Goal: Information Seeking & Learning: Check status

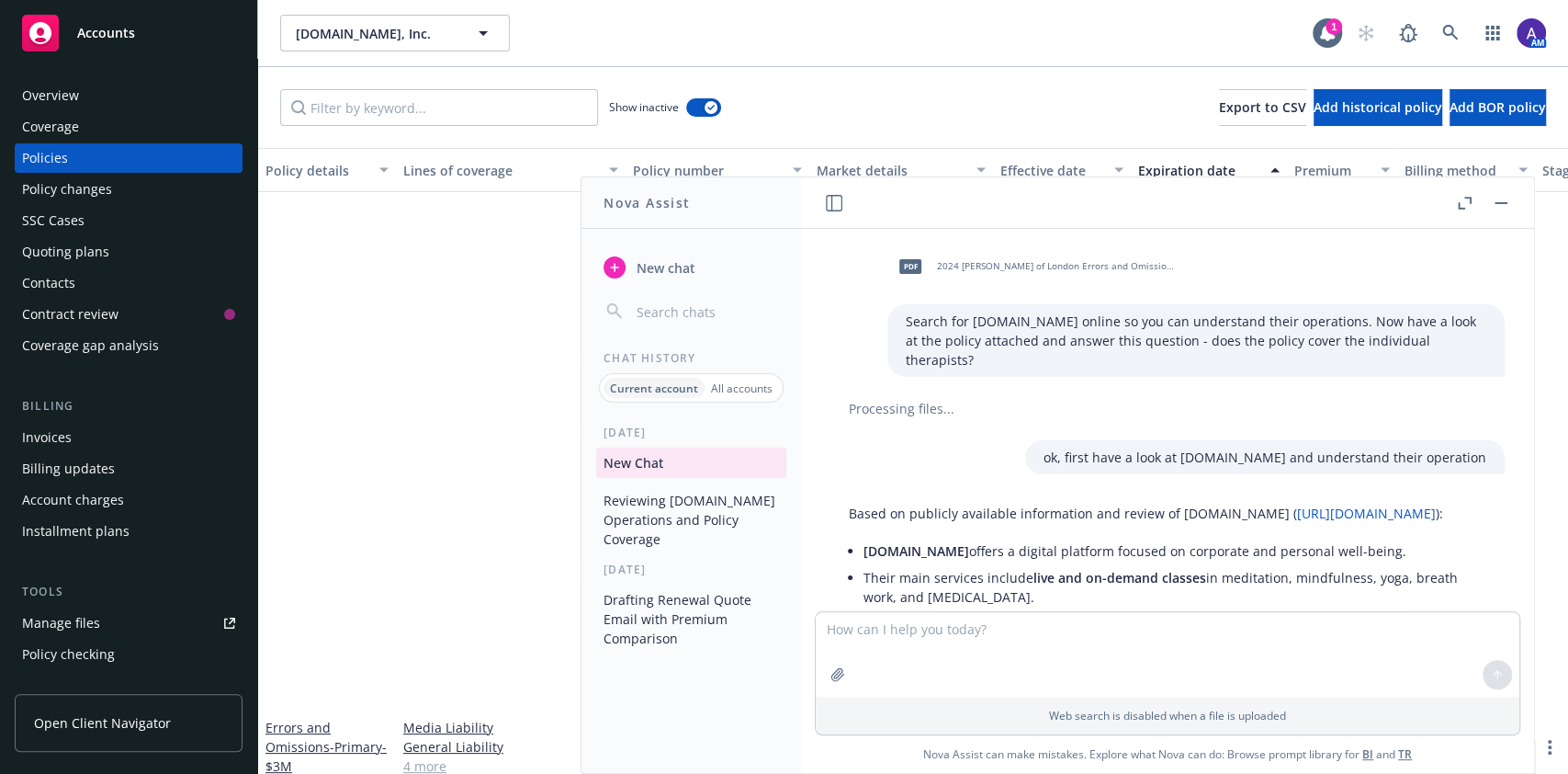
scroll to position [1362, 0]
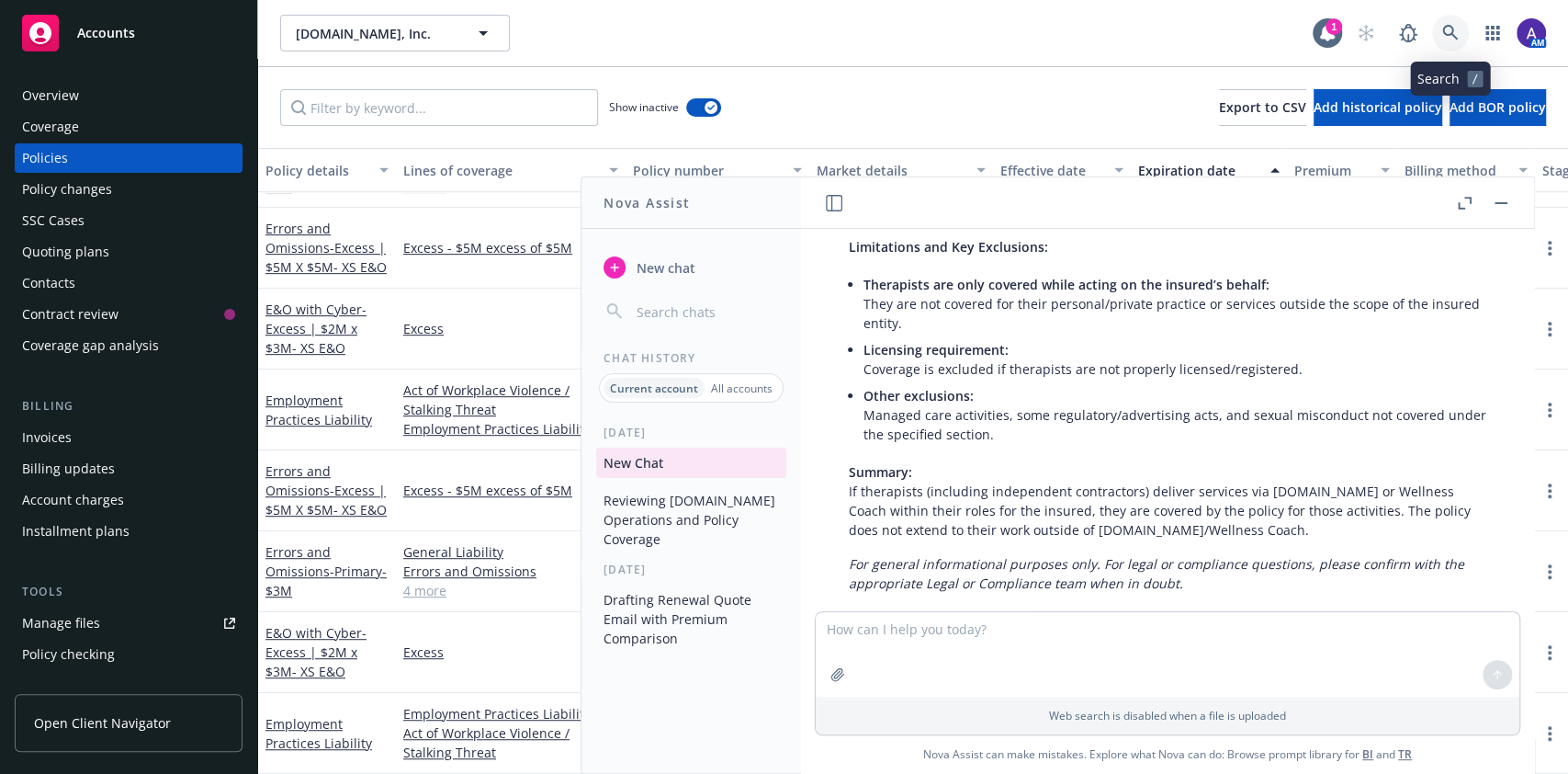
click at [1448, 22] on link at bounding box center [1450, 33] width 37 height 37
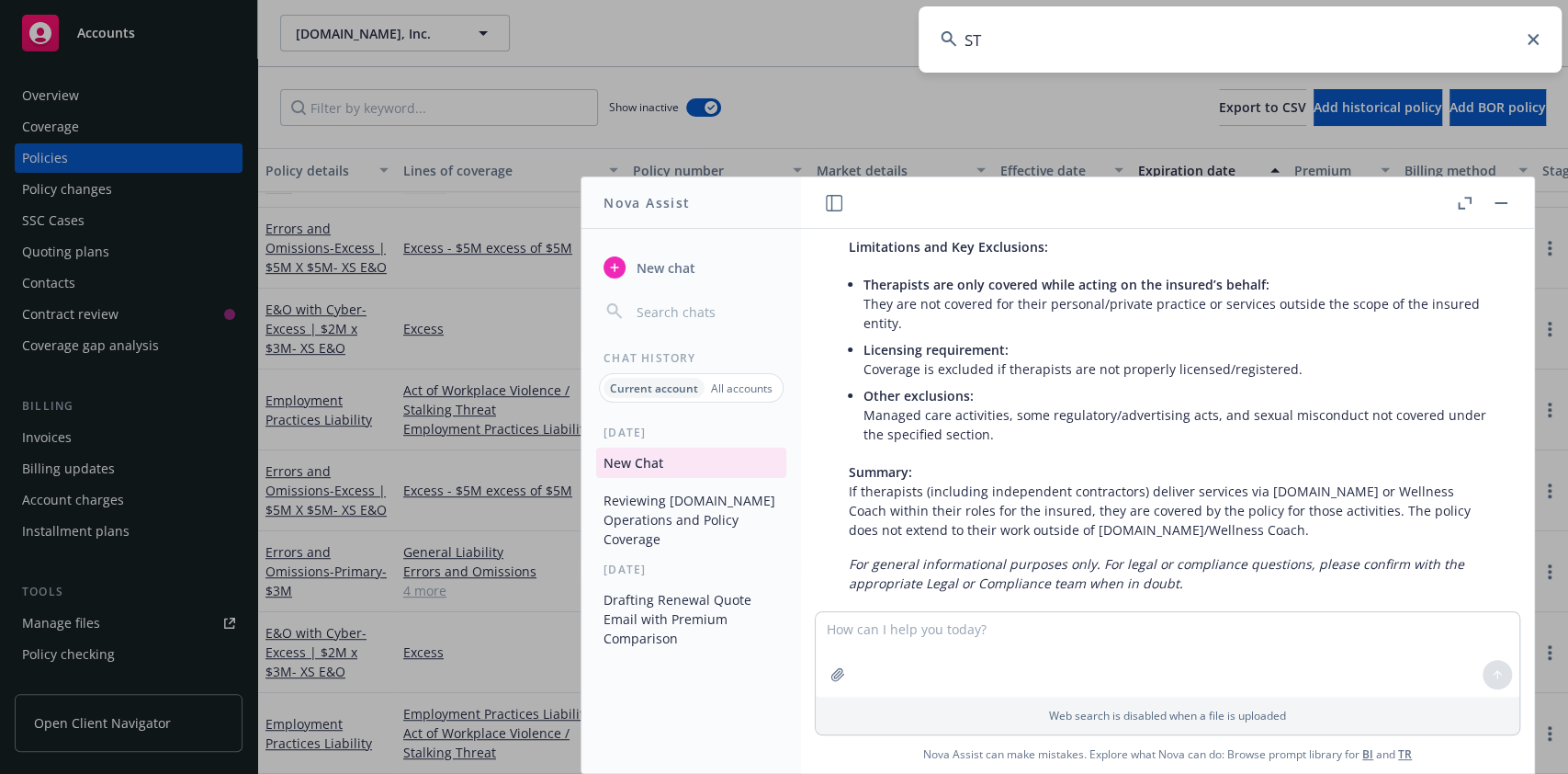
type input "STN"
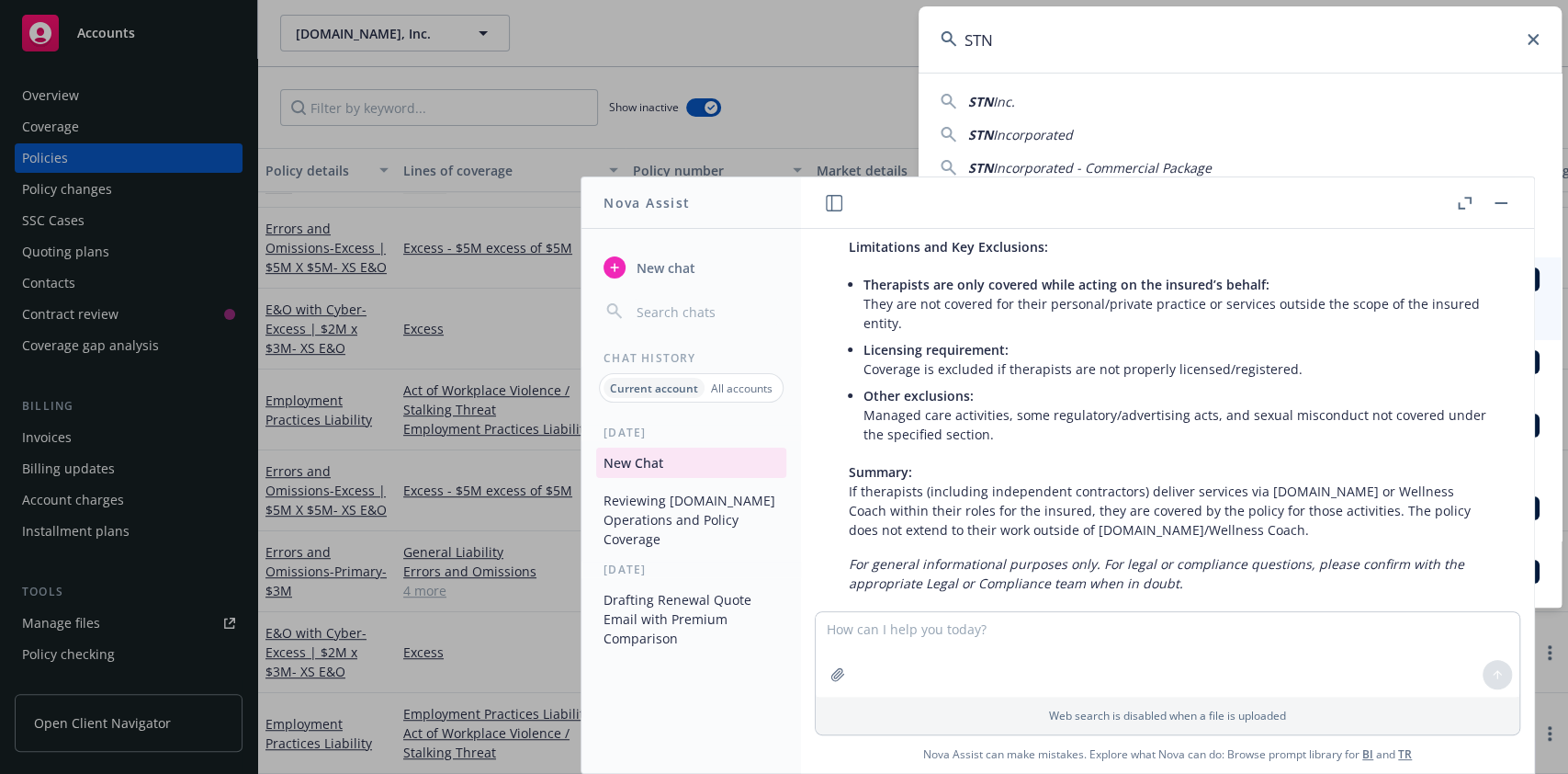
click at [1501, 202] on icon "button" at bounding box center [1501, 203] width 13 height 2
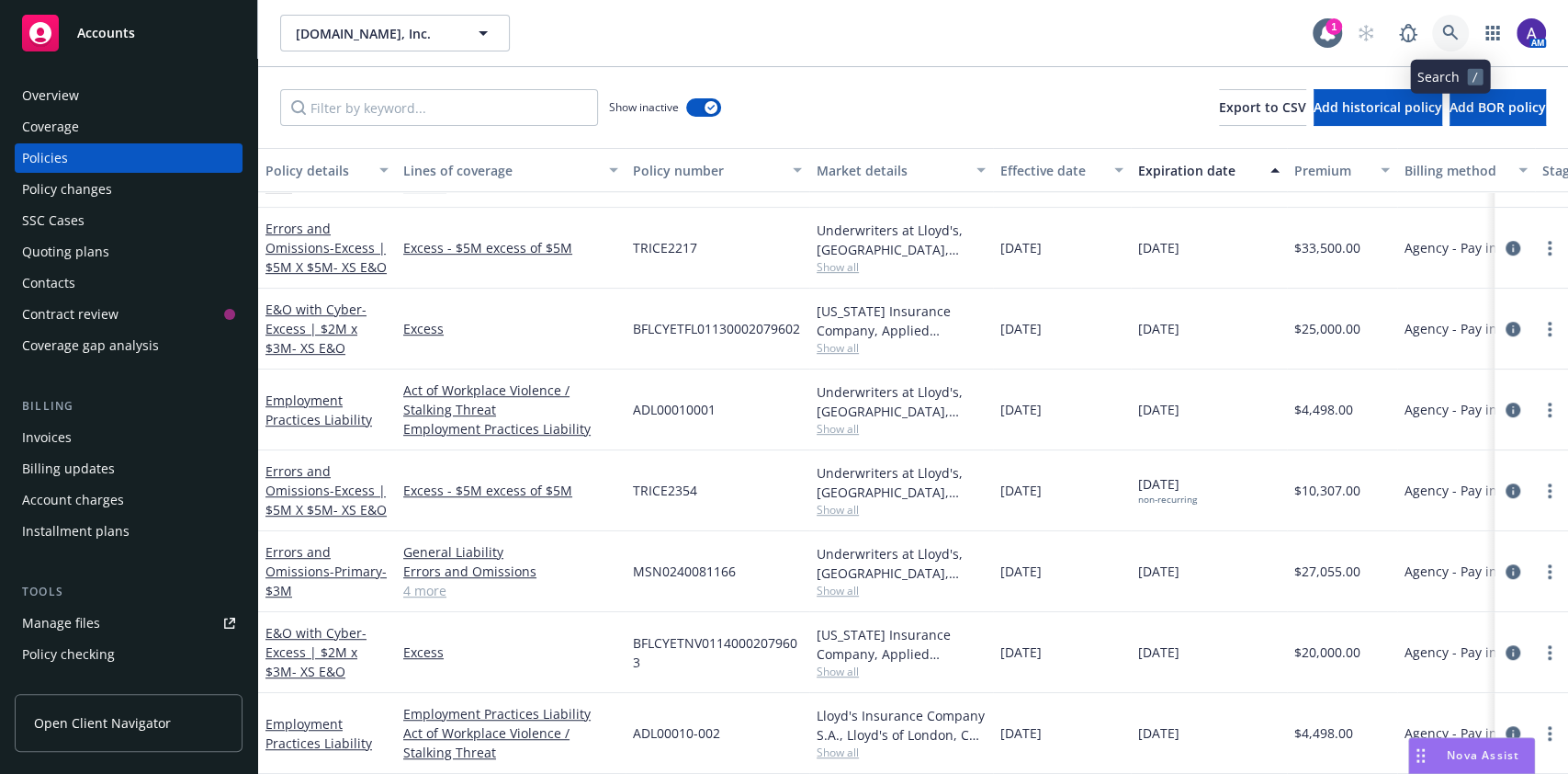
click at [1449, 42] on link at bounding box center [1450, 33] width 37 height 37
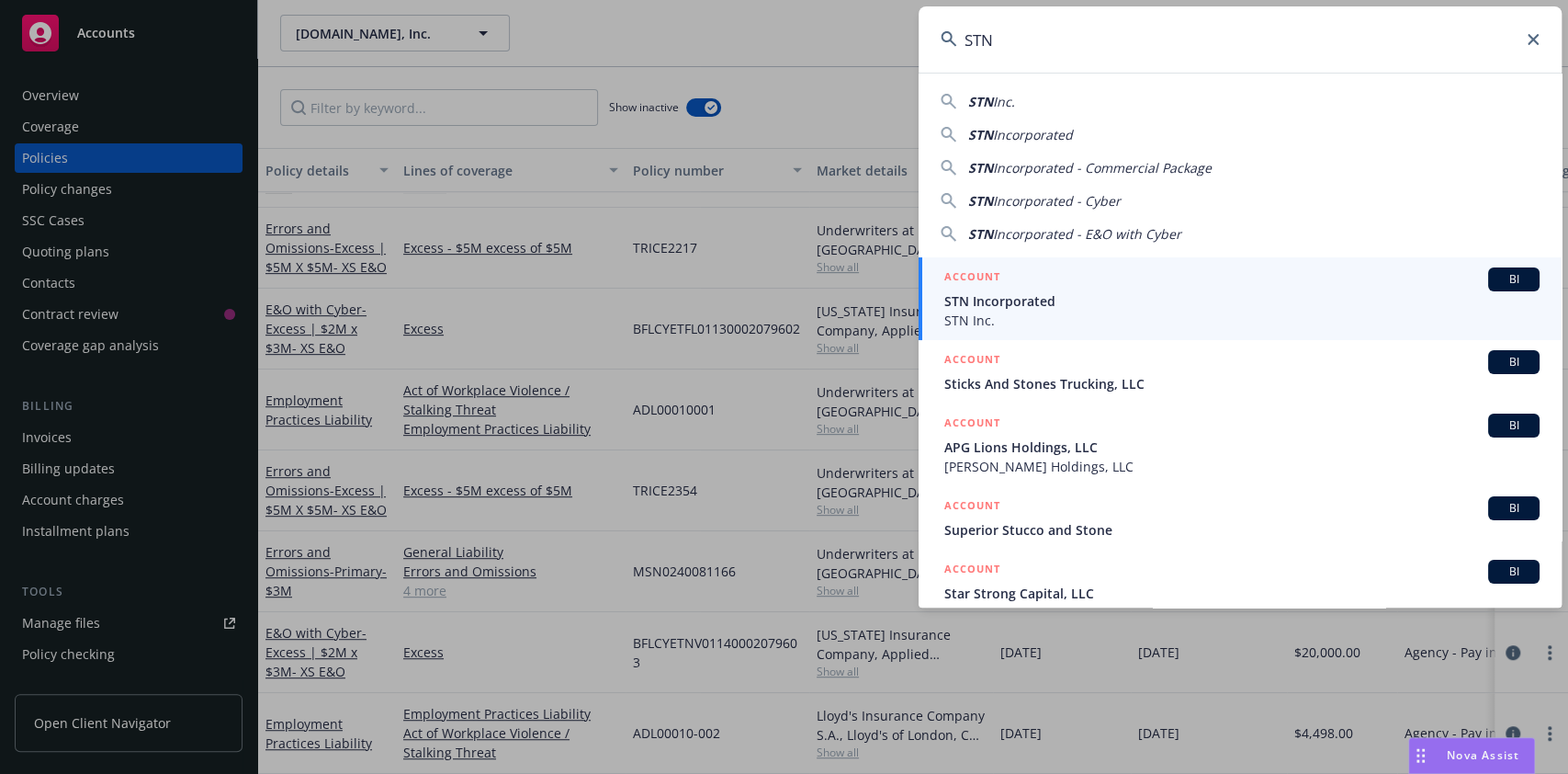
type input "STN"
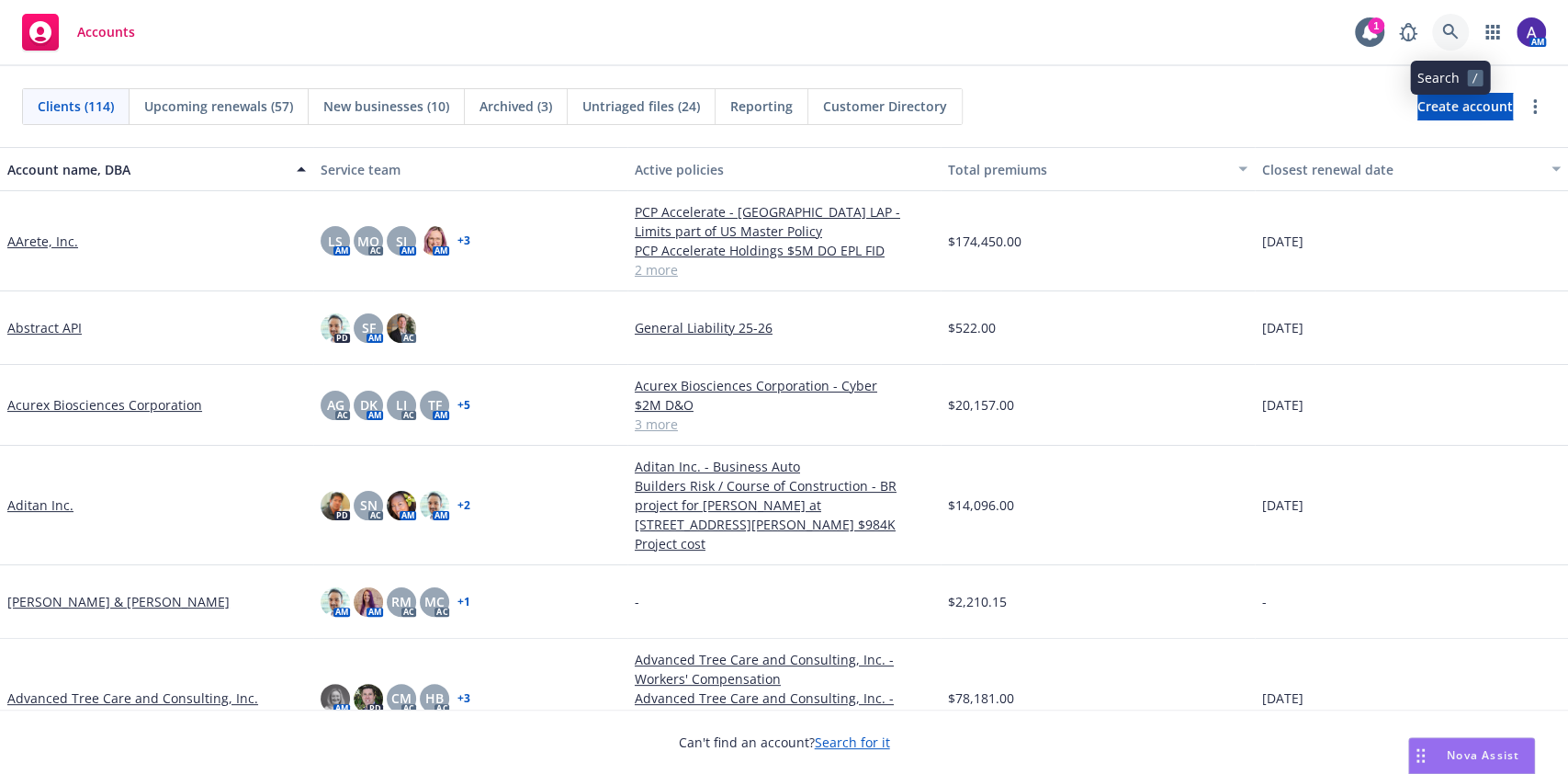
click at [1448, 26] on icon at bounding box center [1450, 32] width 16 height 16
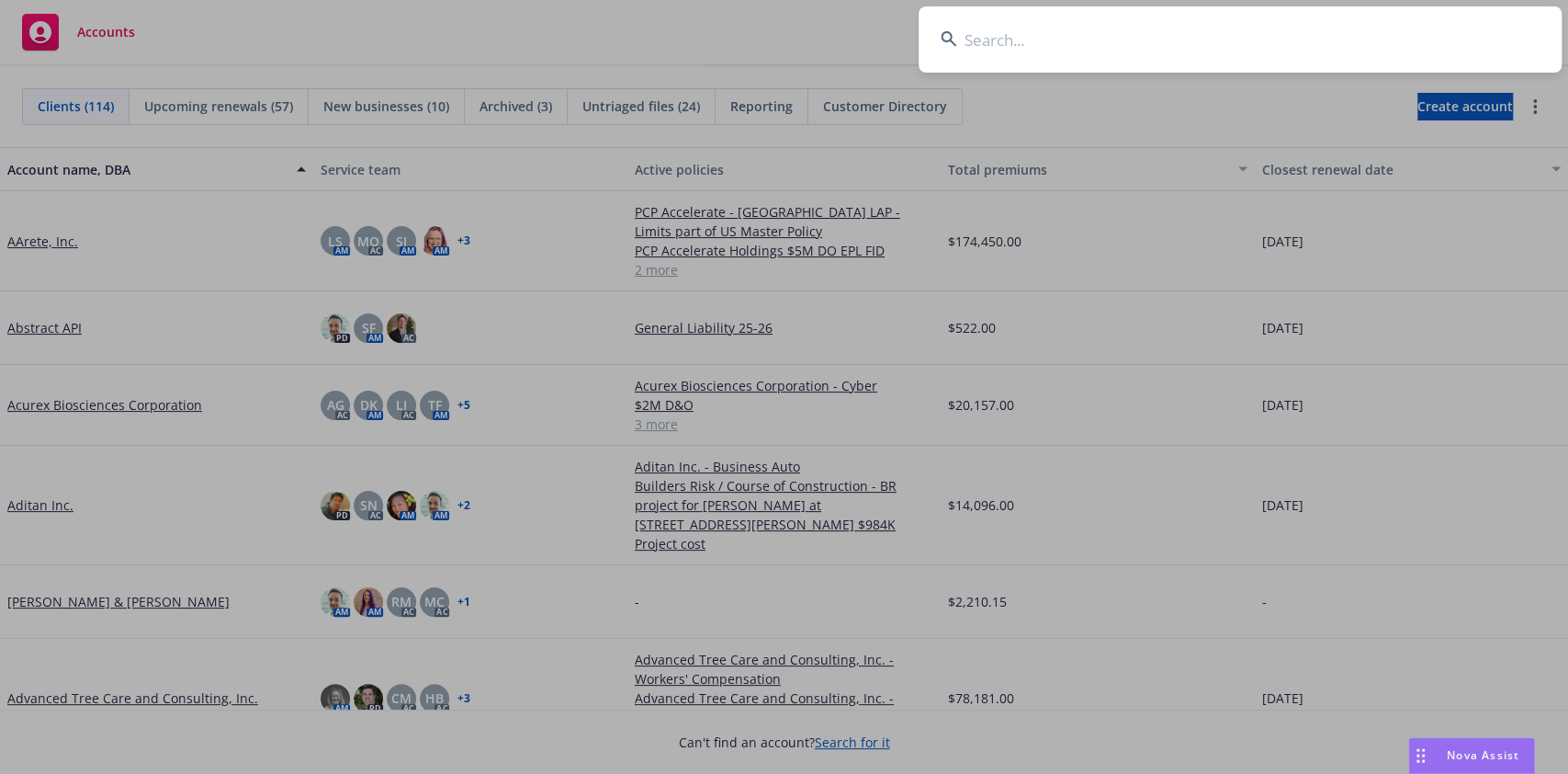
click at [1344, 17] on input at bounding box center [1239, 39] width 643 height 66
type input "STN"
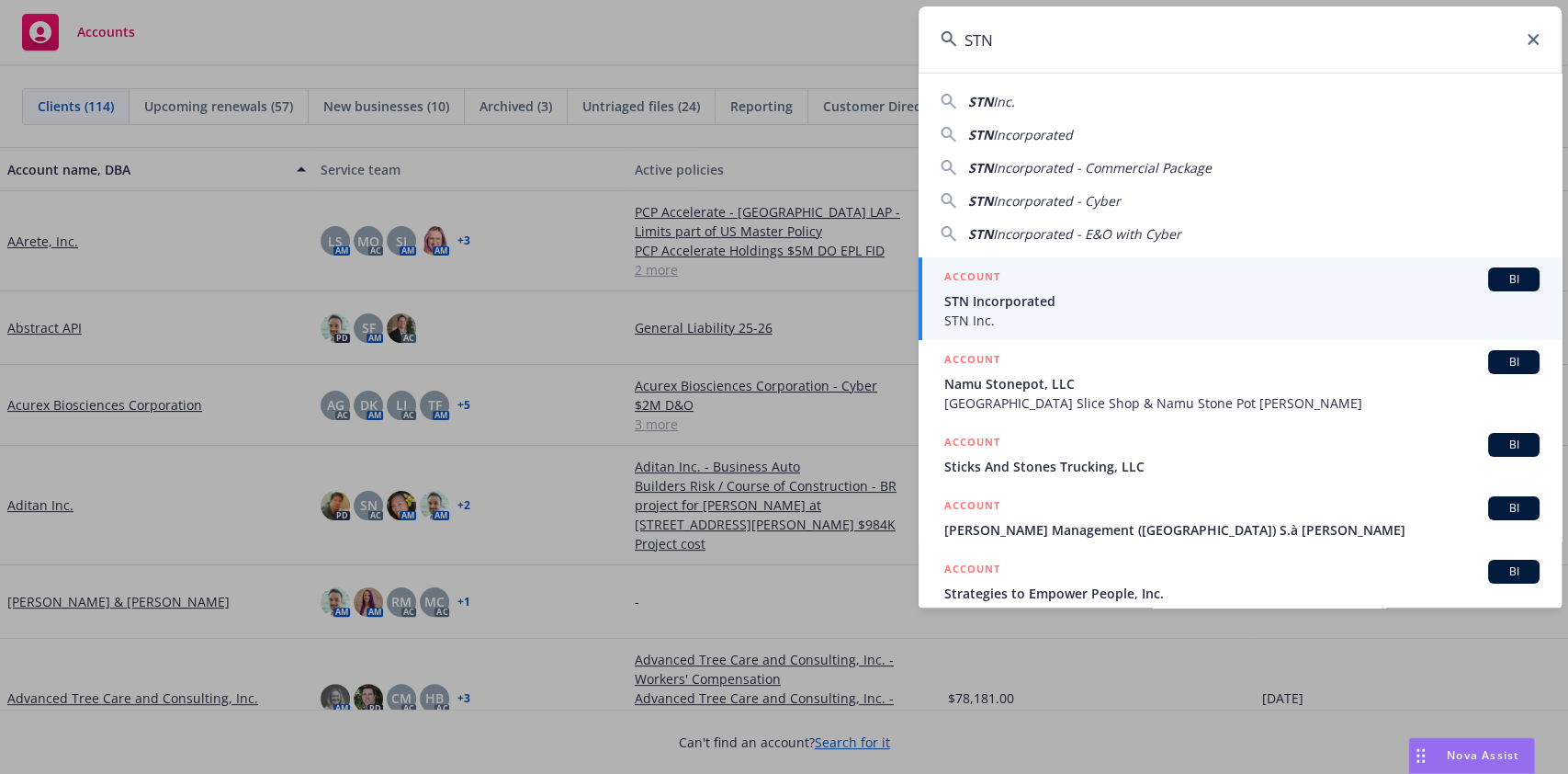
click at [1031, 272] on div "ACCOUNT BI" at bounding box center [1241, 279] width 595 height 24
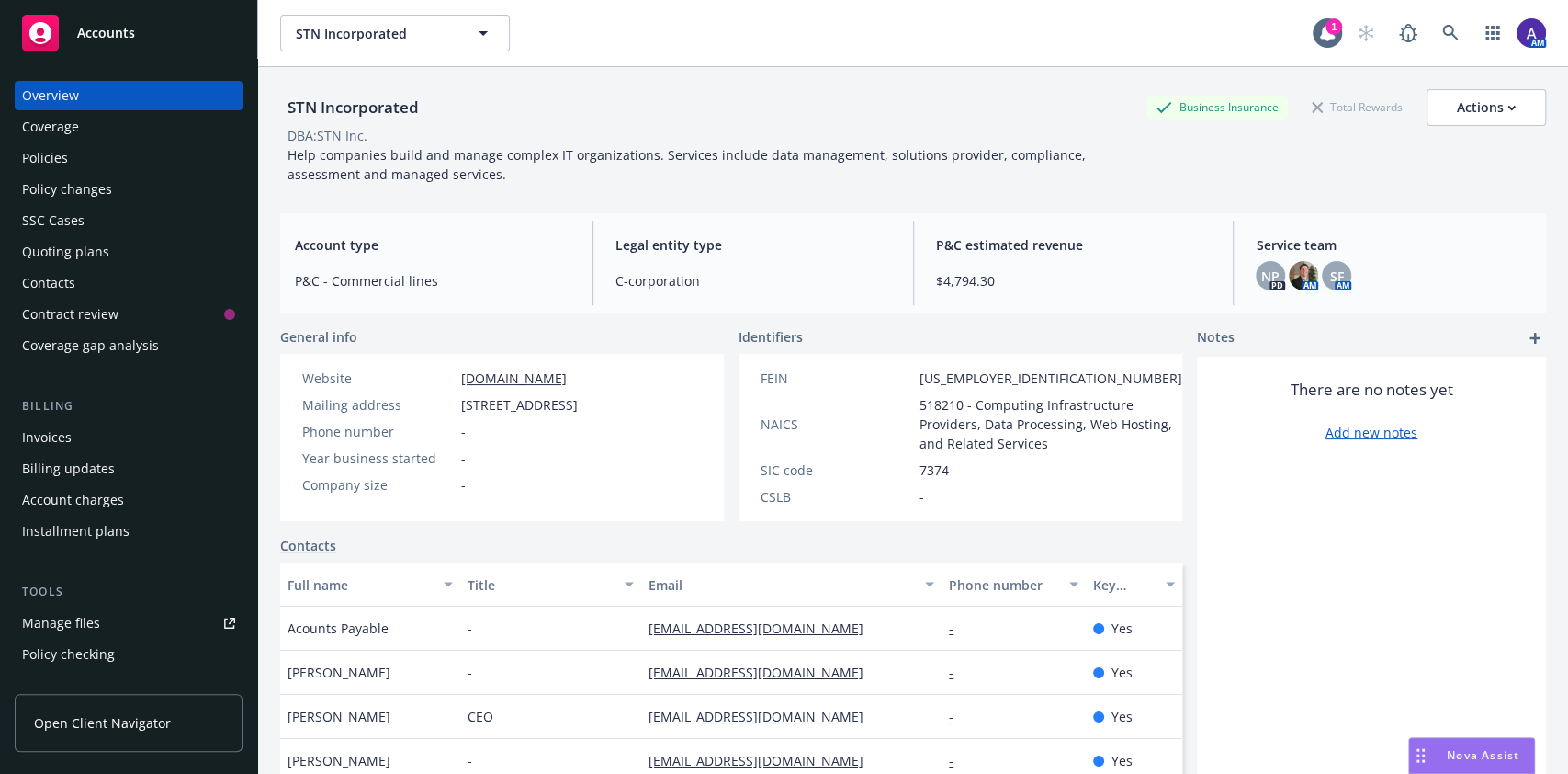
click at [25, 158] on div "Policies" at bounding box center [45, 159] width 46 height 30
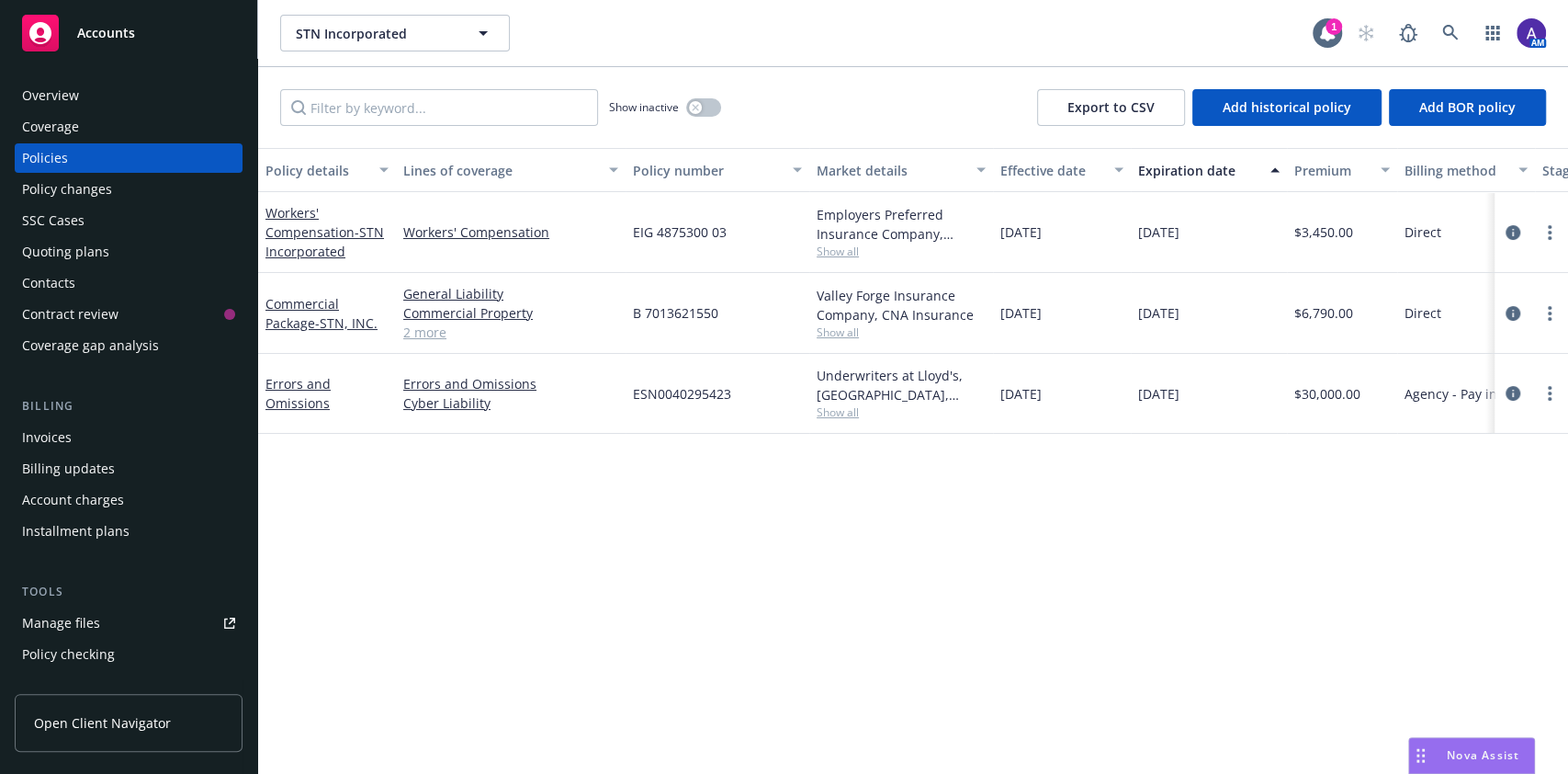
click at [94, 98] on div "Overview" at bounding box center [128, 96] width 213 height 30
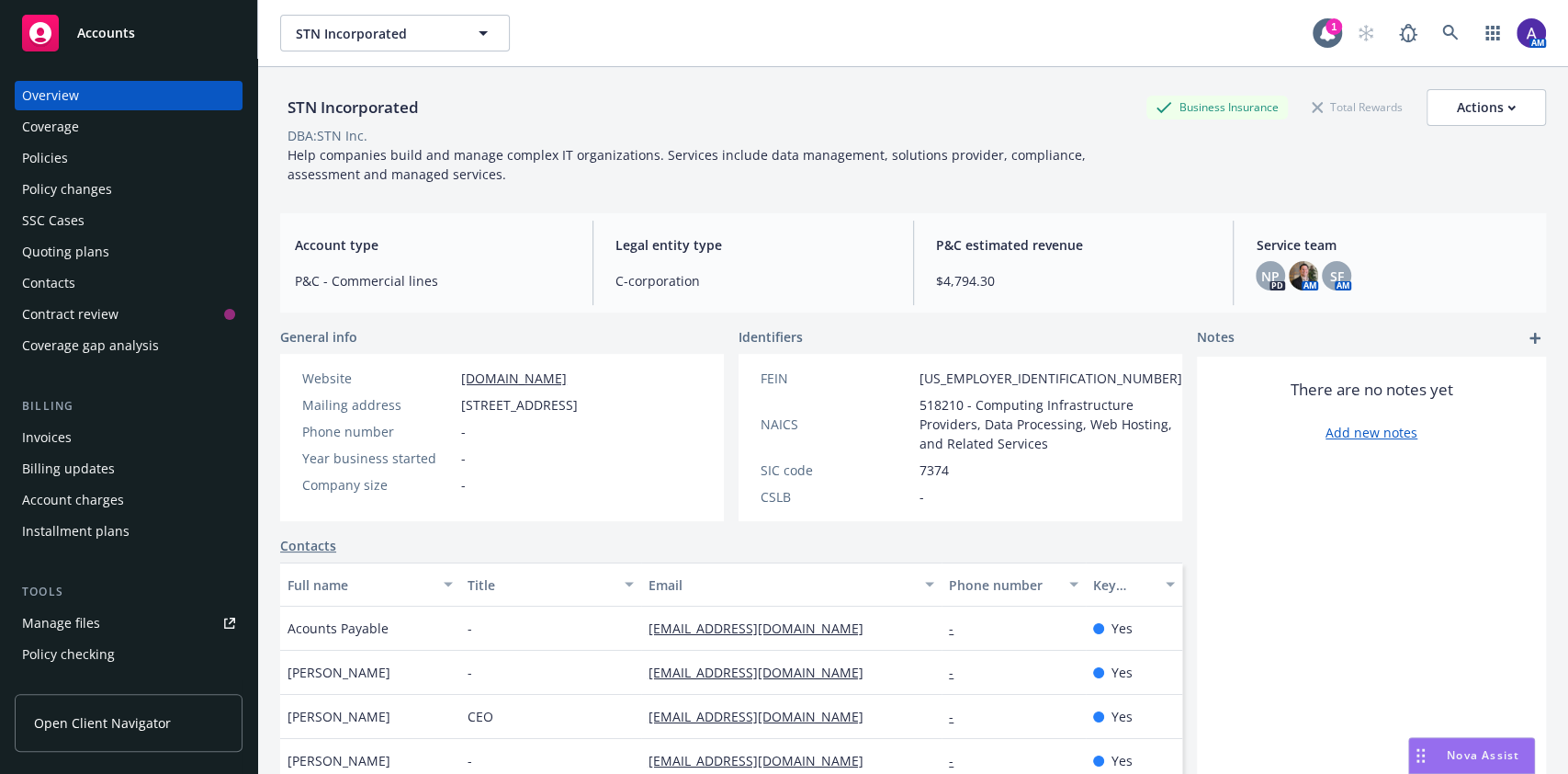
click at [107, 159] on div "Policies" at bounding box center [128, 159] width 213 height 30
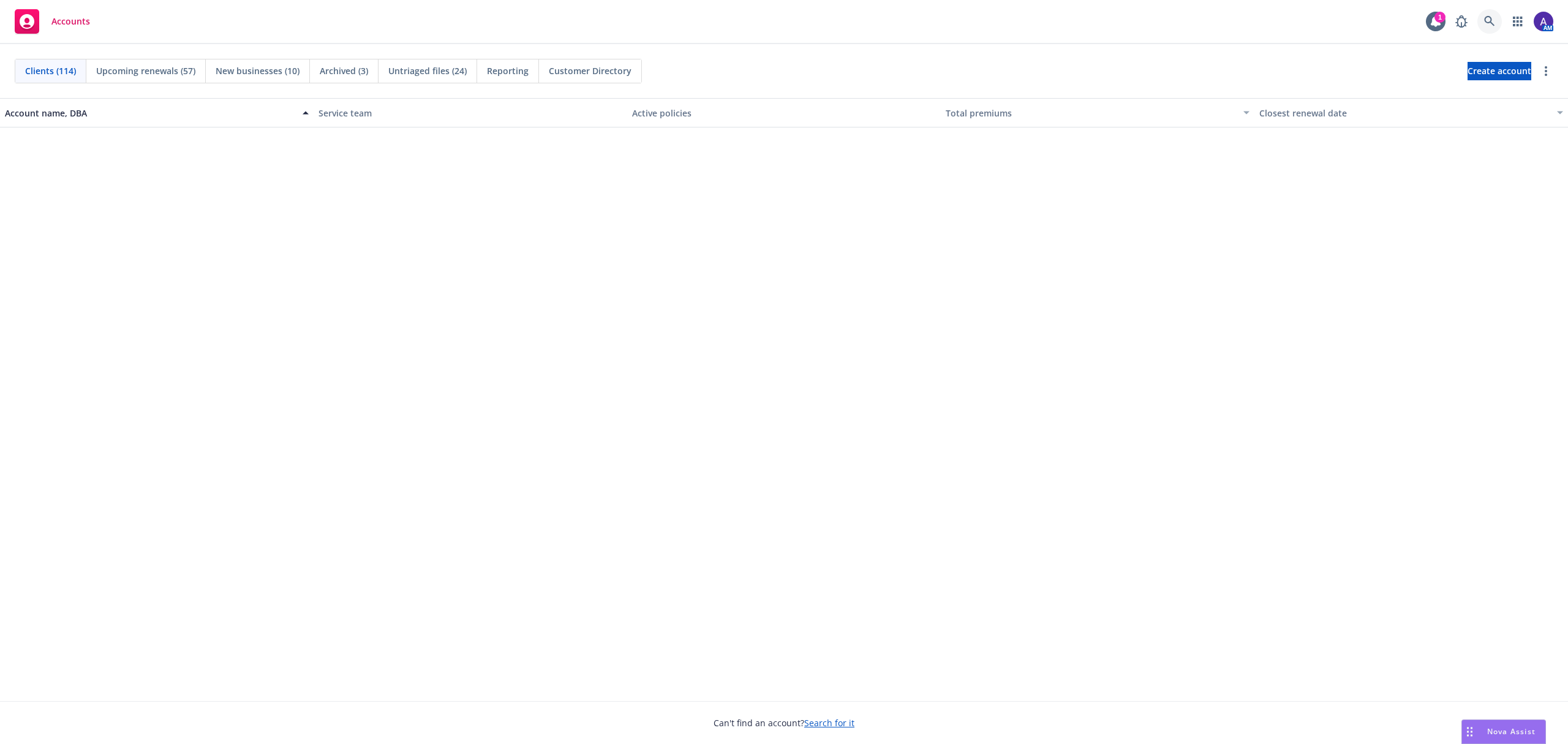
click at [1495, 17] on link at bounding box center [1489, 21] width 24 height 24
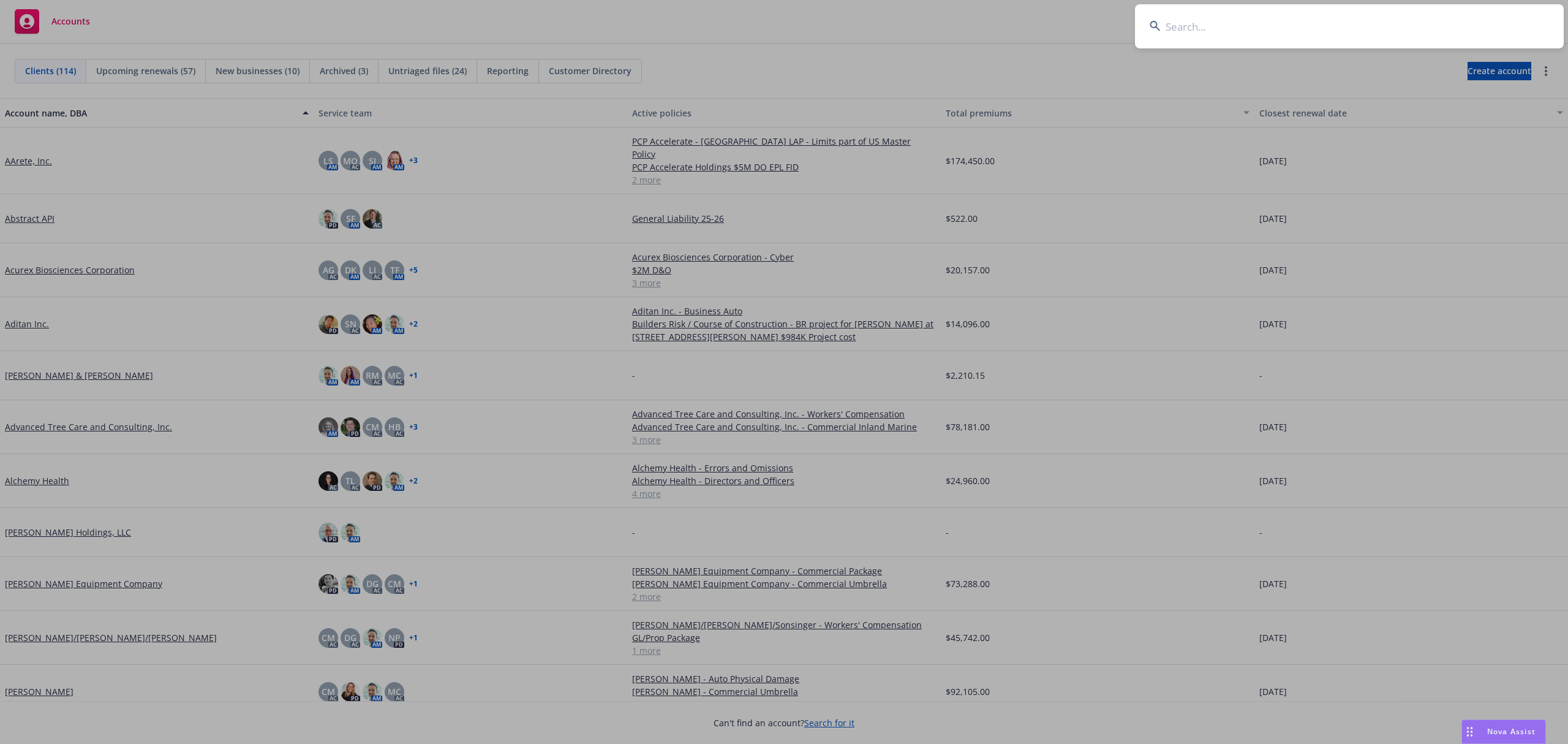
click at [1383, 28] on input at bounding box center [1349, 26] width 429 height 44
click at [1375, 28] on input "Diamanti, Inc." at bounding box center [1349, 26] width 429 height 44
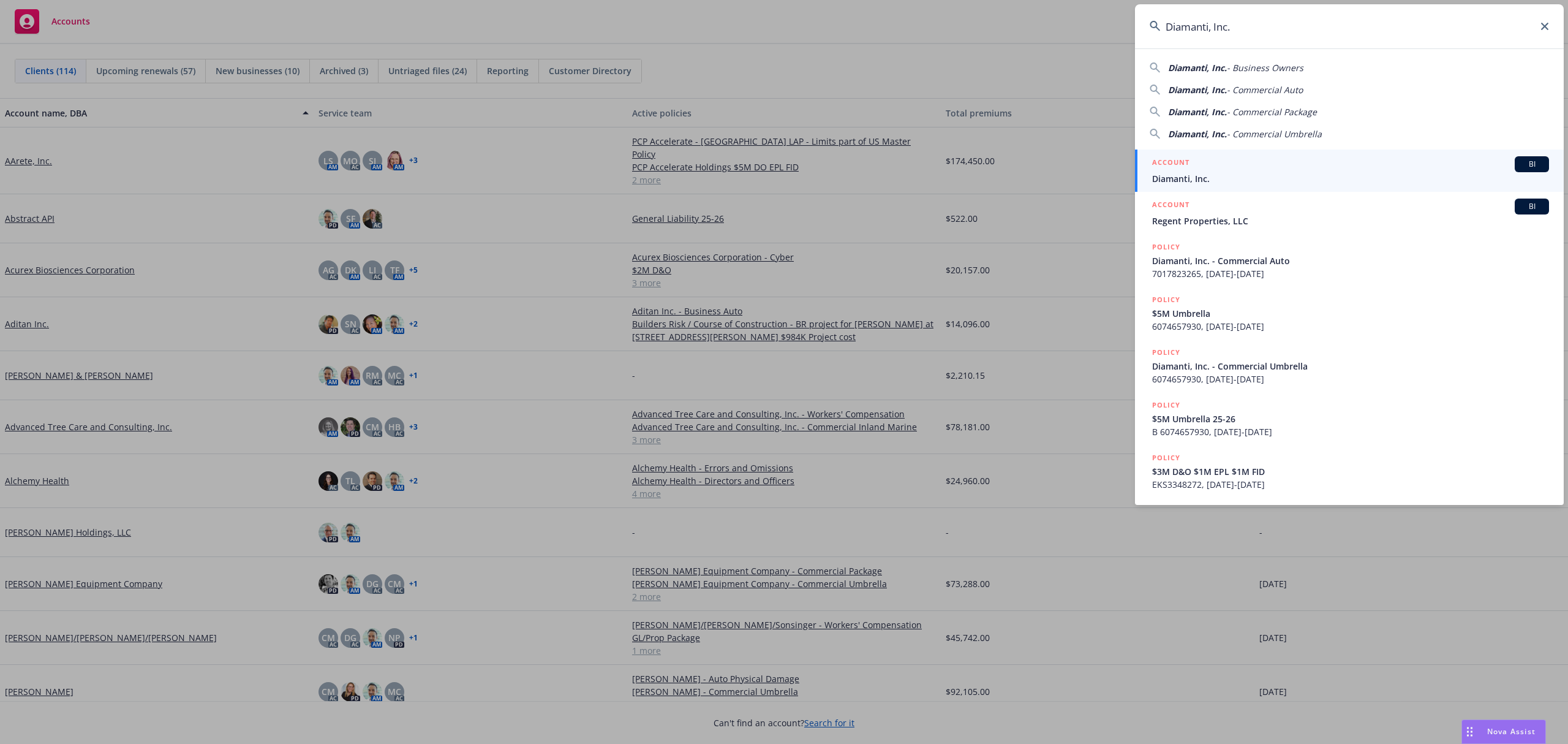
type input "Diamanti, Inc."
click at [1187, 163] on h5 "ACCOUNT" at bounding box center [1170, 163] width 38 height 15
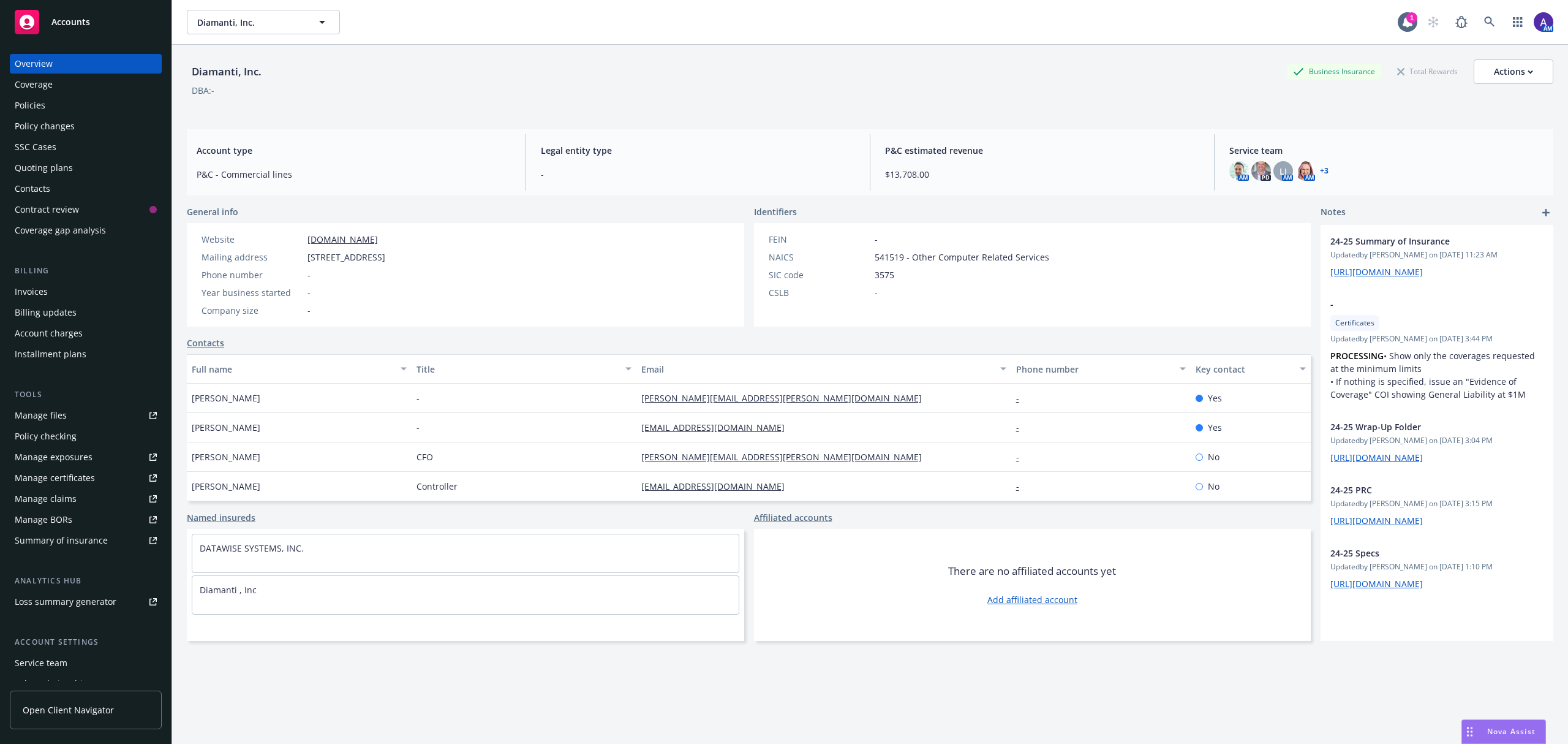
click at [53, 168] on div "Quoting plans" at bounding box center [44, 168] width 58 height 20
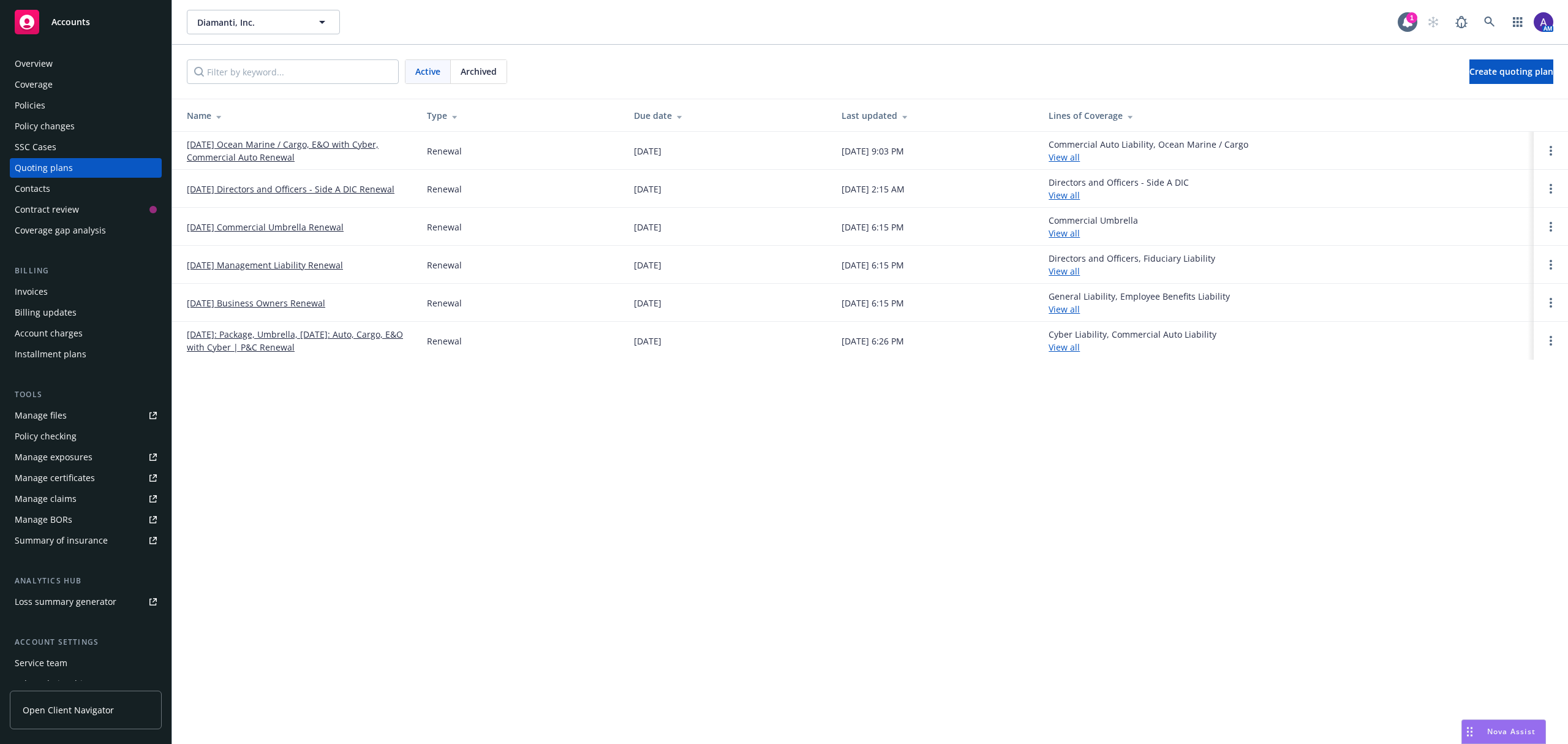
click at [67, 106] on div "Policies" at bounding box center [85, 106] width 142 height 20
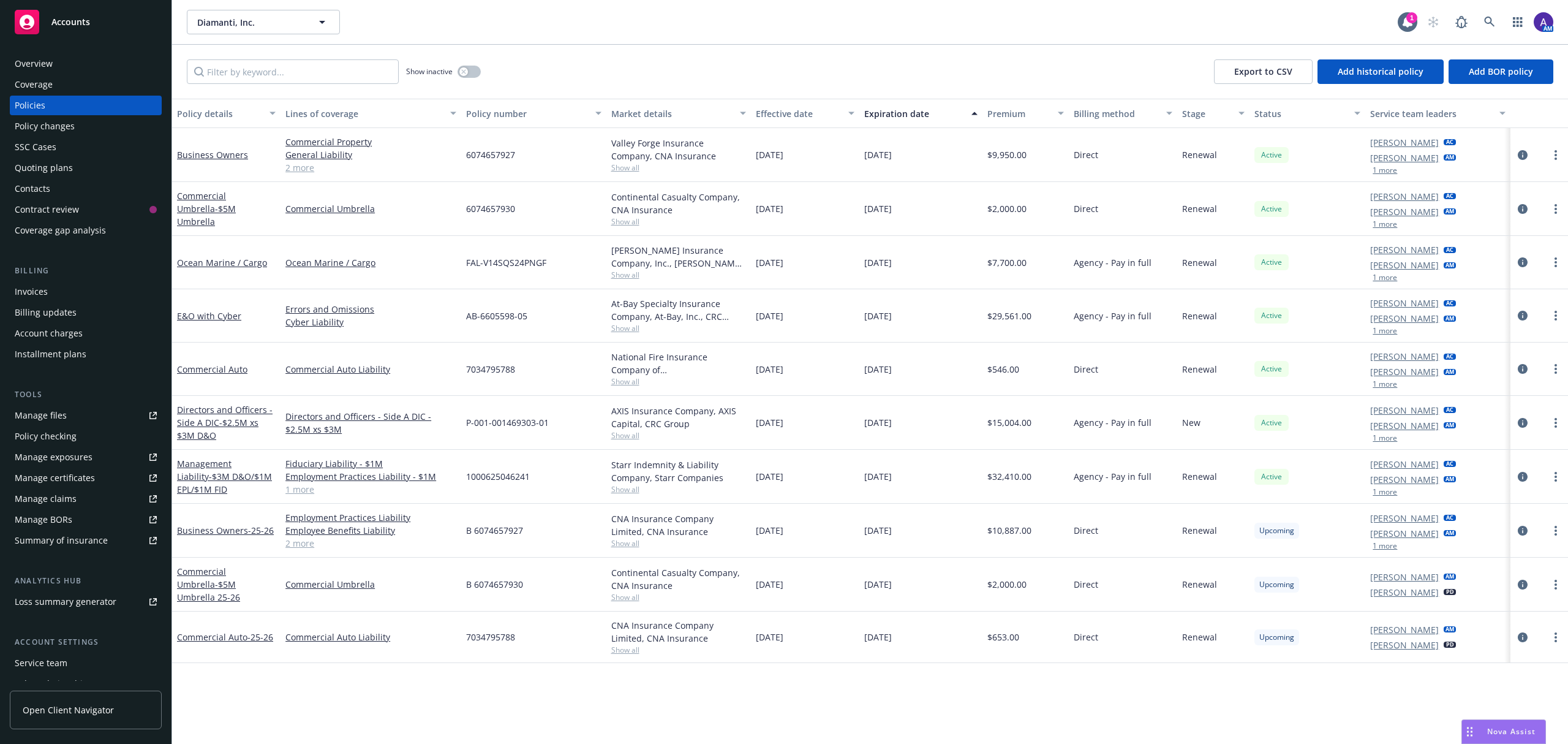
click at [56, 164] on div "Quoting plans" at bounding box center [44, 168] width 58 height 20
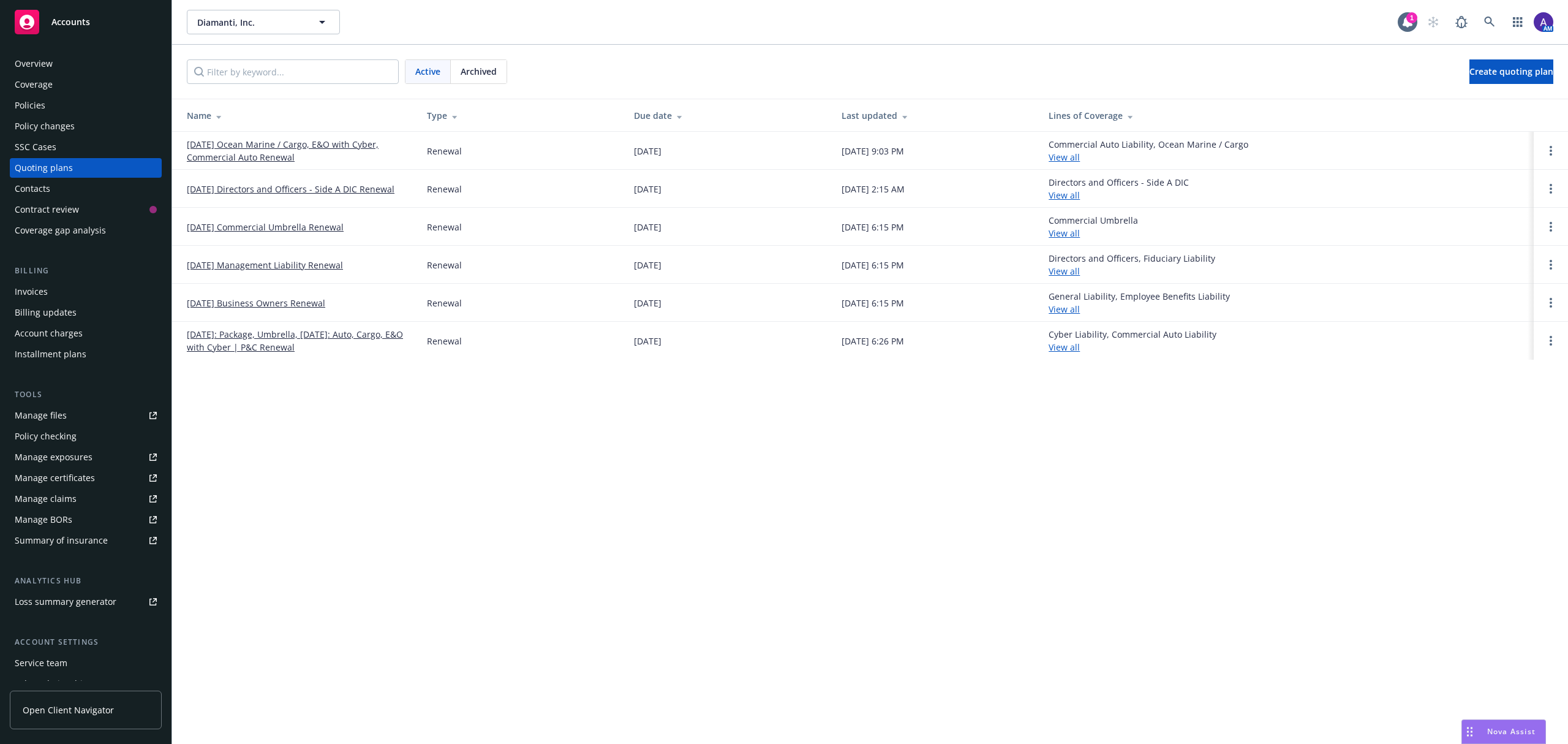
click at [250, 155] on link "10/01/25 Ocean Marine / Cargo, E&O with Cyber, Commercial Auto Renewal" at bounding box center [297, 151] width 221 height 26
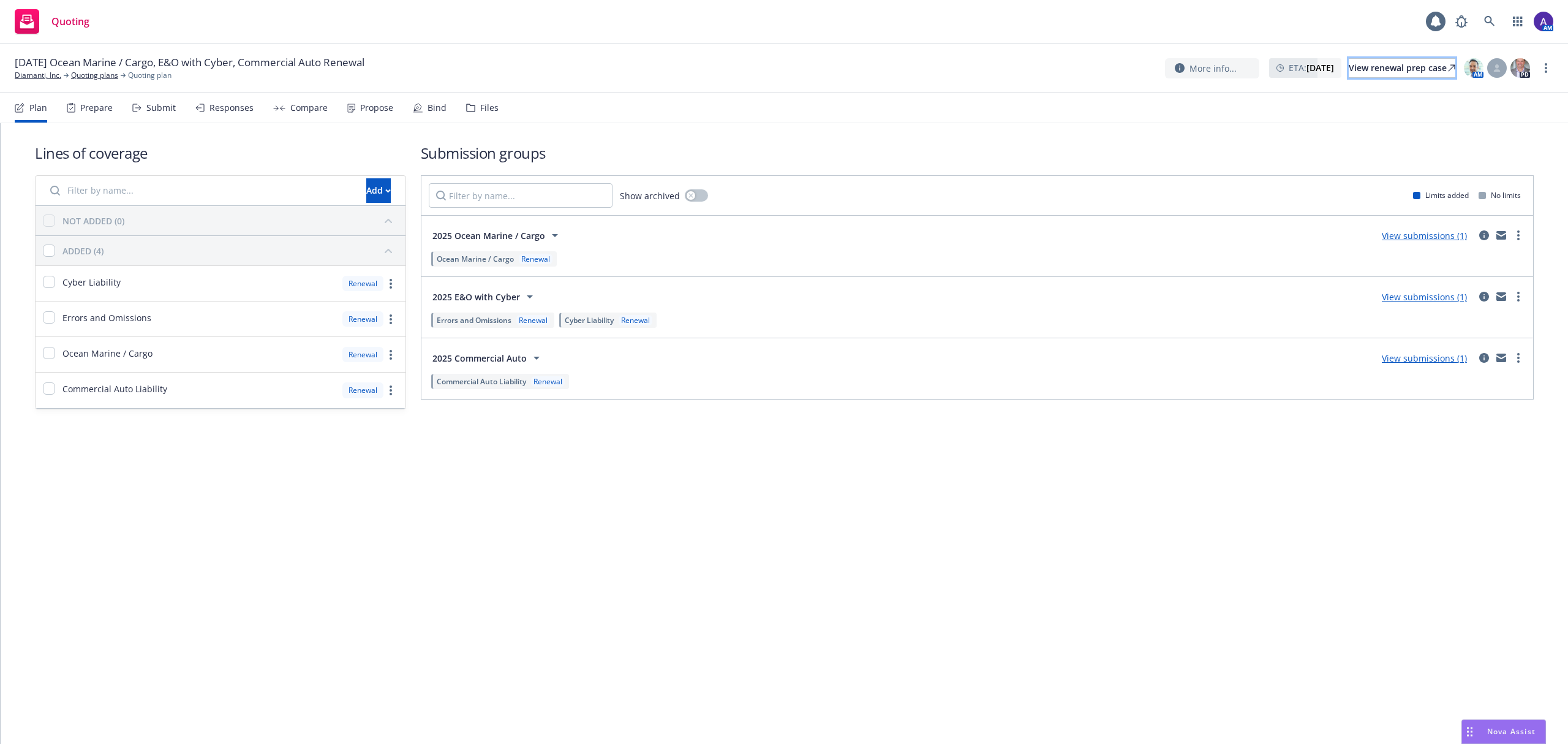
click at [1394, 66] on div "View renewal prep case" at bounding box center [1402, 68] width 106 height 19
click at [1491, 27] on icon at bounding box center [1489, 21] width 11 height 11
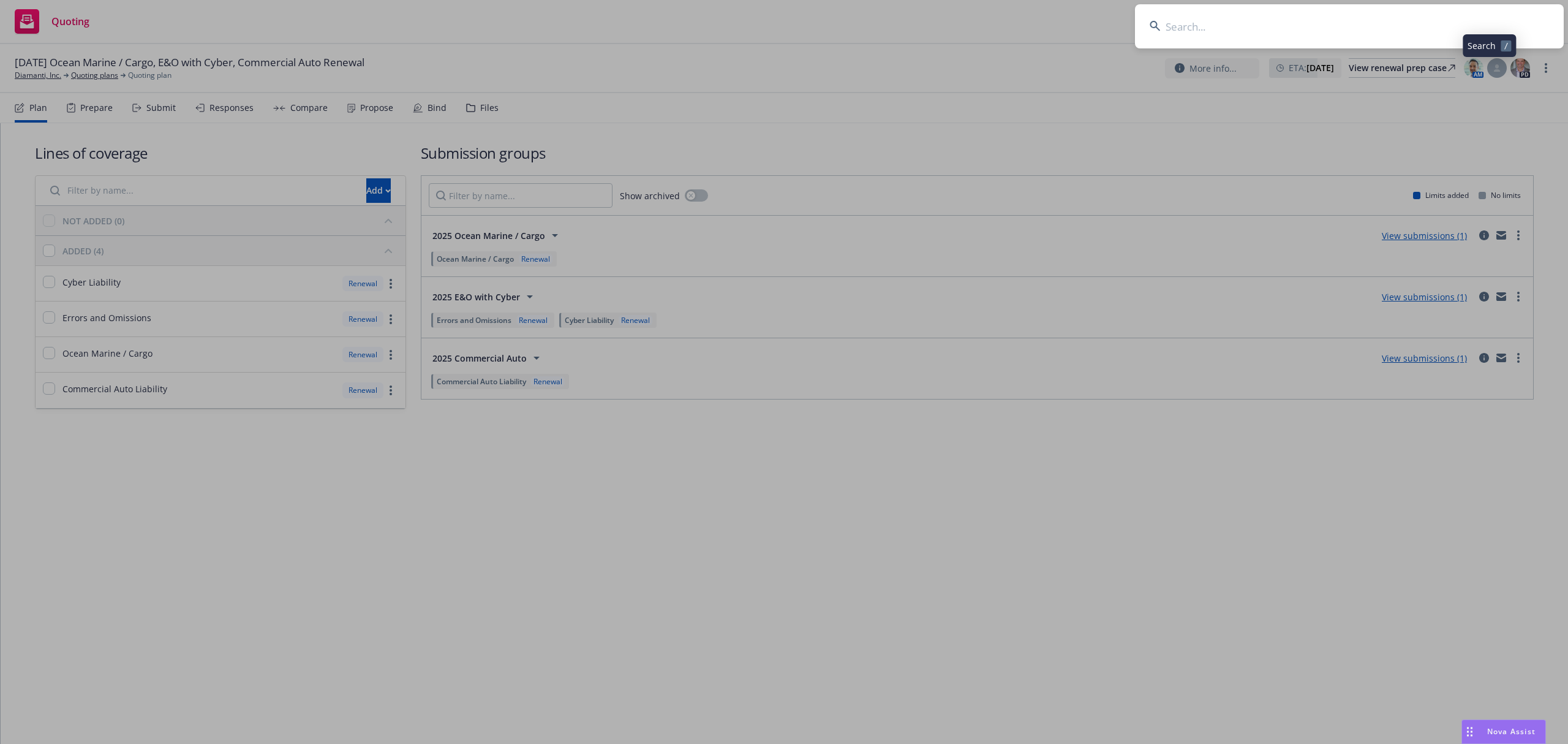
click at [1435, 22] on input at bounding box center [1349, 26] width 429 height 44
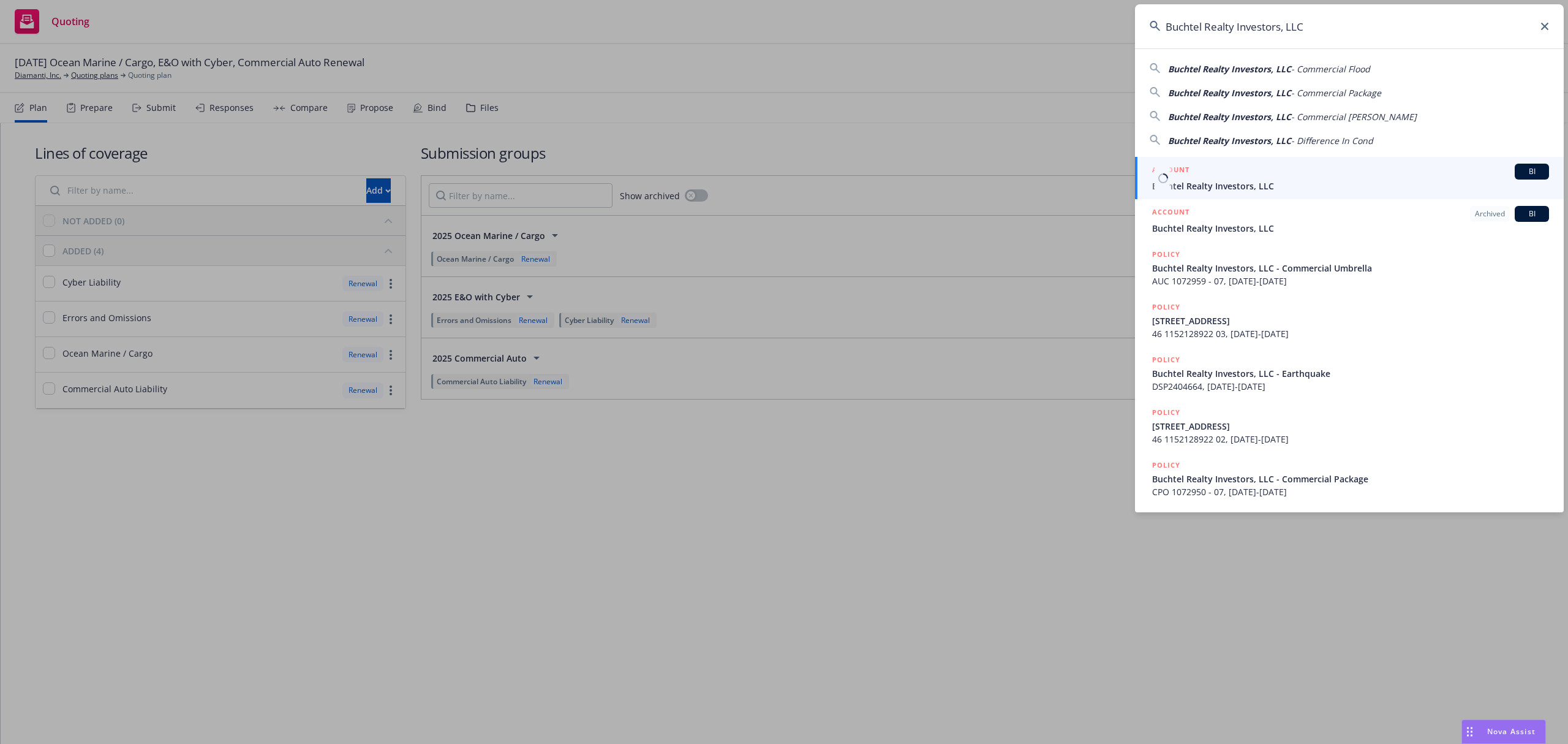
type input "Buchtel Realty Investors, LLC"
click at [1292, 172] on div "ACCOUNT BI" at bounding box center [1350, 172] width 397 height 16
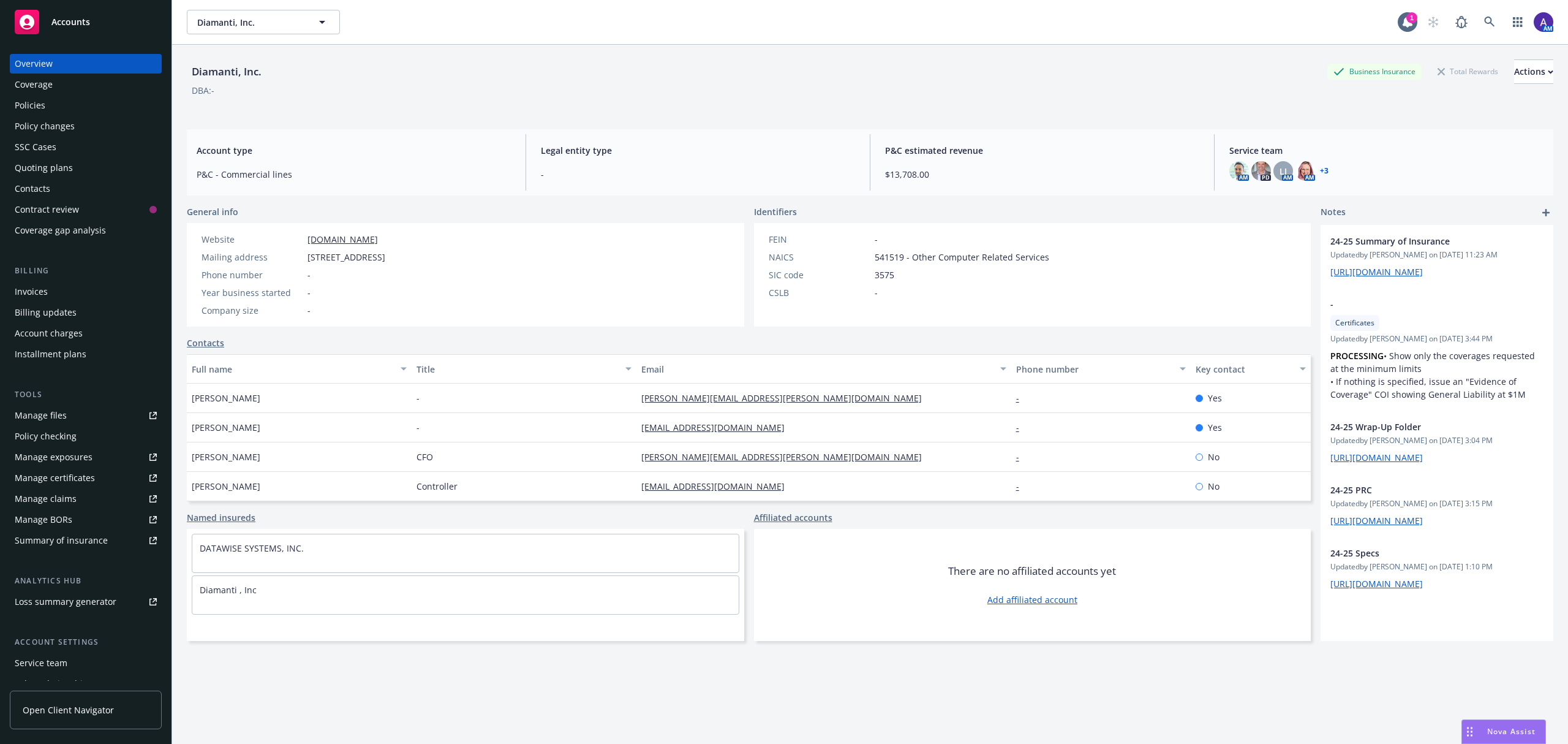
click at [338, 240] on link "[DOMAIN_NAME]" at bounding box center [342, 239] width 71 height 12
click at [46, 188] on div "Contacts" at bounding box center [32, 189] width 36 height 20
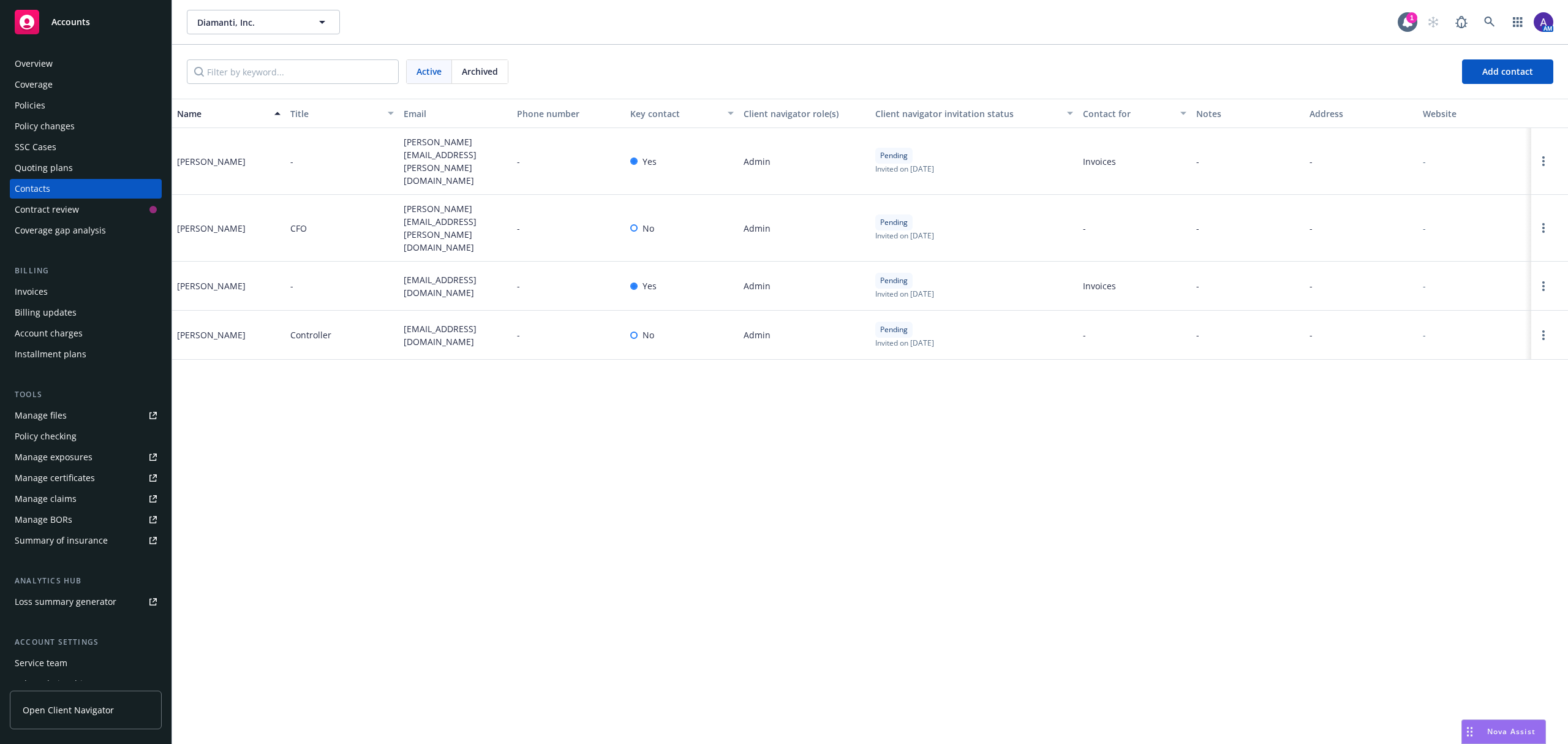
click at [69, 105] on div "Policies" at bounding box center [85, 106] width 142 height 20
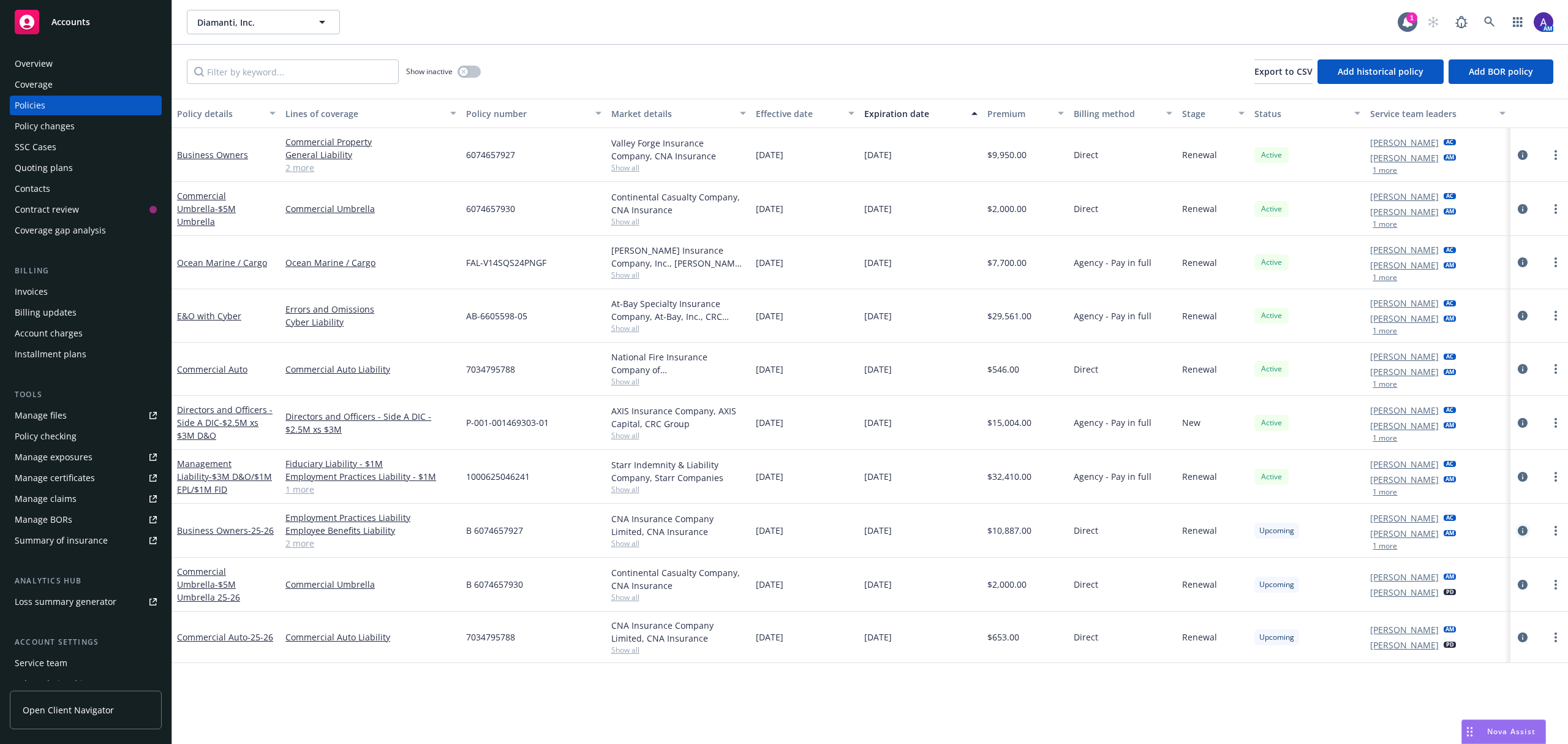
click at [1522, 533] on icon "circleInformation" at bounding box center [1522, 531] width 10 height 10
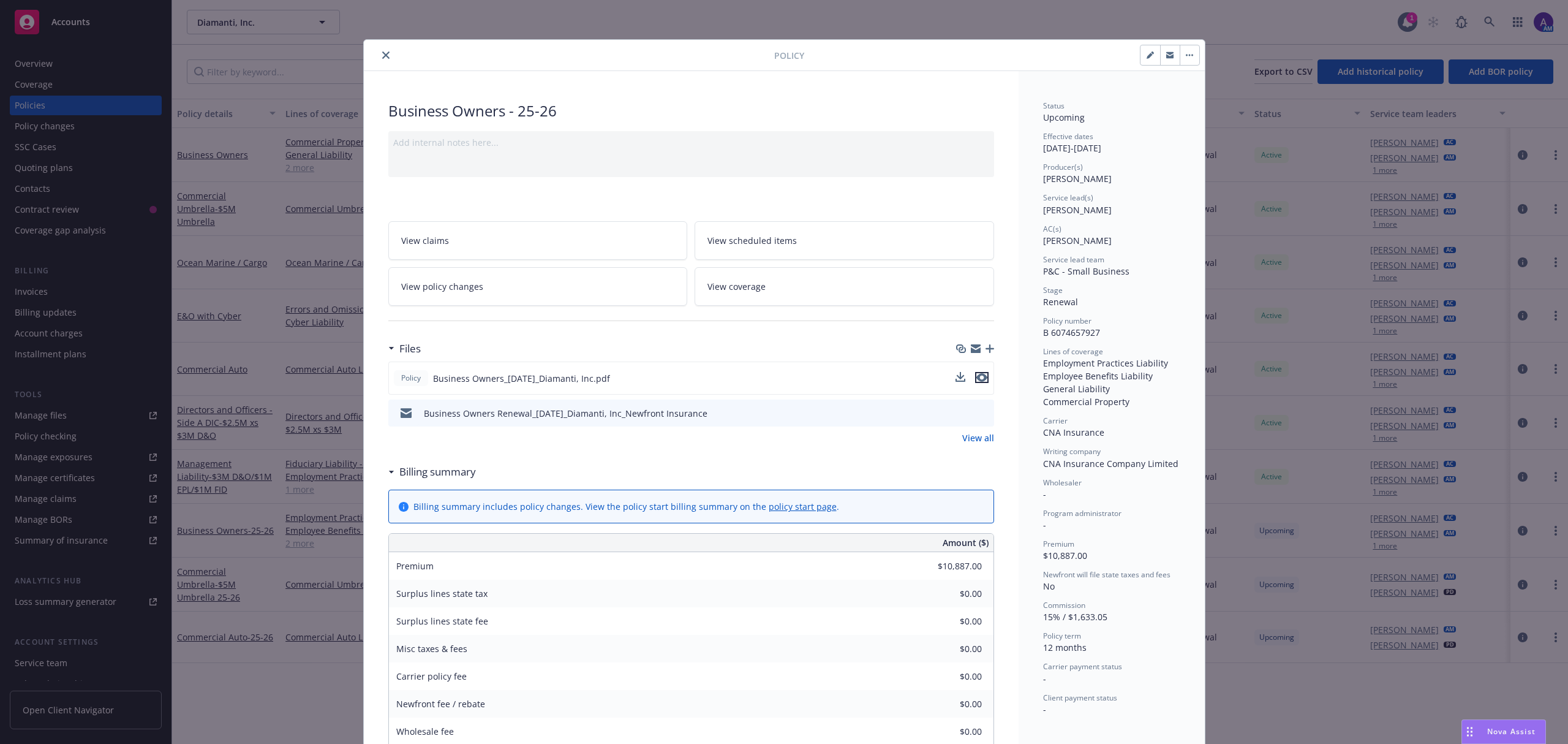
click at [978, 376] on icon "preview file" at bounding box center [981, 377] width 11 height 9
click at [382, 53] on icon "close" at bounding box center [386, 55] width 7 height 7
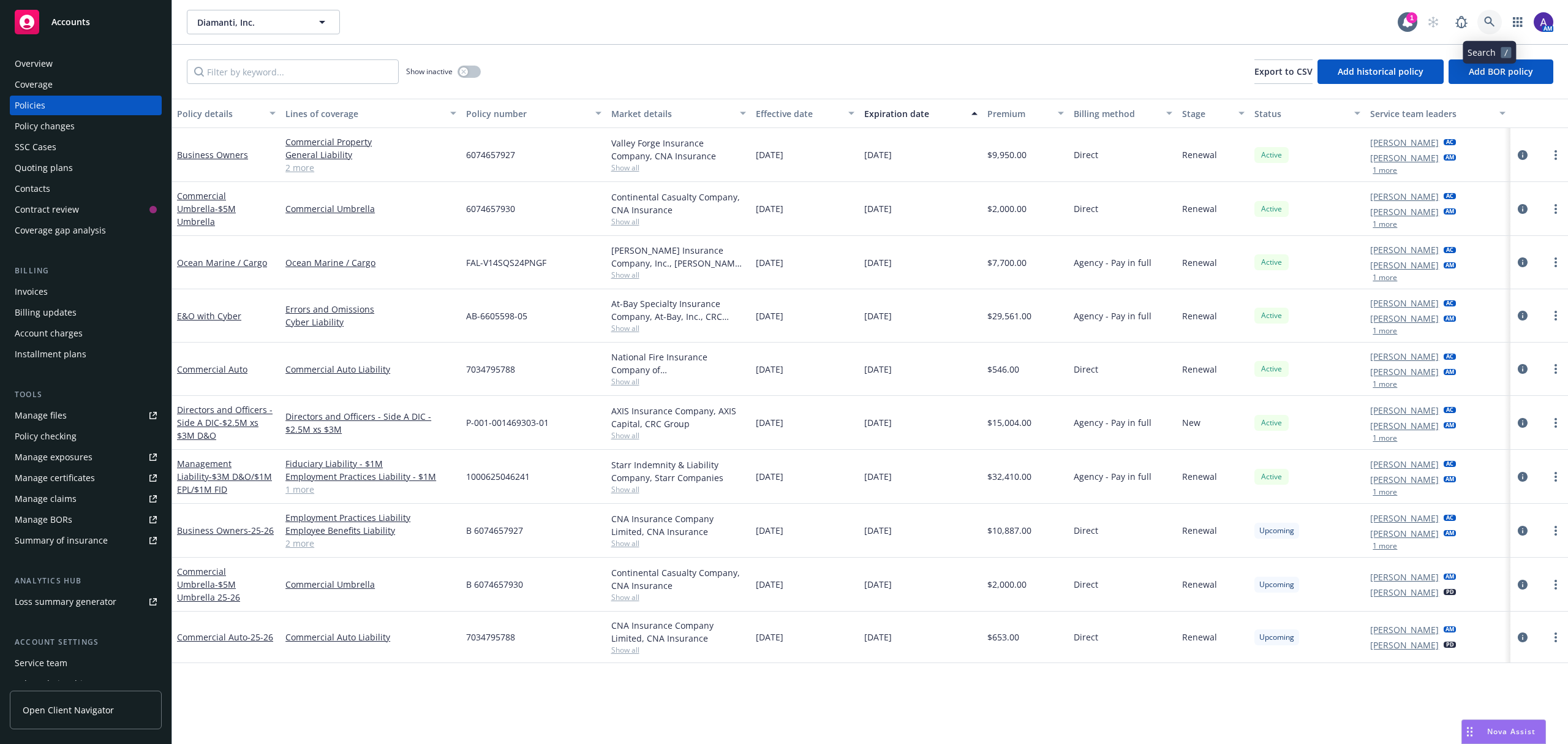
click at [1495, 19] on link at bounding box center [1489, 22] width 24 height 24
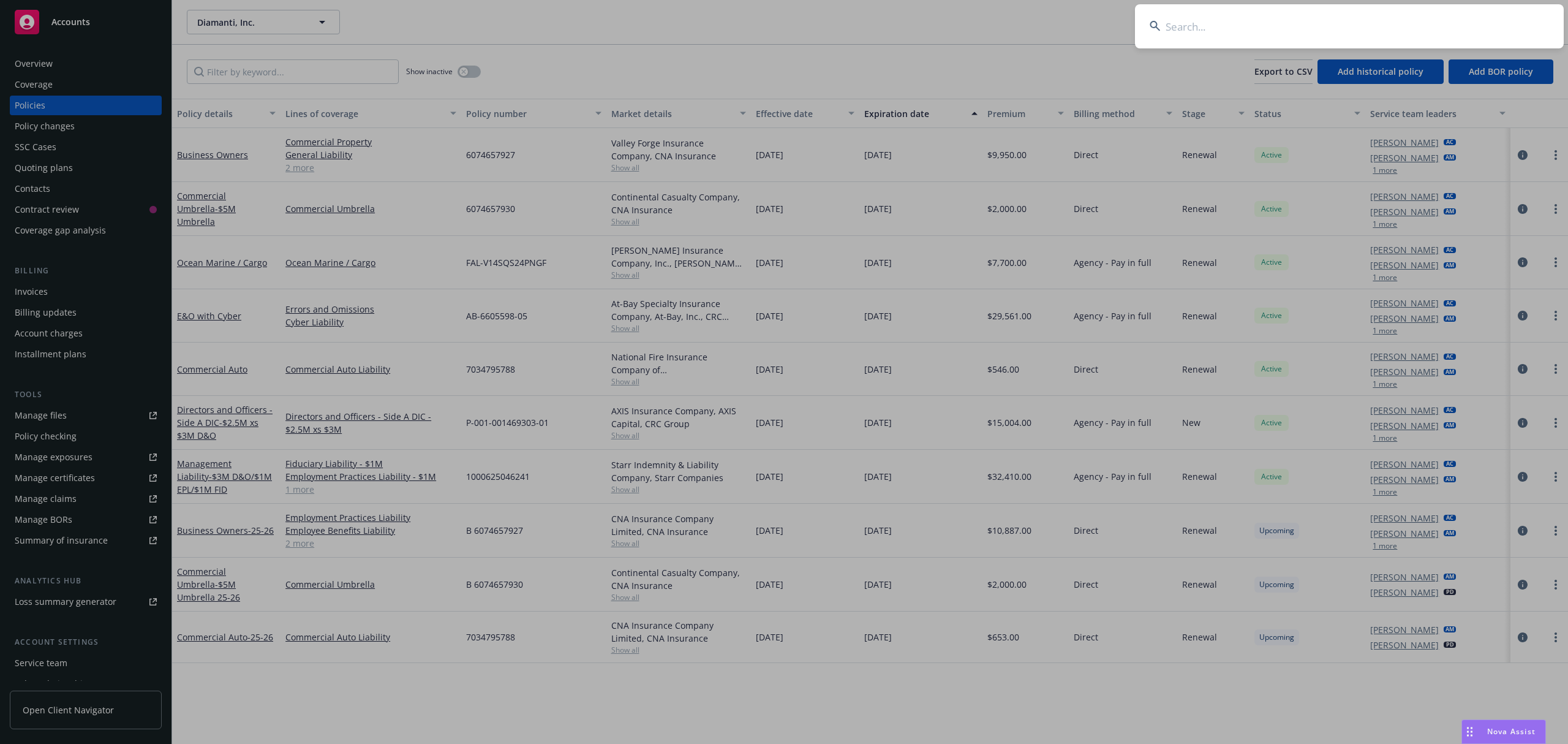
click at [1405, 20] on input at bounding box center [1349, 26] width 429 height 44
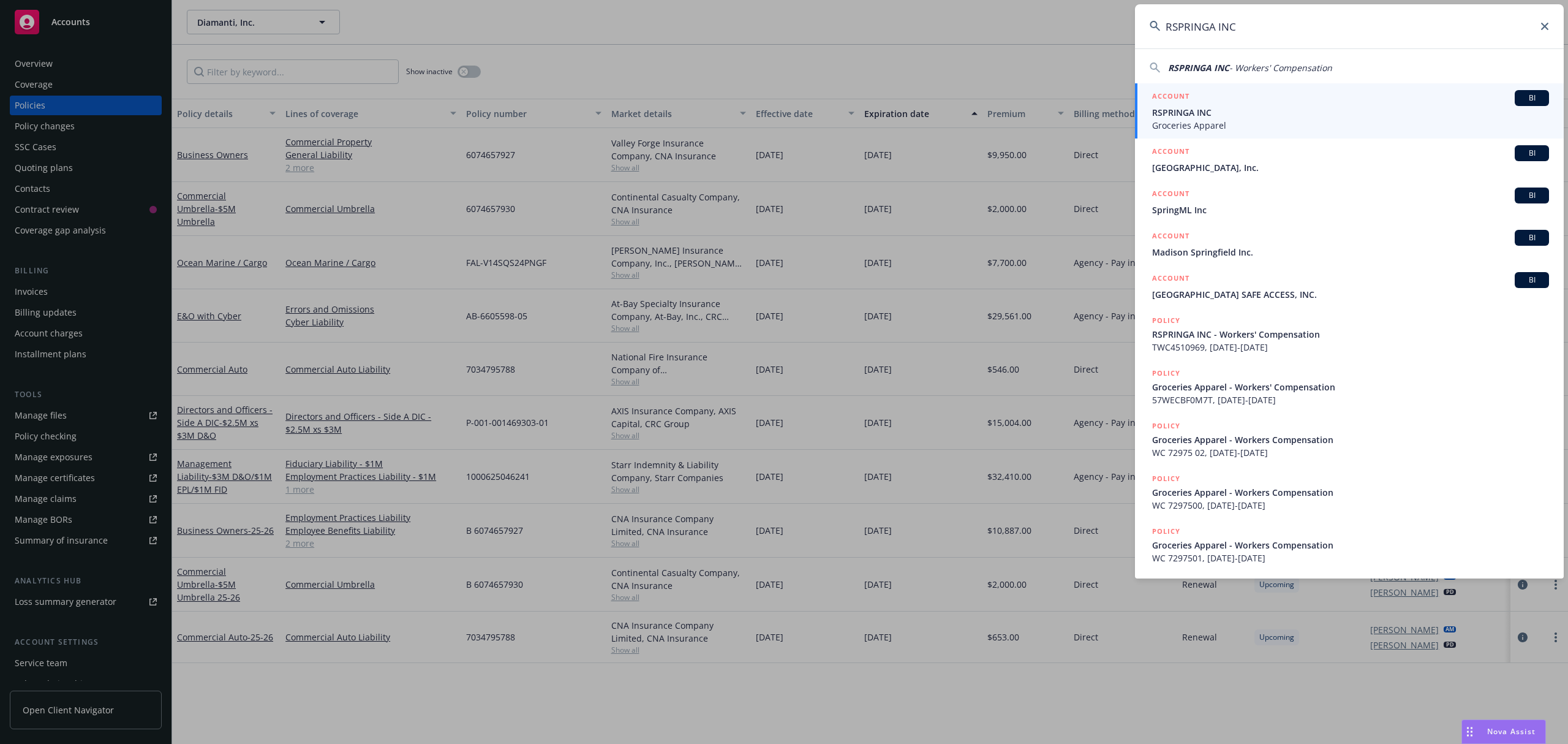
type input "RSPRINGA INC"
click at [1176, 114] on span "RSPRINGA INC" at bounding box center [1350, 112] width 397 height 13
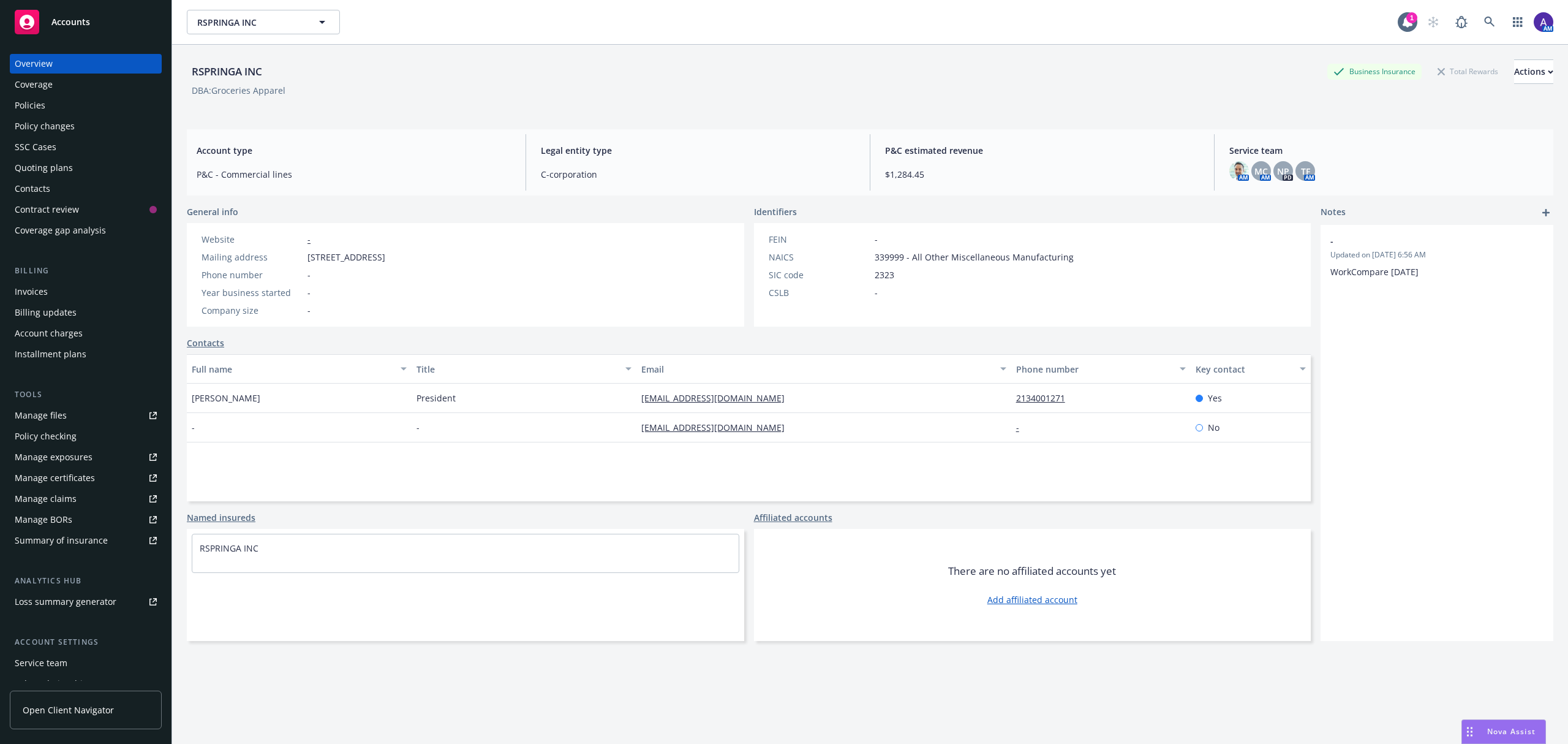
click at [99, 108] on div "Policies" at bounding box center [85, 106] width 142 height 20
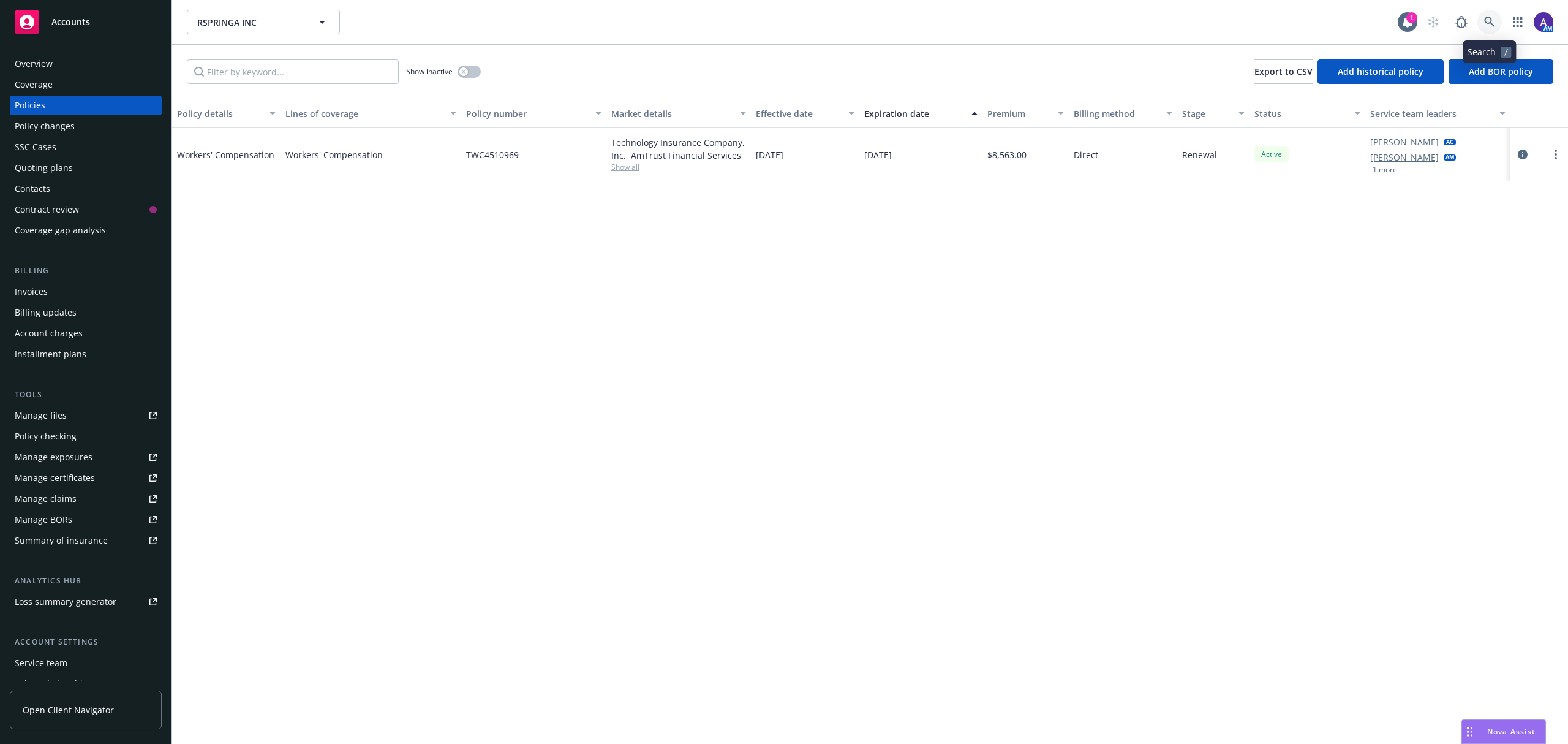
click at [1497, 28] on link at bounding box center [1489, 22] width 24 height 24
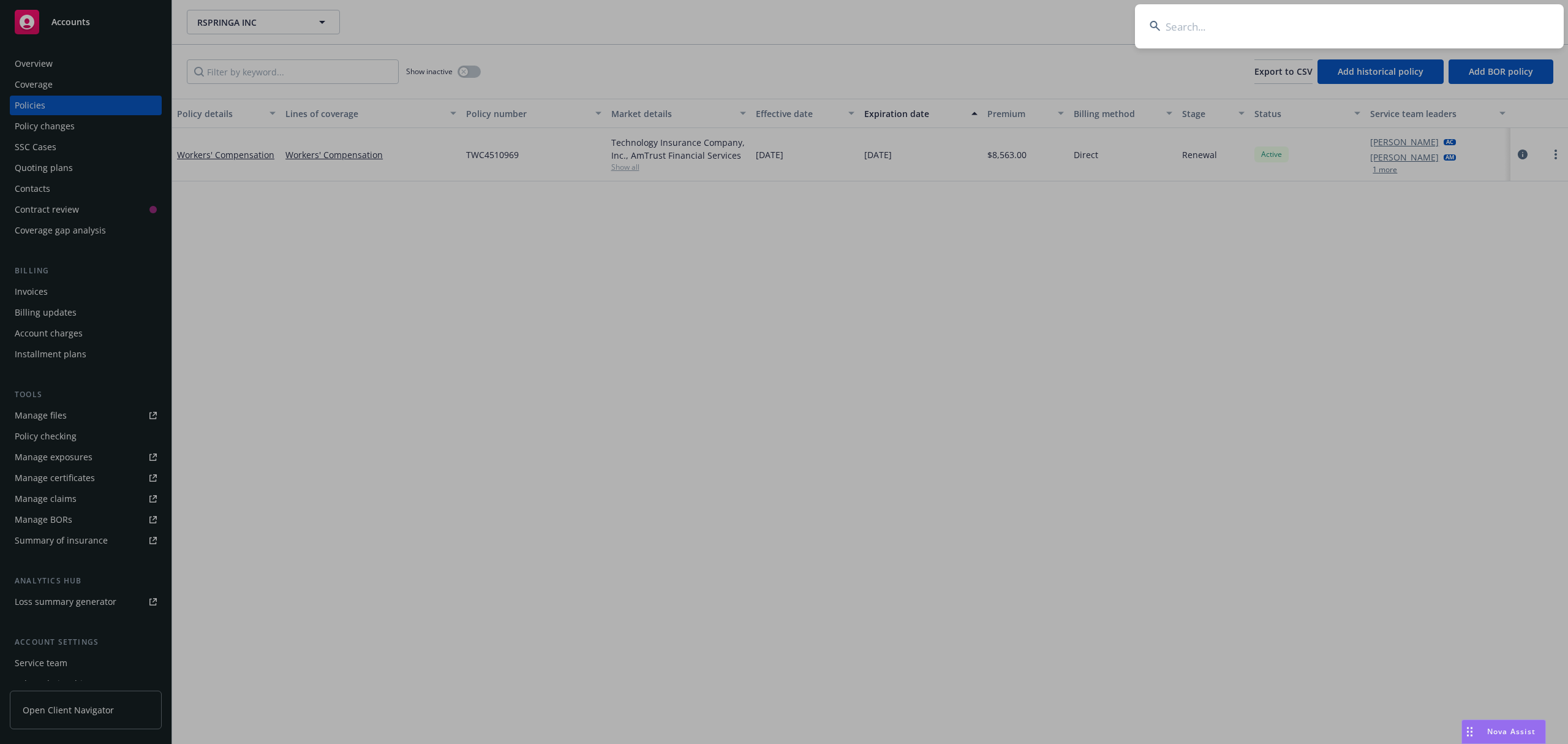
click at [1400, 28] on input at bounding box center [1349, 26] width 429 height 44
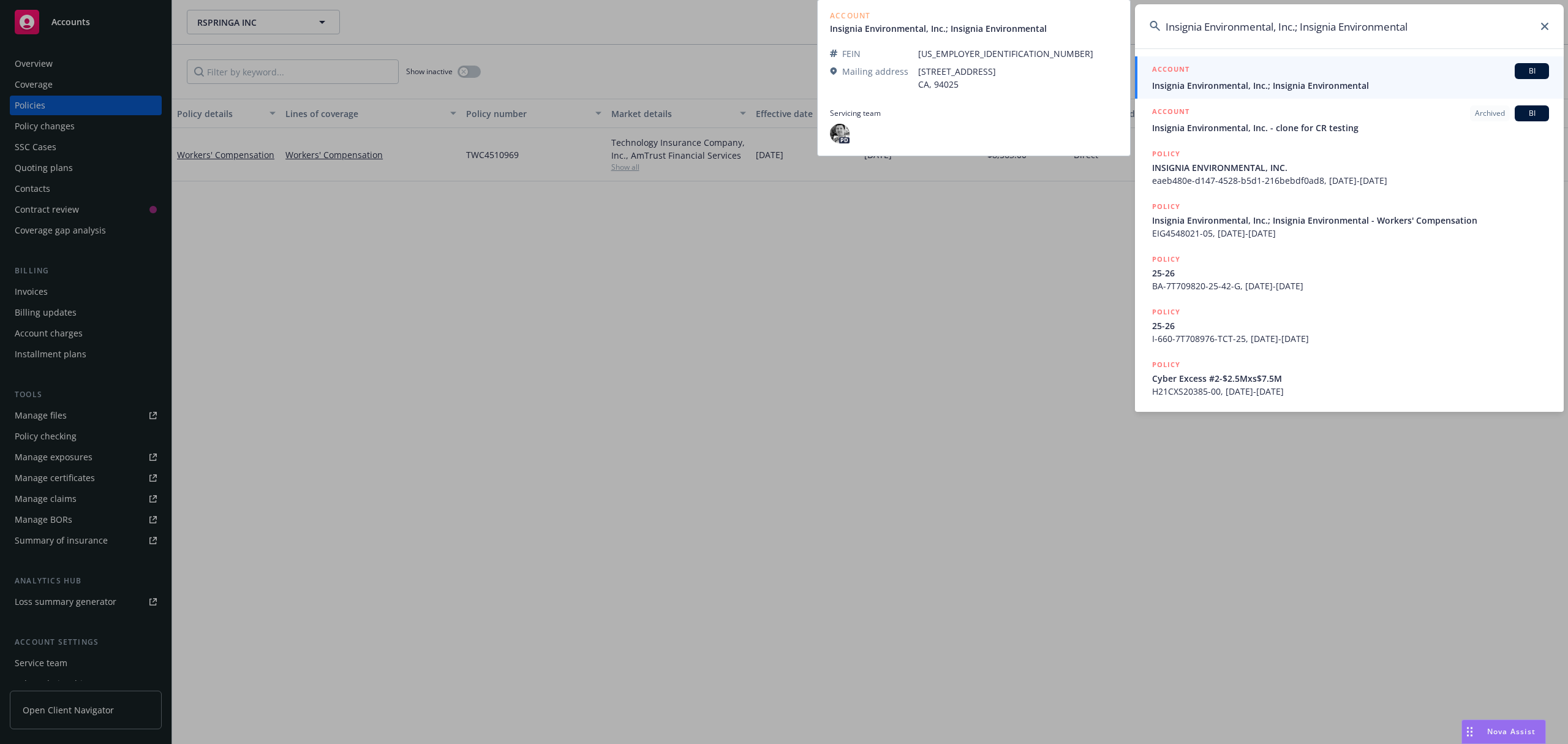
type input "Insignia Environmental, Inc.; Insignia Environmental"
click at [1317, 89] on span "Insignia Environmental, Inc.; Insignia Environmental" at bounding box center [1350, 85] width 397 height 13
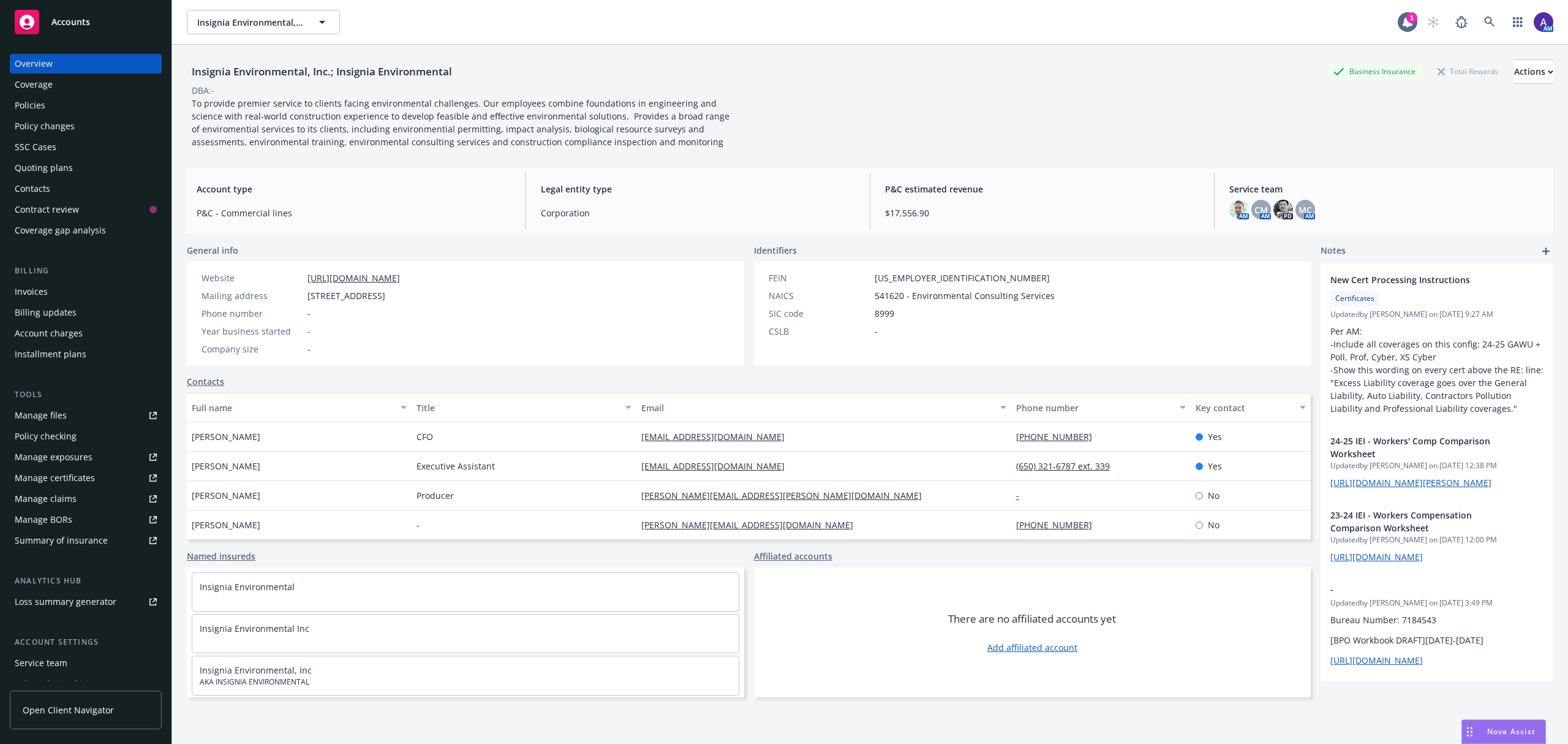
click at [87, 168] on div "Quoting plans" at bounding box center [85, 168] width 142 height 20
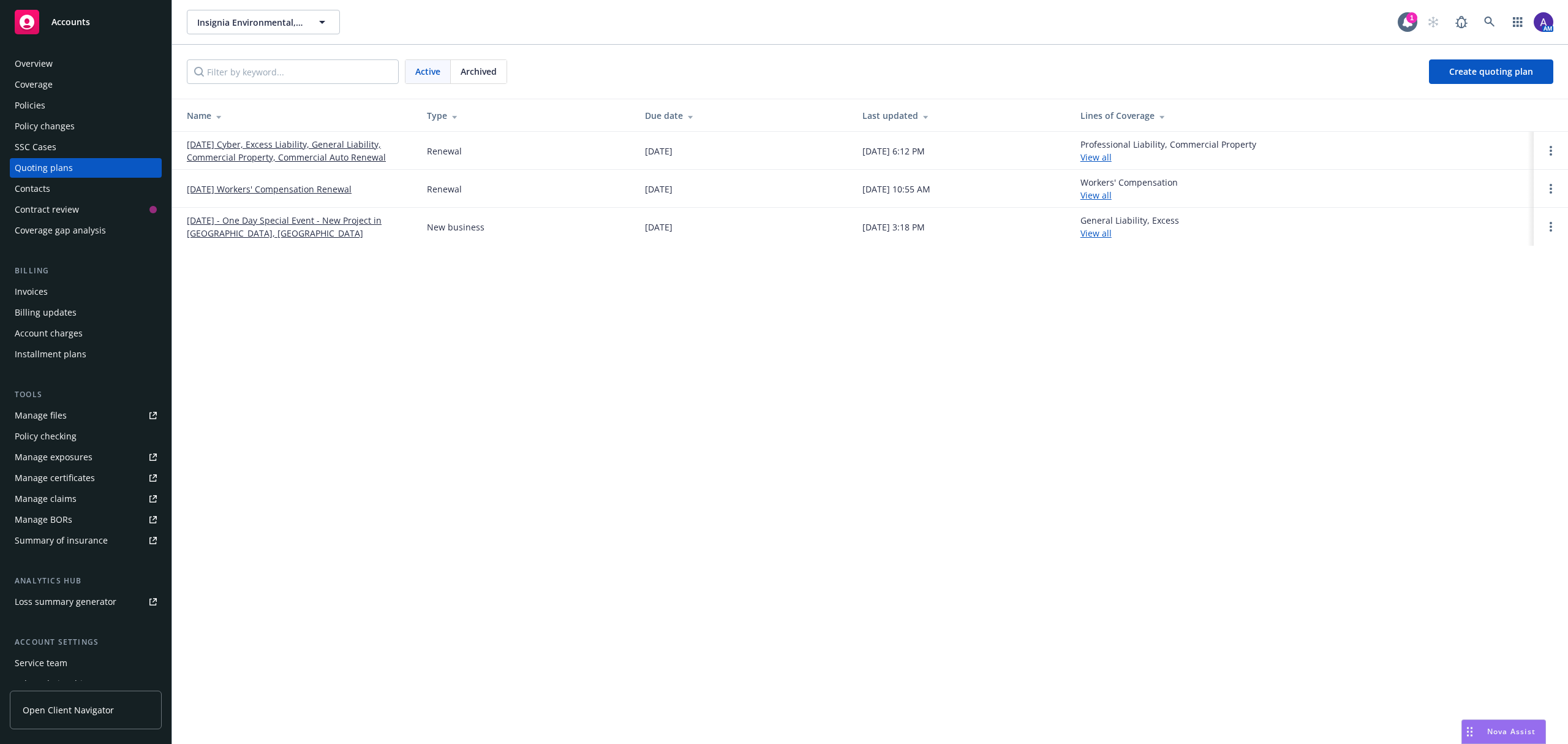
click at [281, 150] on link "[DATE] Cyber, Excess Liability, General Liability, Commercial Property, Commerc…" at bounding box center [297, 151] width 221 height 26
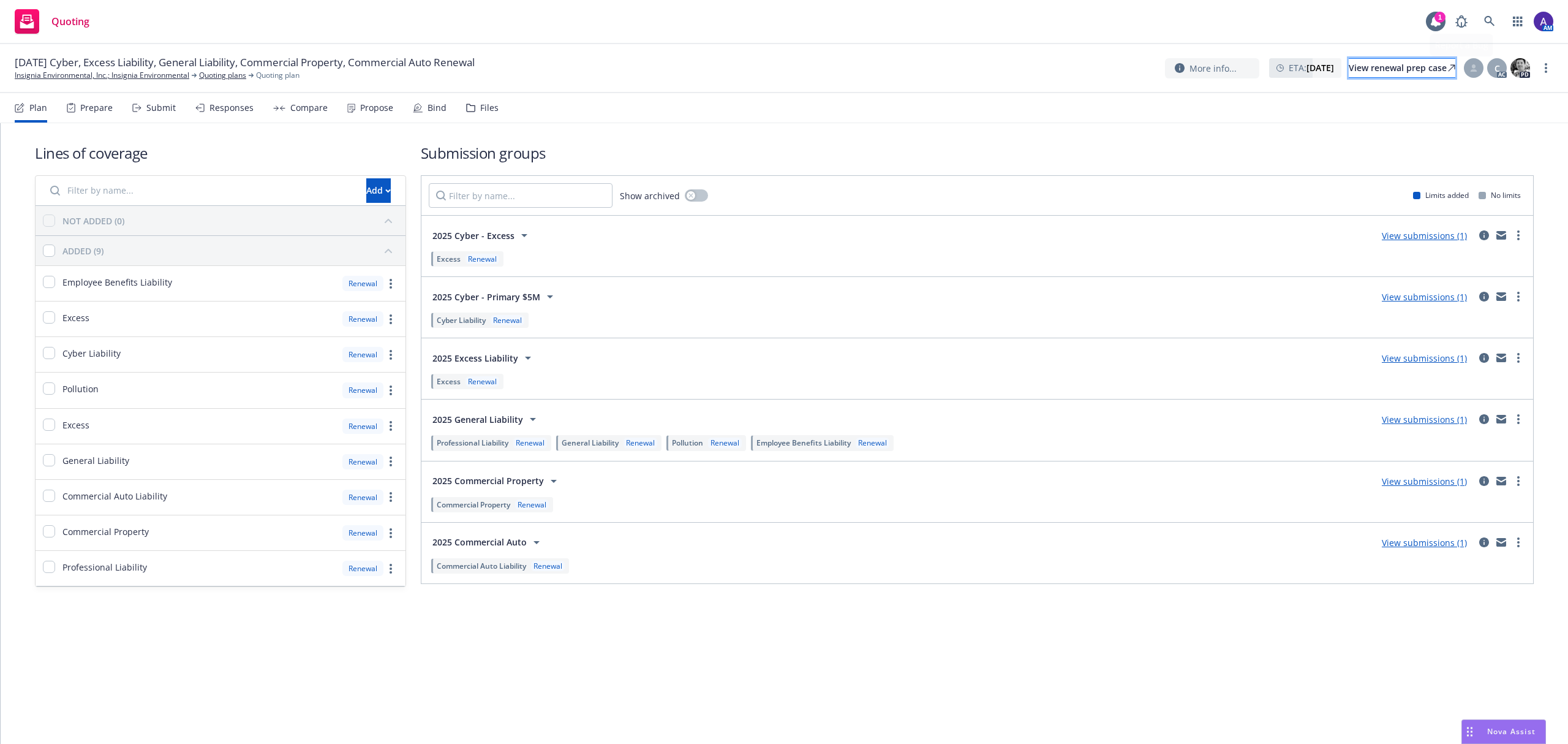
click at [1423, 58] on link "View renewal prep case" at bounding box center [1402, 68] width 106 height 20
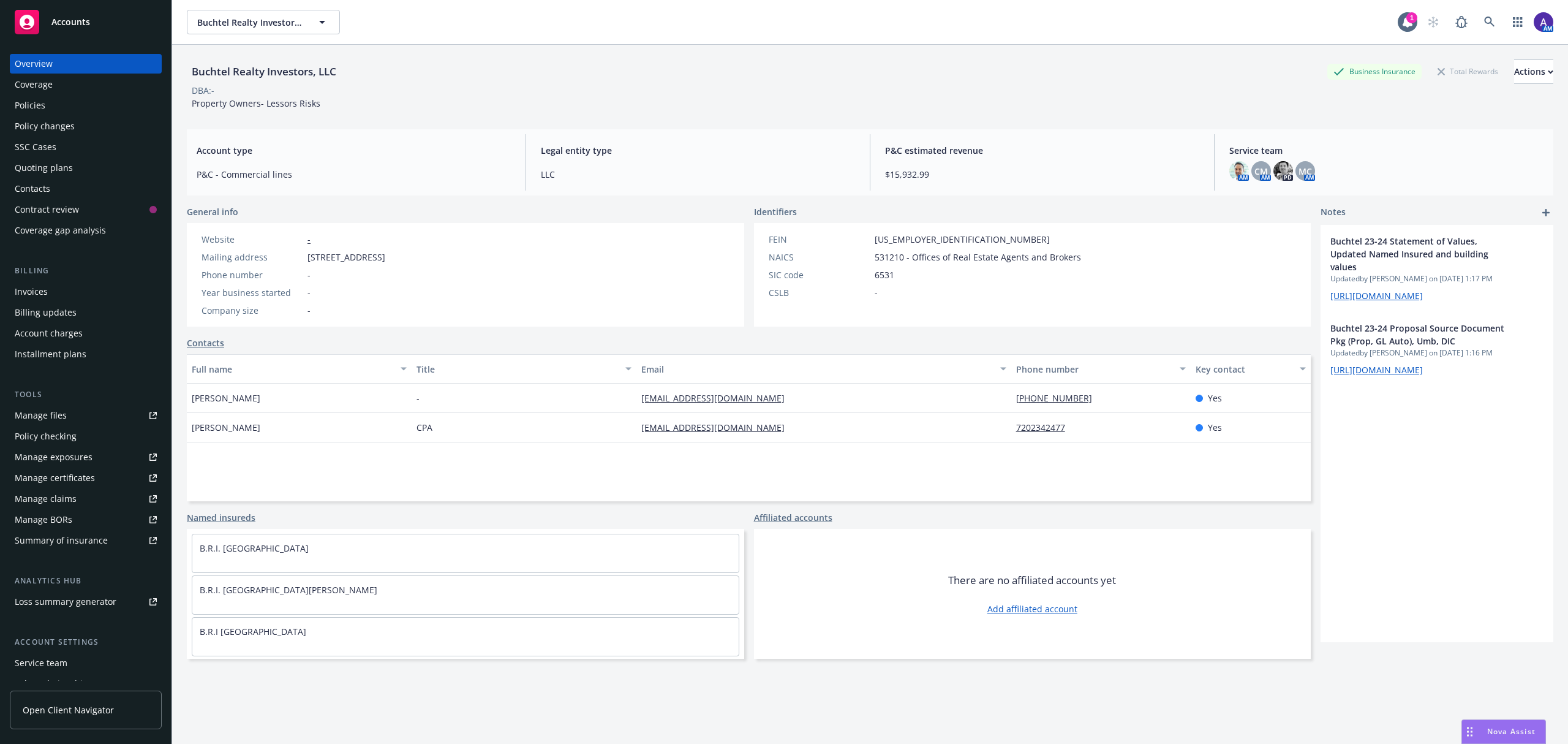
click at [97, 174] on div "Quoting plans" at bounding box center [85, 168] width 142 height 20
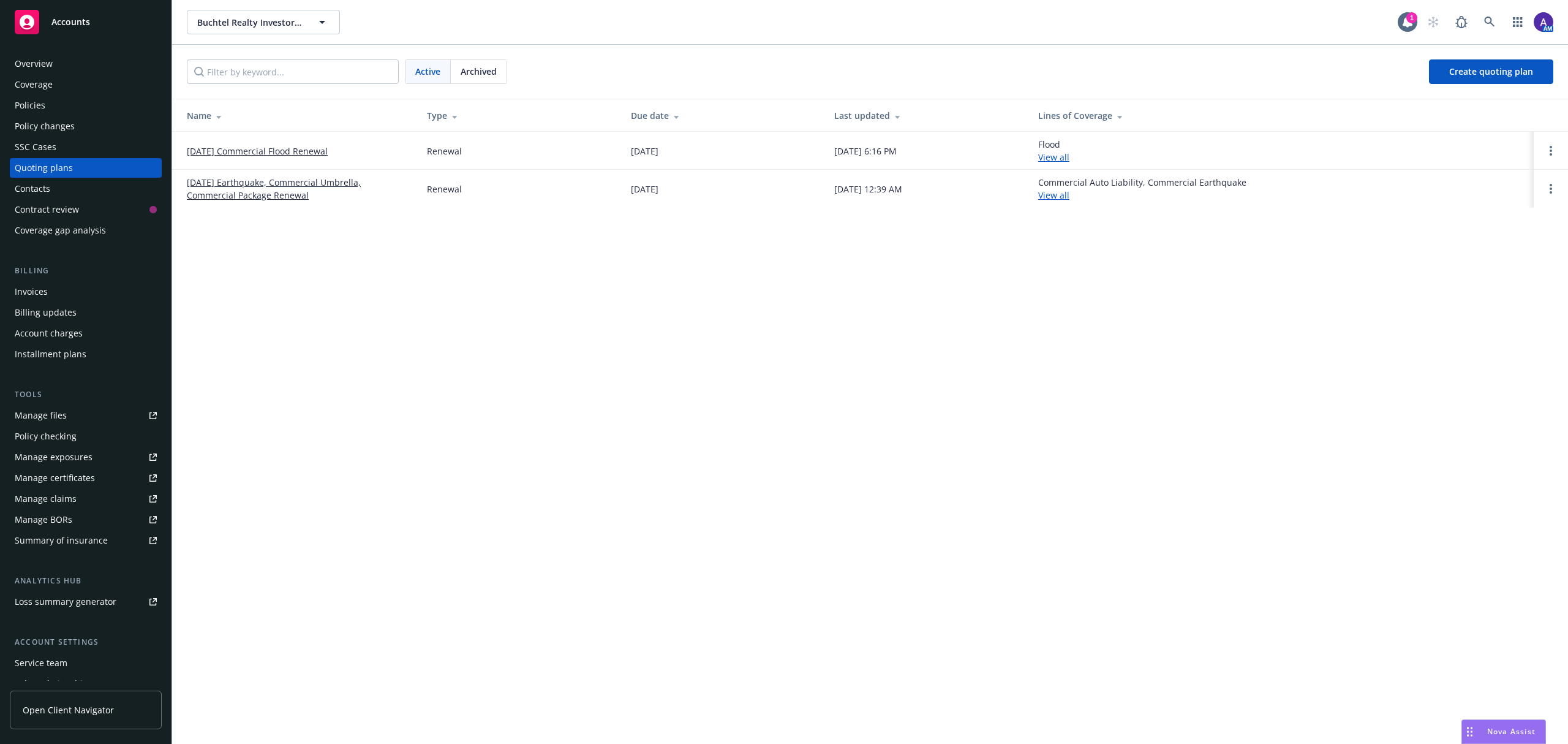
click at [250, 184] on link "[DATE] Earthquake, Commercial Umbrella, Commercial Package Renewal" at bounding box center [297, 188] width 221 height 26
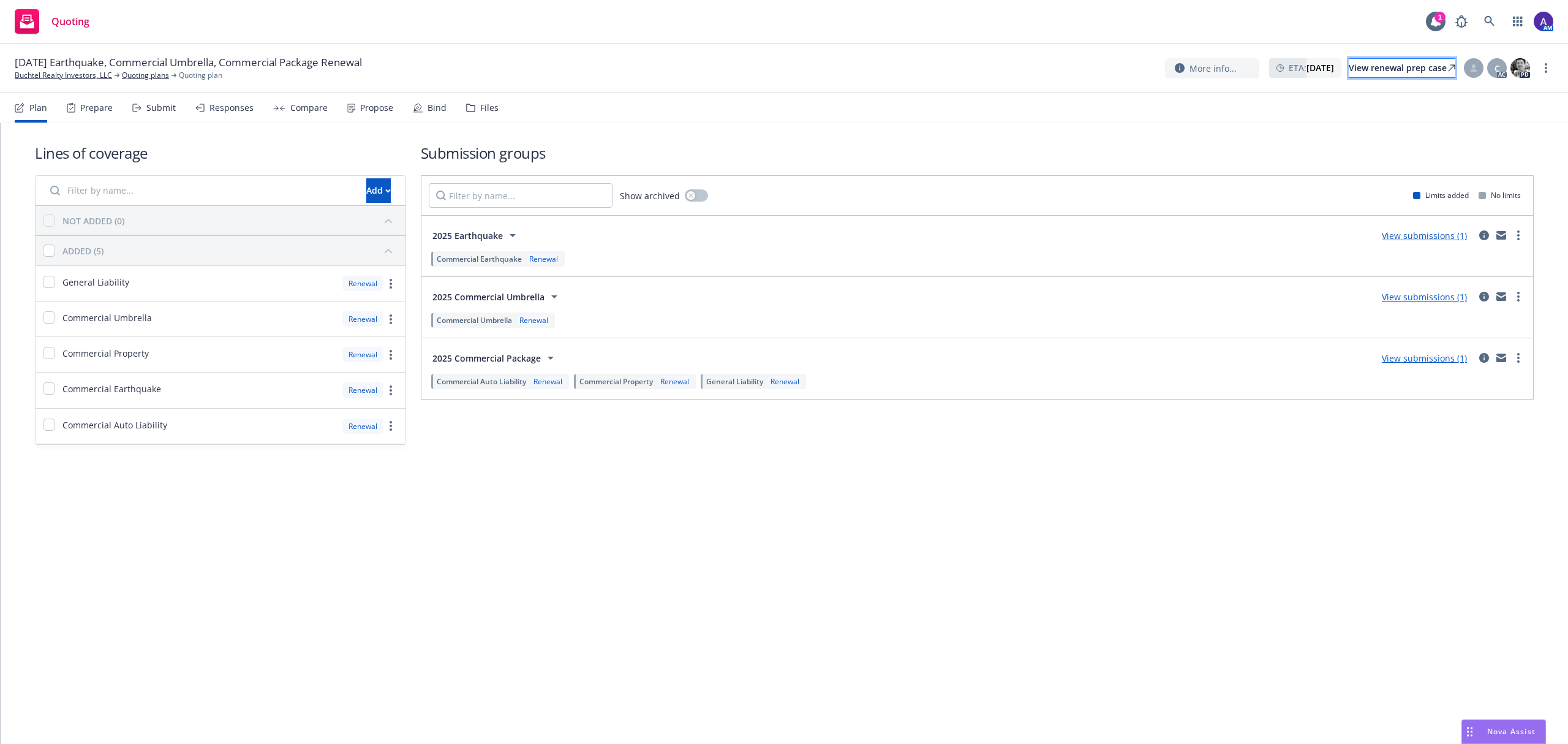
click at [1389, 69] on div "View renewal prep case" at bounding box center [1402, 68] width 106 height 19
click at [1491, 22] on icon at bounding box center [1489, 21] width 11 height 11
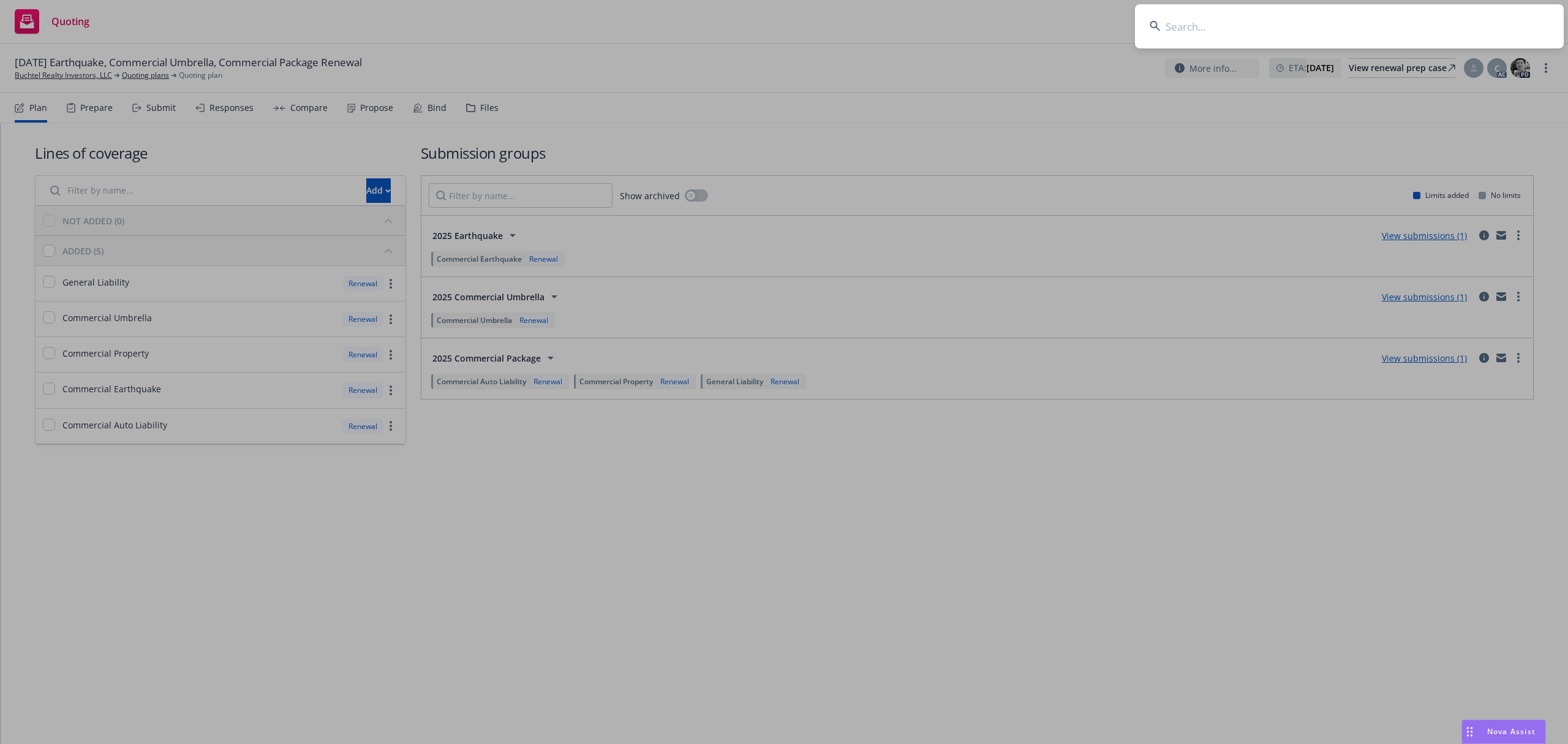
click at [1337, 40] on input at bounding box center [1349, 26] width 429 height 44
click at [1337, 40] on input "Officehours Technologies Co." at bounding box center [1349, 26] width 429 height 44
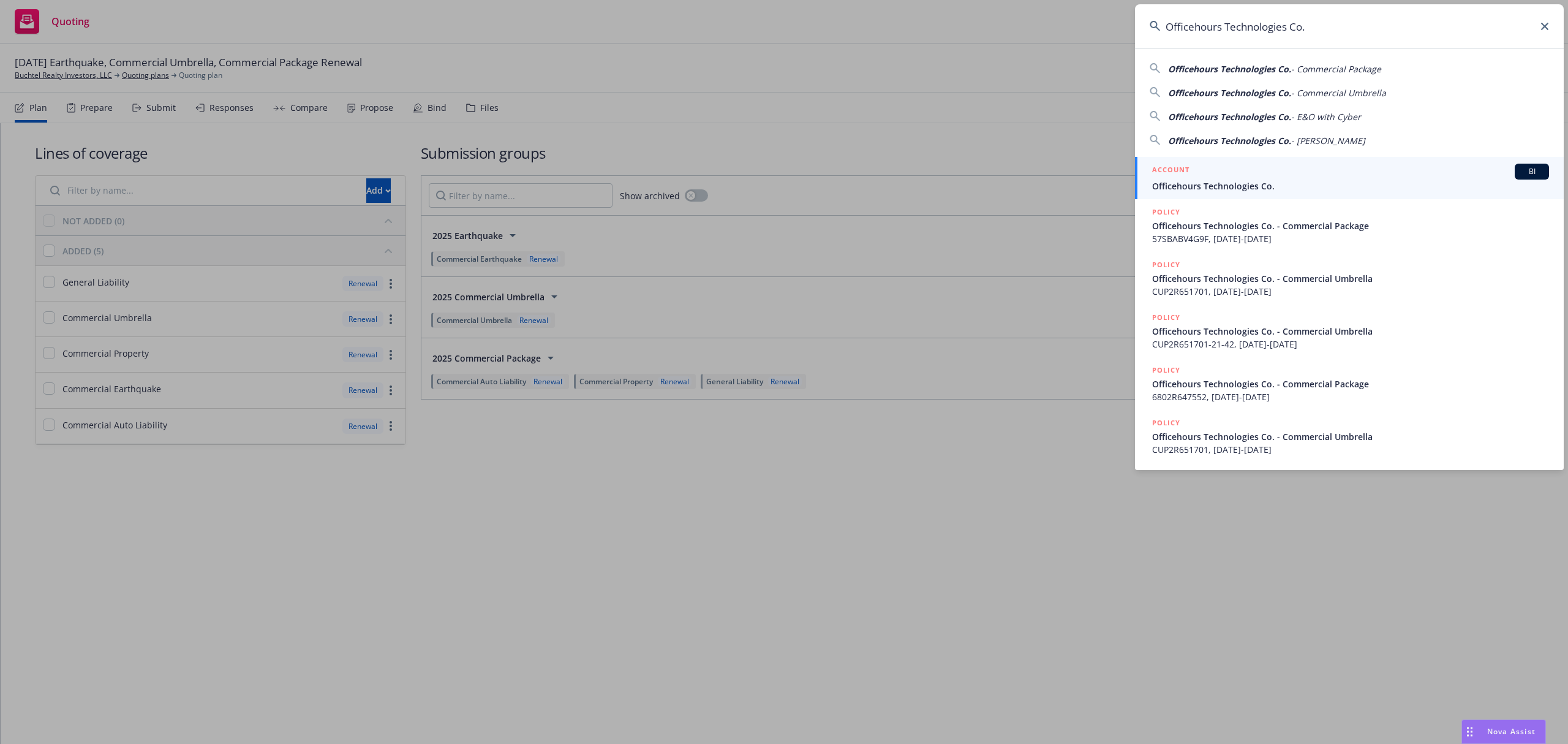
type input "Officehours Technologies Co."
click at [1241, 190] on span "Officehours Technologies Co." at bounding box center [1350, 186] width 397 height 13
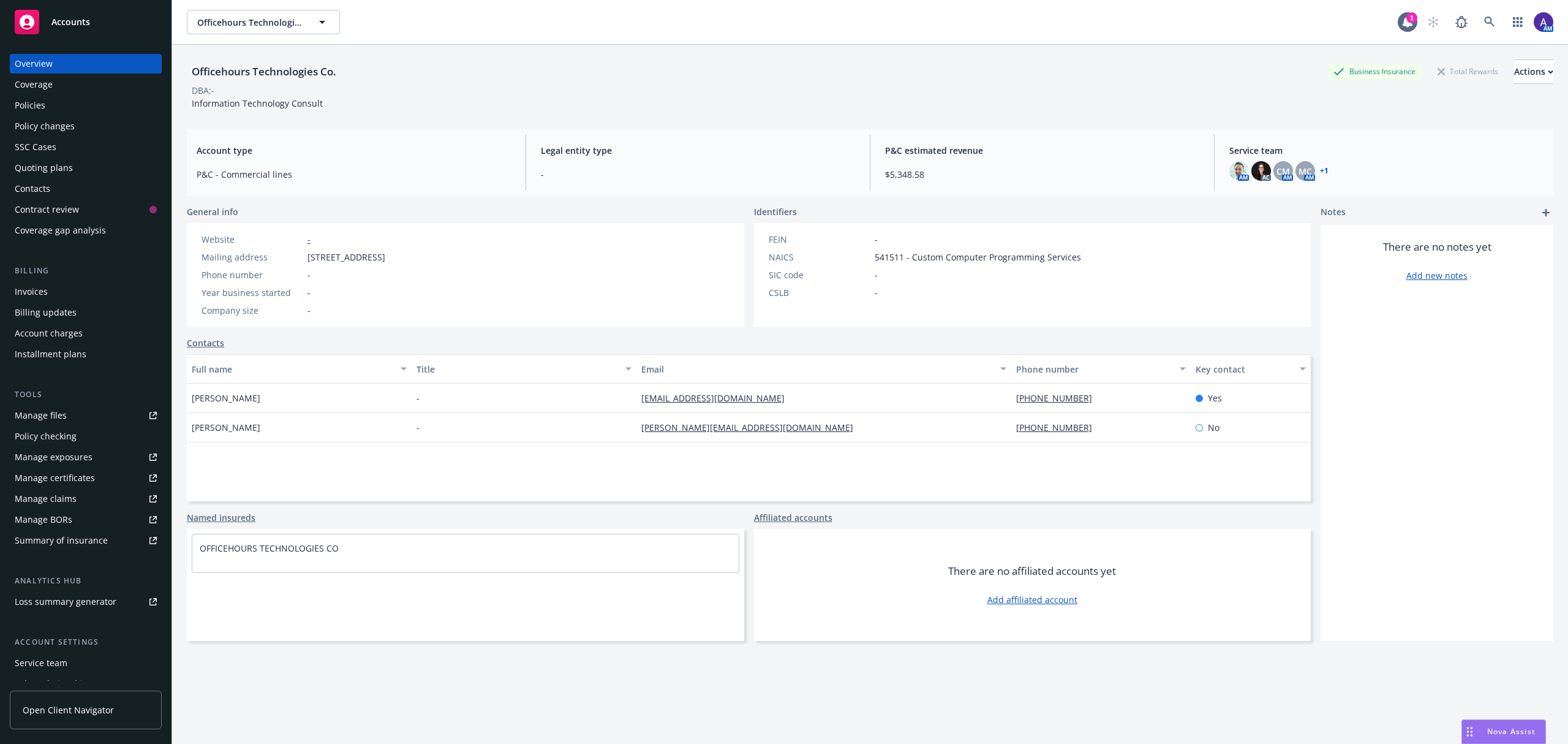
click at [66, 110] on div "Policies" at bounding box center [85, 106] width 142 height 20
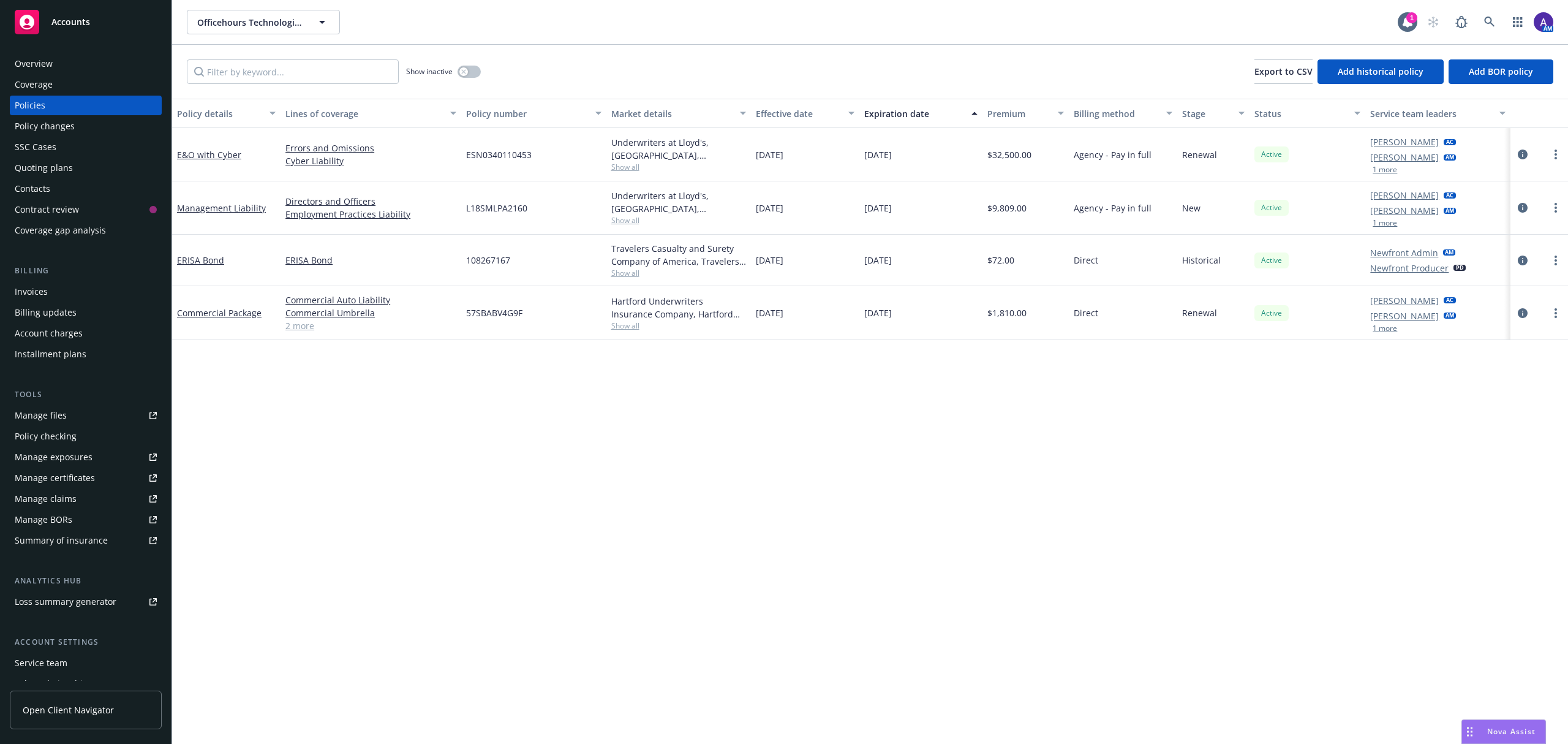
click at [52, 167] on div "Quoting plans" at bounding box center [44, 168] width 58 height 20
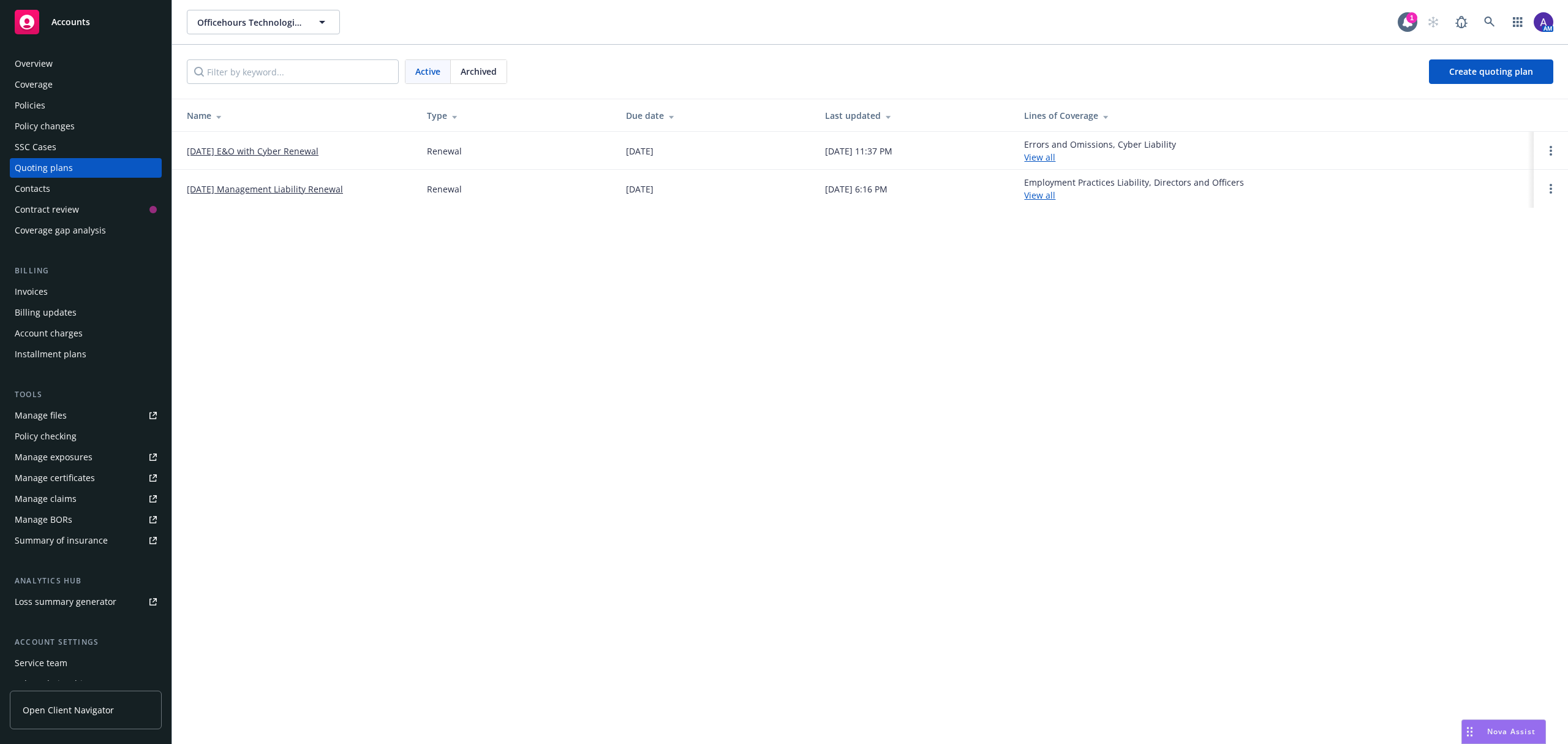
click at [265, 147] on link "[DATE] E&O with Cyber Renewal" at bounding box center [252, 151] width 131 height 13
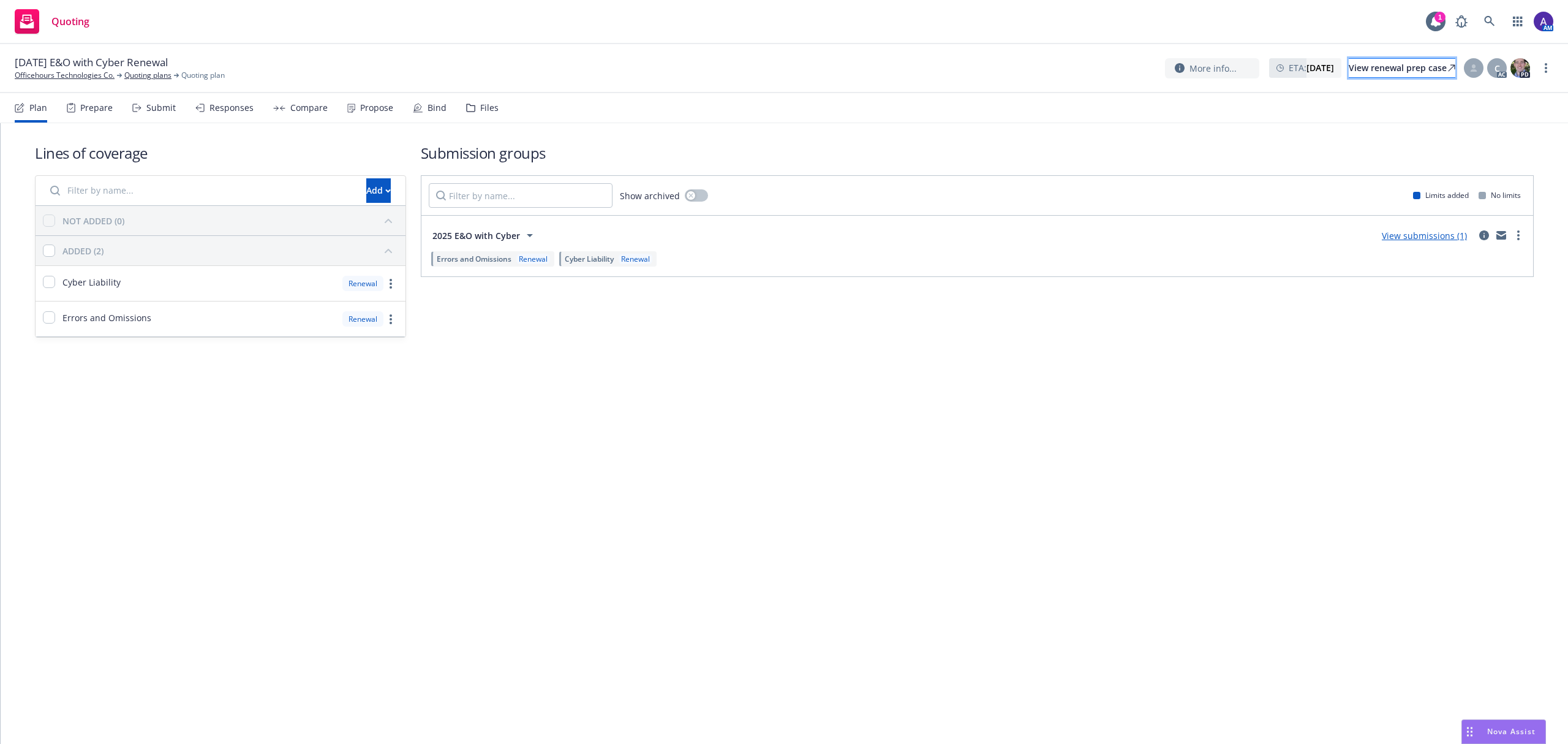
click at [1366, 65] on div "View renewal prep case" at bounding box center [1402, 68] width 106 height 19
click at [1500, 25] on link at bounding box center [1489, 21] width 24 height 24
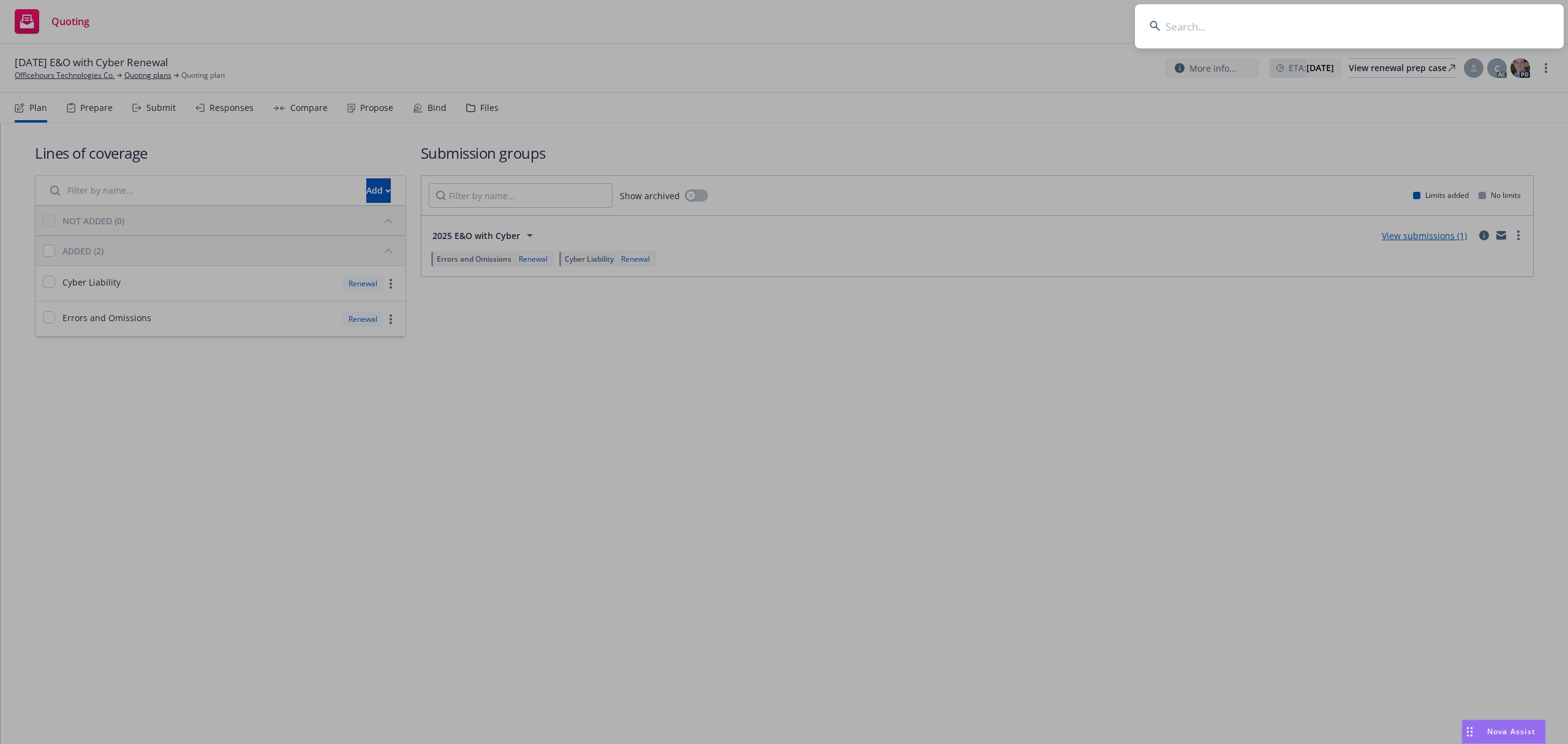
click at [1338, 19] on input at bounding box center [1349, 26] width 429 height 44
type input "SIGIQ AI"
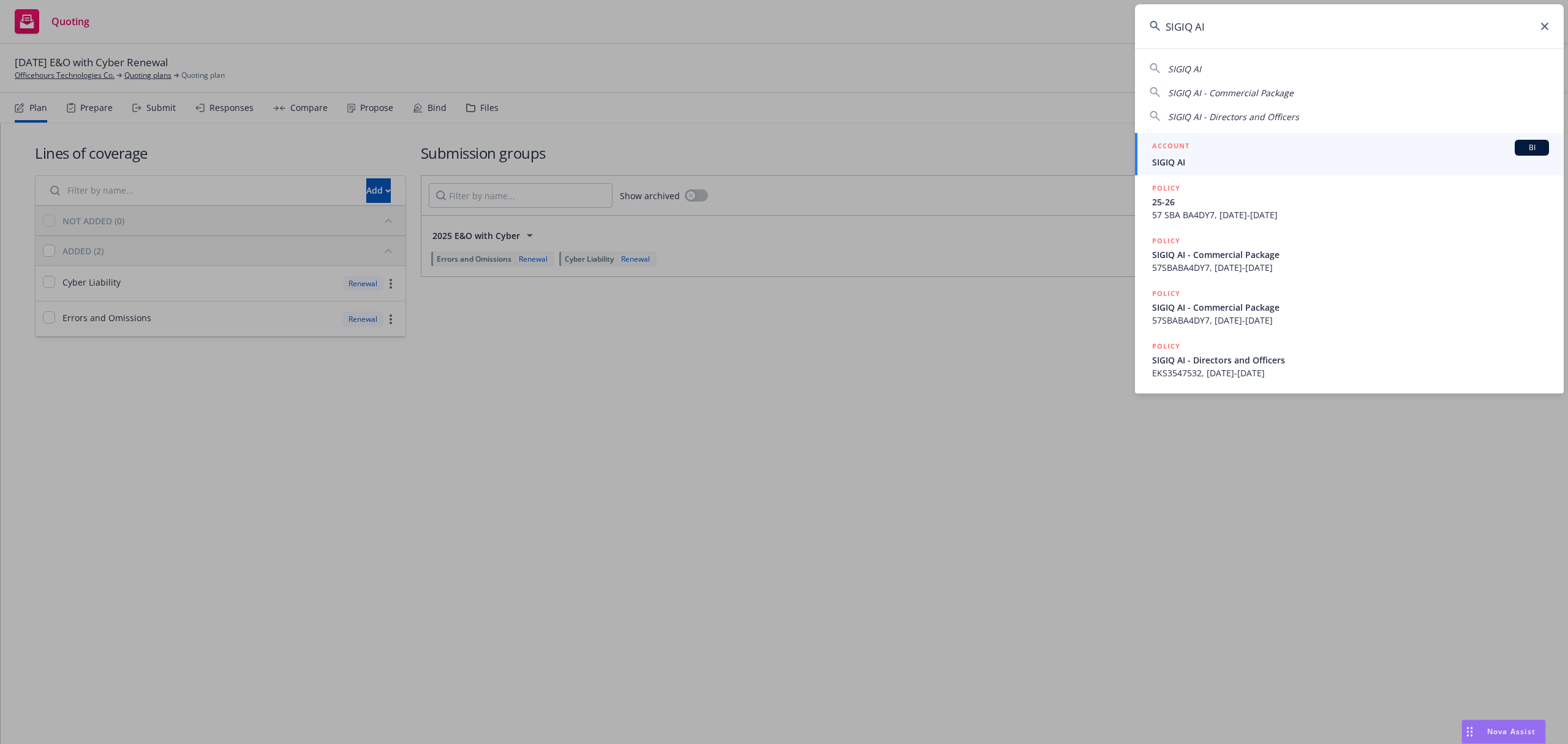
click at [1201, 145] on div "ACCOUNT BI" at bounding box center [1350, 147] width 397 height 16
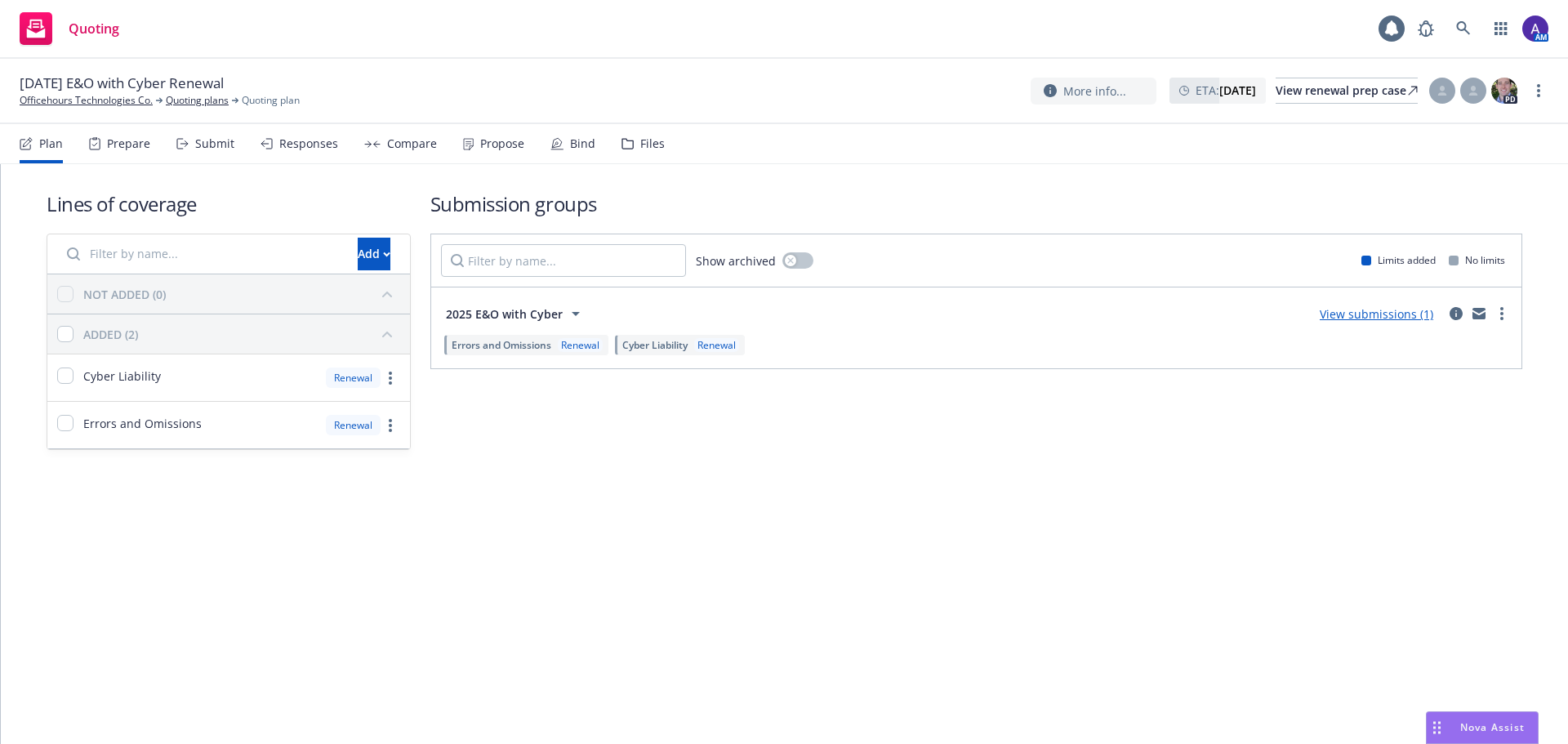
click at [491, 148] on div "Propose" at bounding box center [502, 144] width 44 height 13
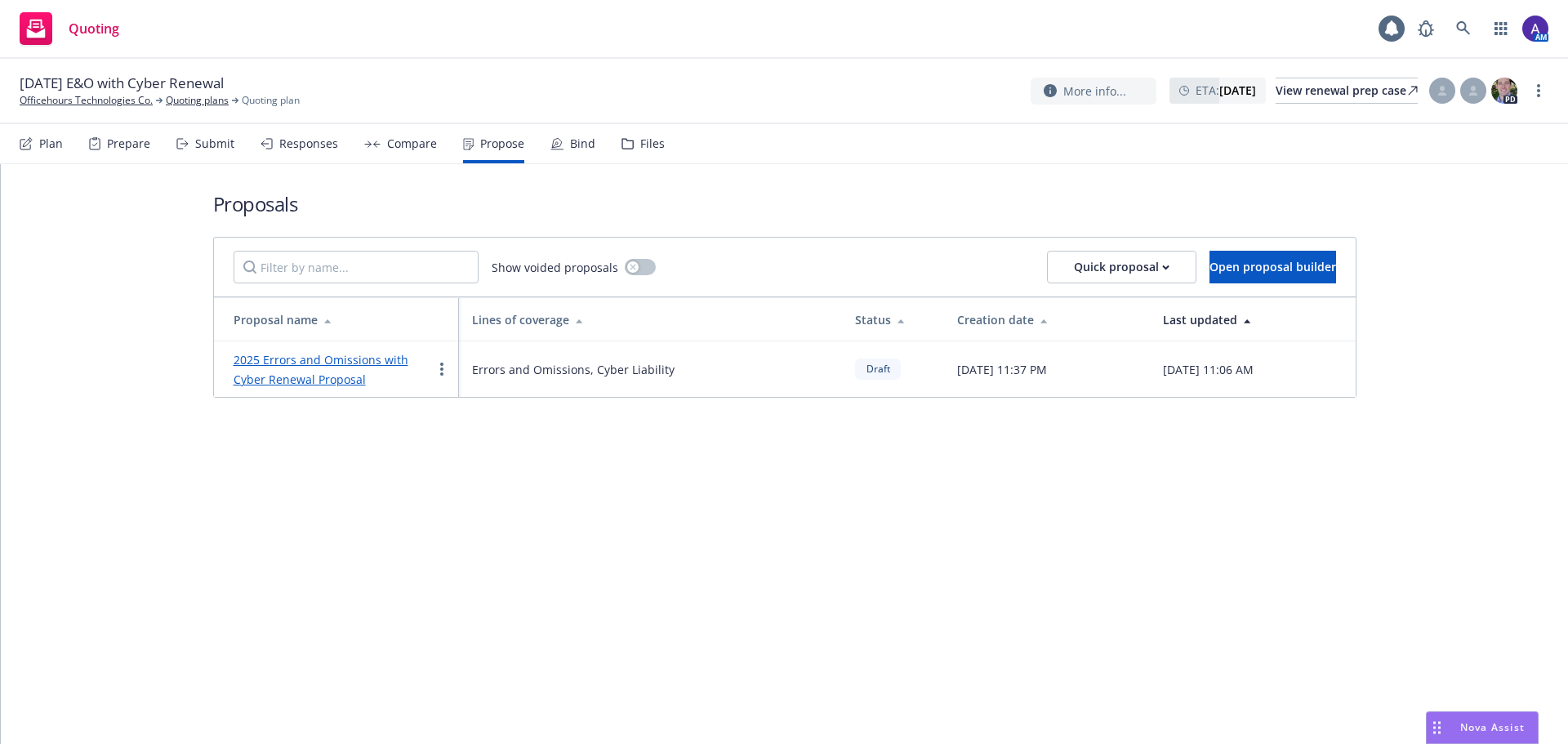
click at [320, 369] on div "2025 Errors and Omissions with Cyber Renewal Proposal" at bounding box center [332, 369] width 198 height 40
click at [320, 378] on link "2025 Errors and Omissions with Cyber Renewal Proposal" at bounding box center [321, 370] width 174 height 35
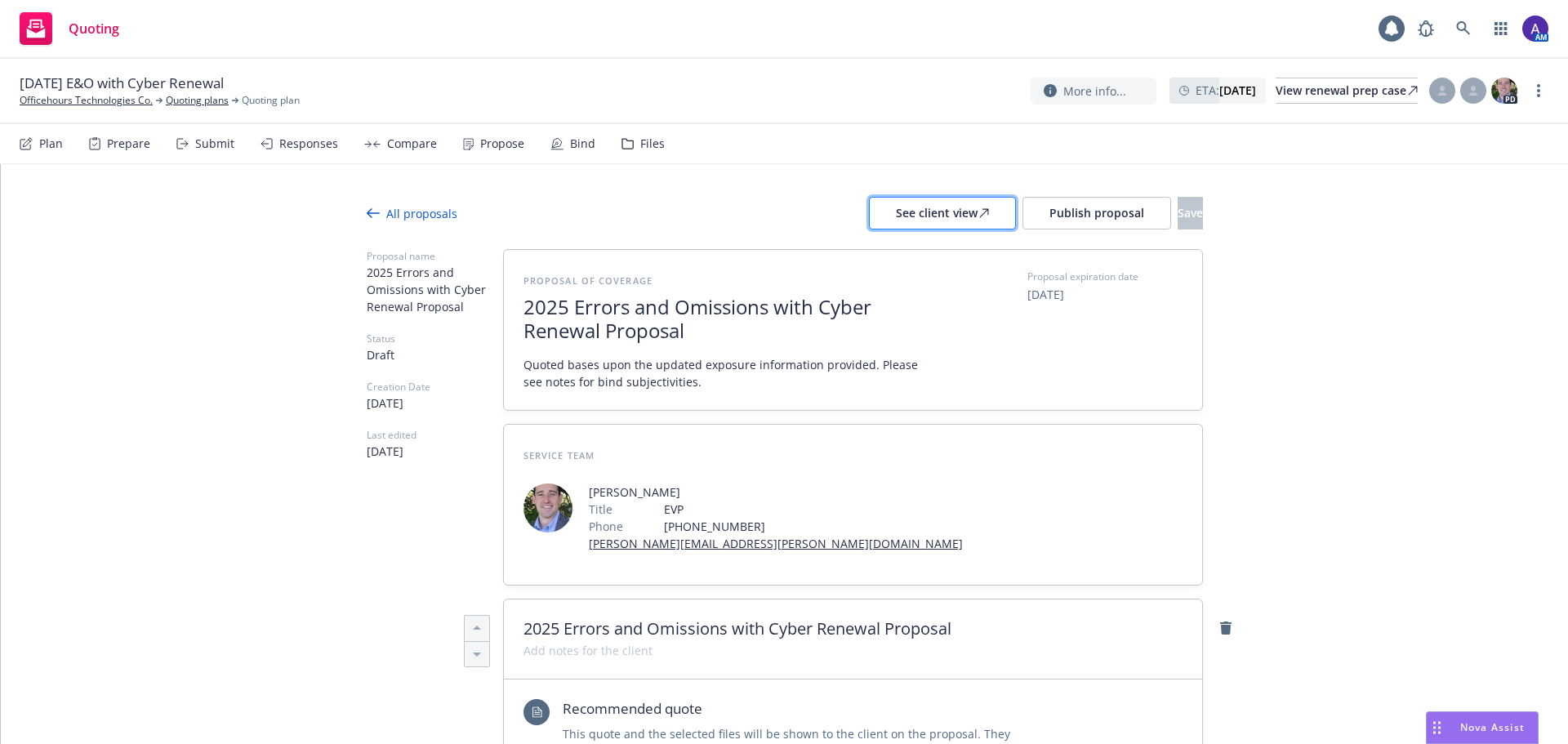
click at [912, 213] on div "See client view" at bounding box center [943, 212] width 93 height 31
type textarea "x"
click at [1469, 27] on icon at bounding box center [1463, 28] width 15 height 15
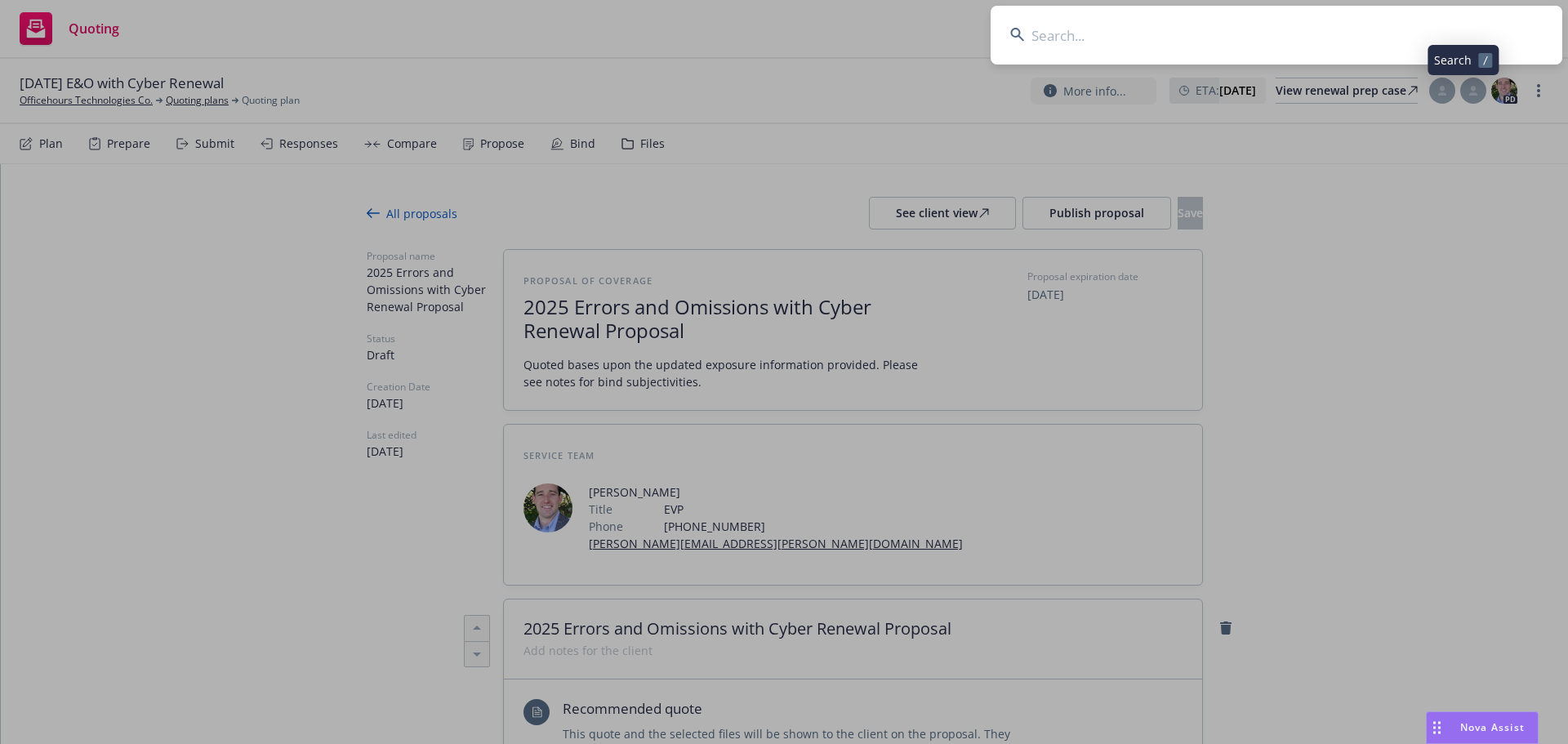
click at [1364, 22] on input at bounding box center [1276, 34] width 572 height 59
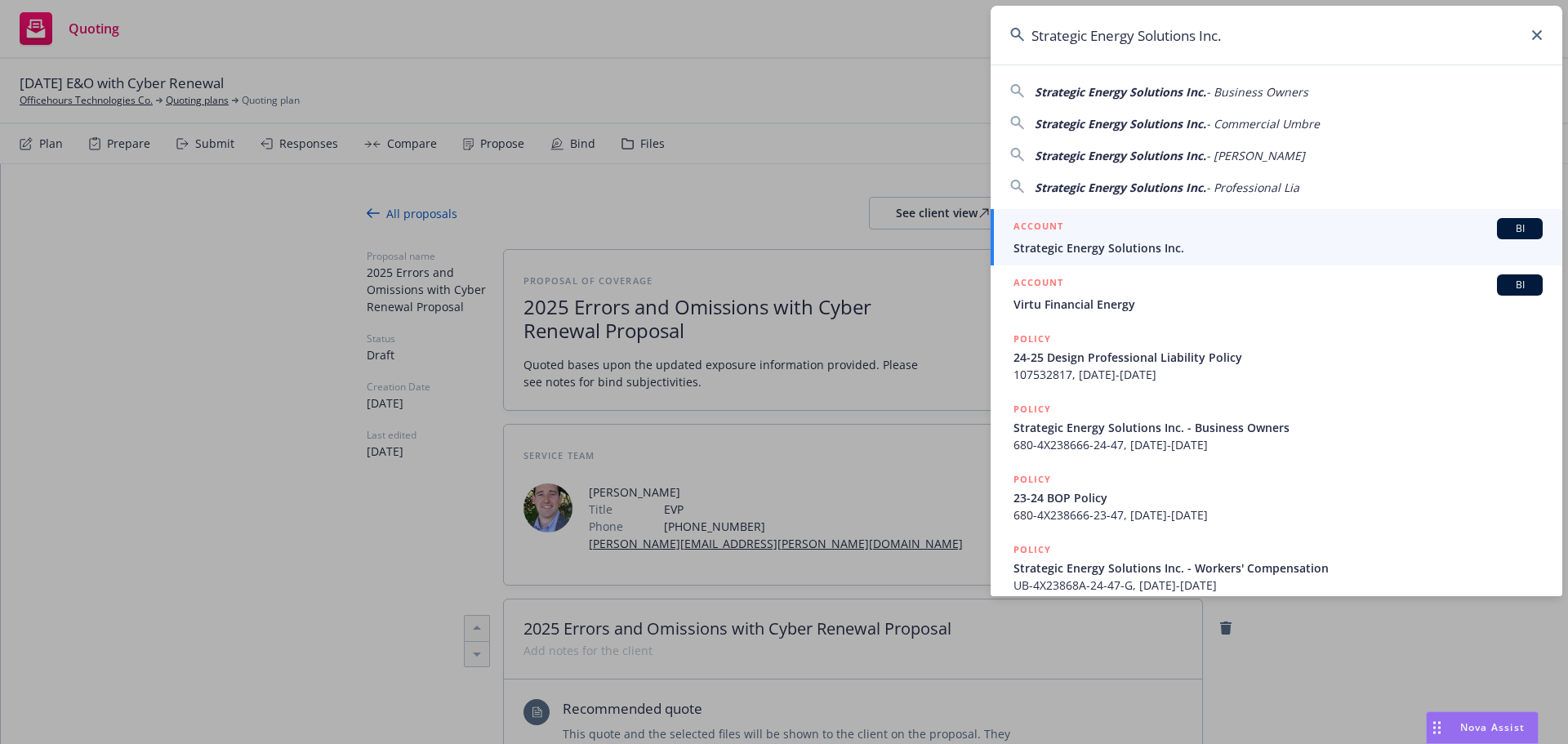
type input "Strategic Energy Solutions Inc."
click at [1162, 217] on link "ACCOUNT BI Strategic Energy Solutions Inc." at bounding box center [1276, 237] width 572 height 56
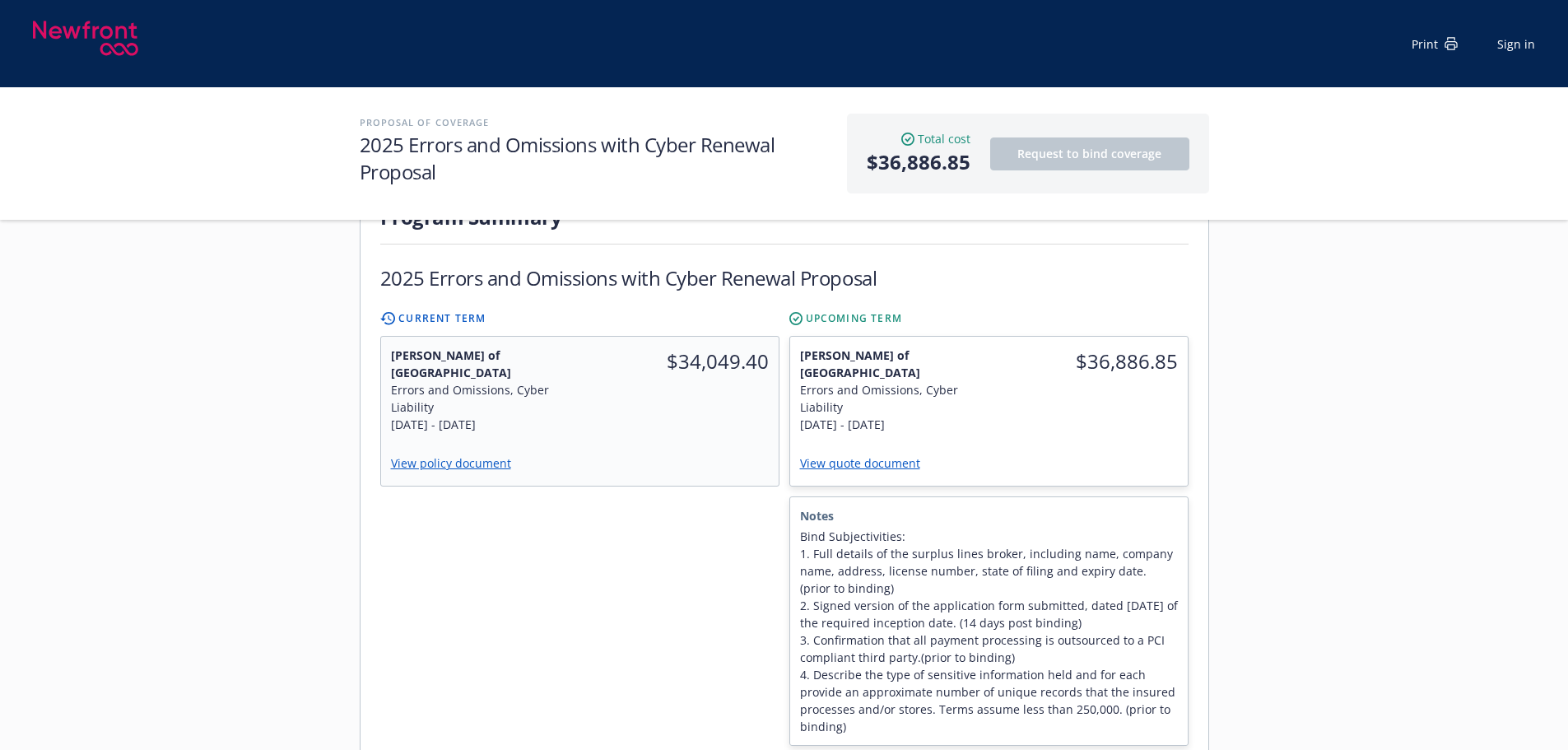
scroll to position [463, 0]
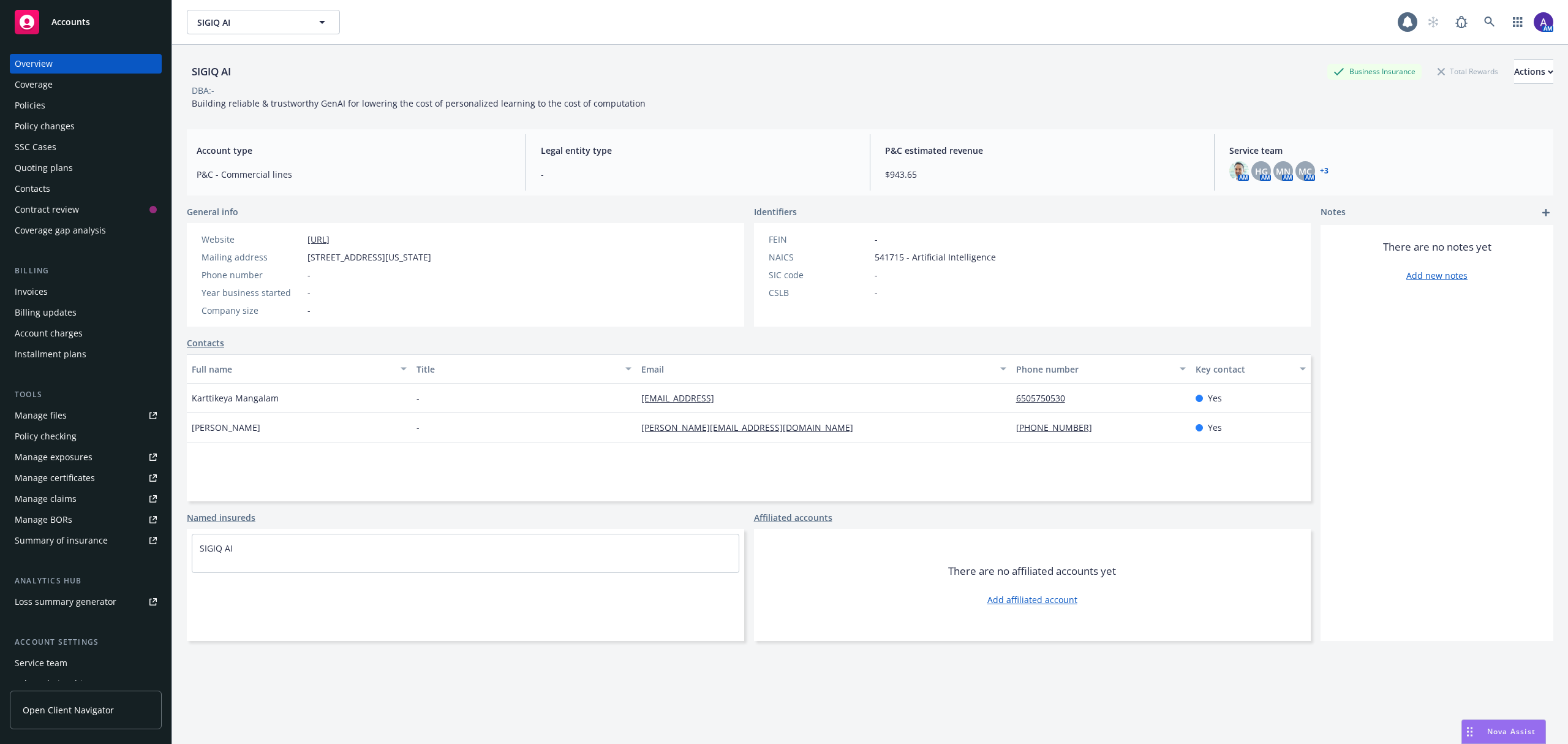
click at [32, 106] on div "Policies" at bounding box center [30, 106] width 30 height 20
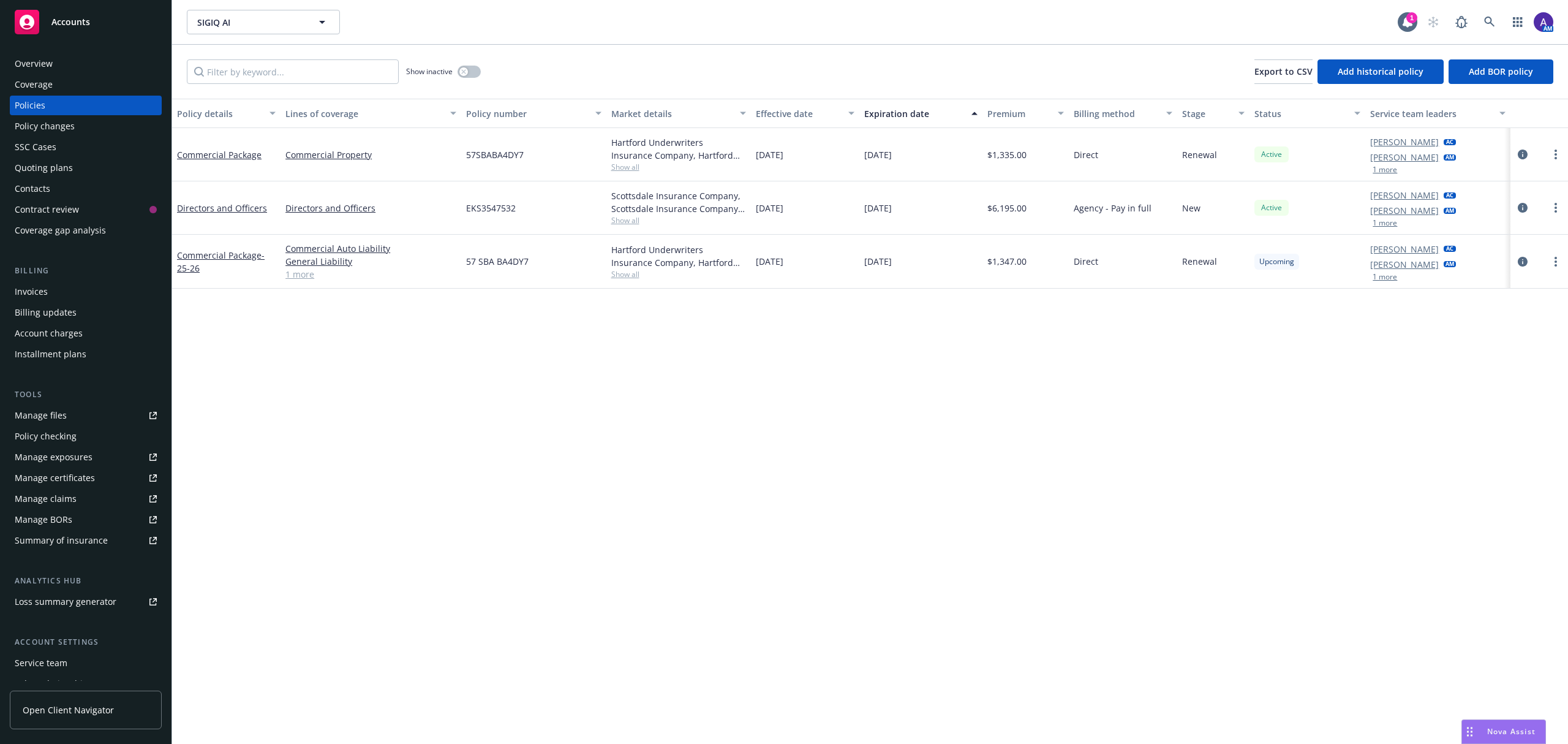
click at [57, 167] on div "Quoting plans" at bounding box center [44, 168] width 58 height 20
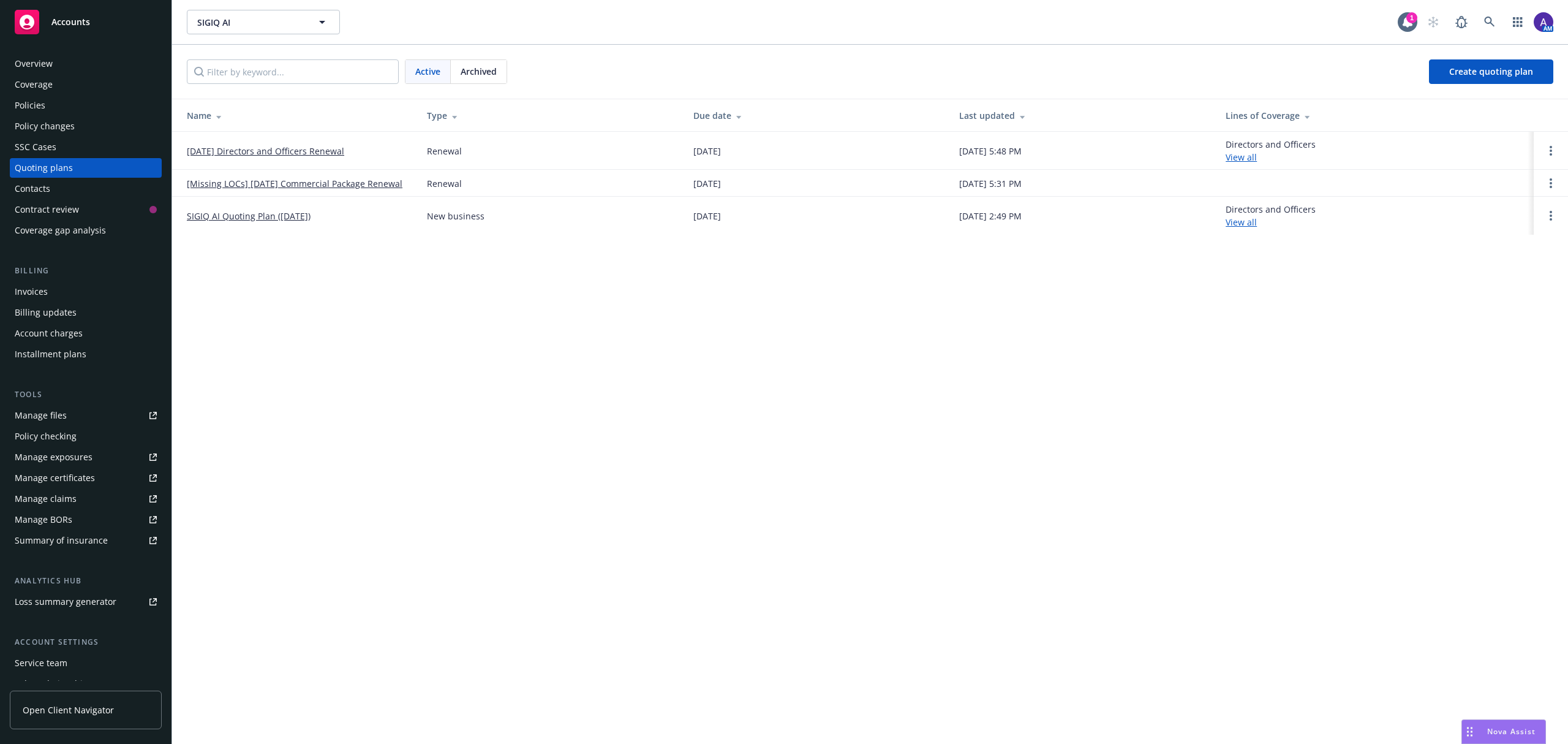
click at [327, 149] on link "10/18/25 Directors and Officers Renewal" at bounding box center [266, 151] width 157 height 13
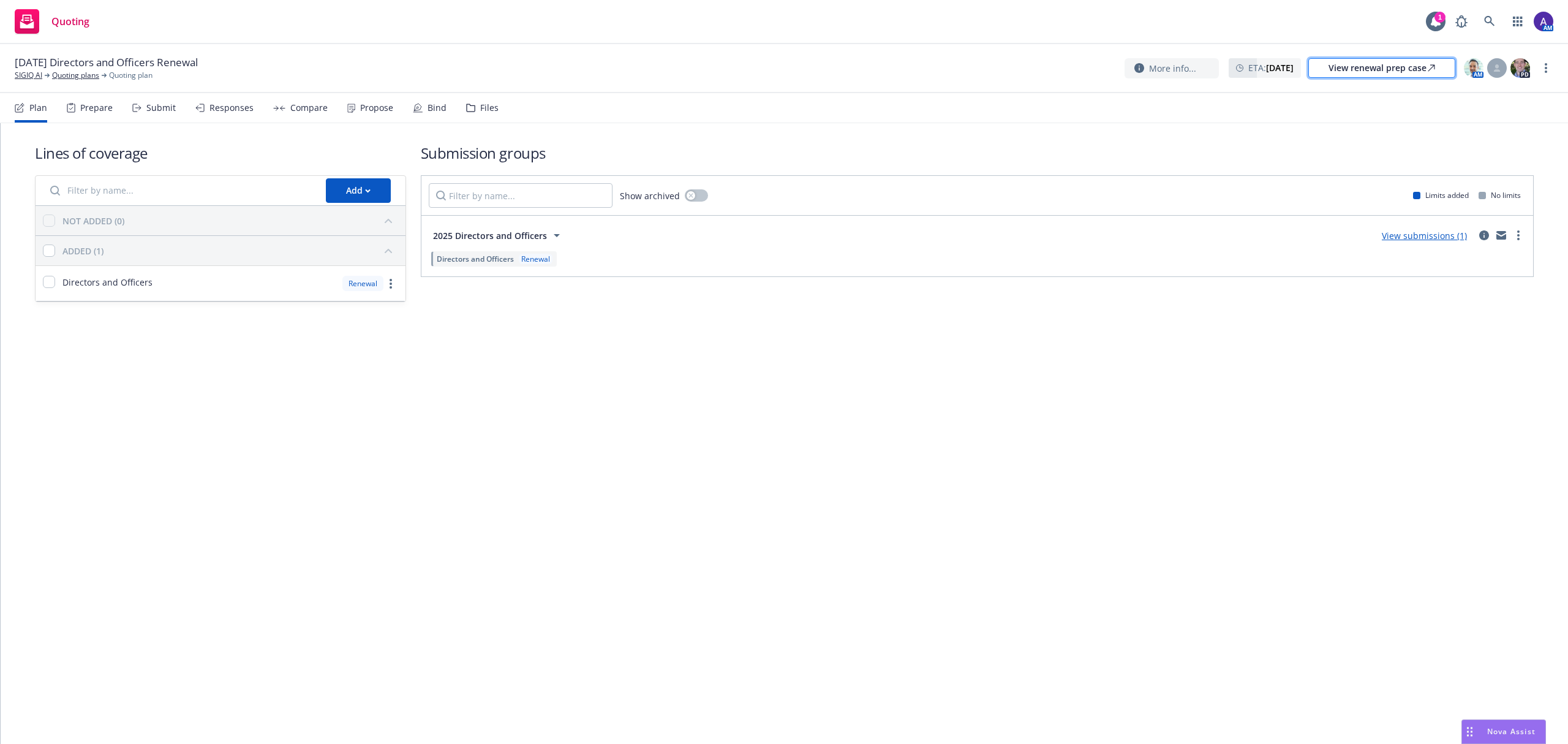
click at [1343, 63] on div "View renewal prep case" at bounding box center [1381, 68] width 106 height 19
click at [1485, 22] on icon at bounding box center [1489, 21] width 11 height 11
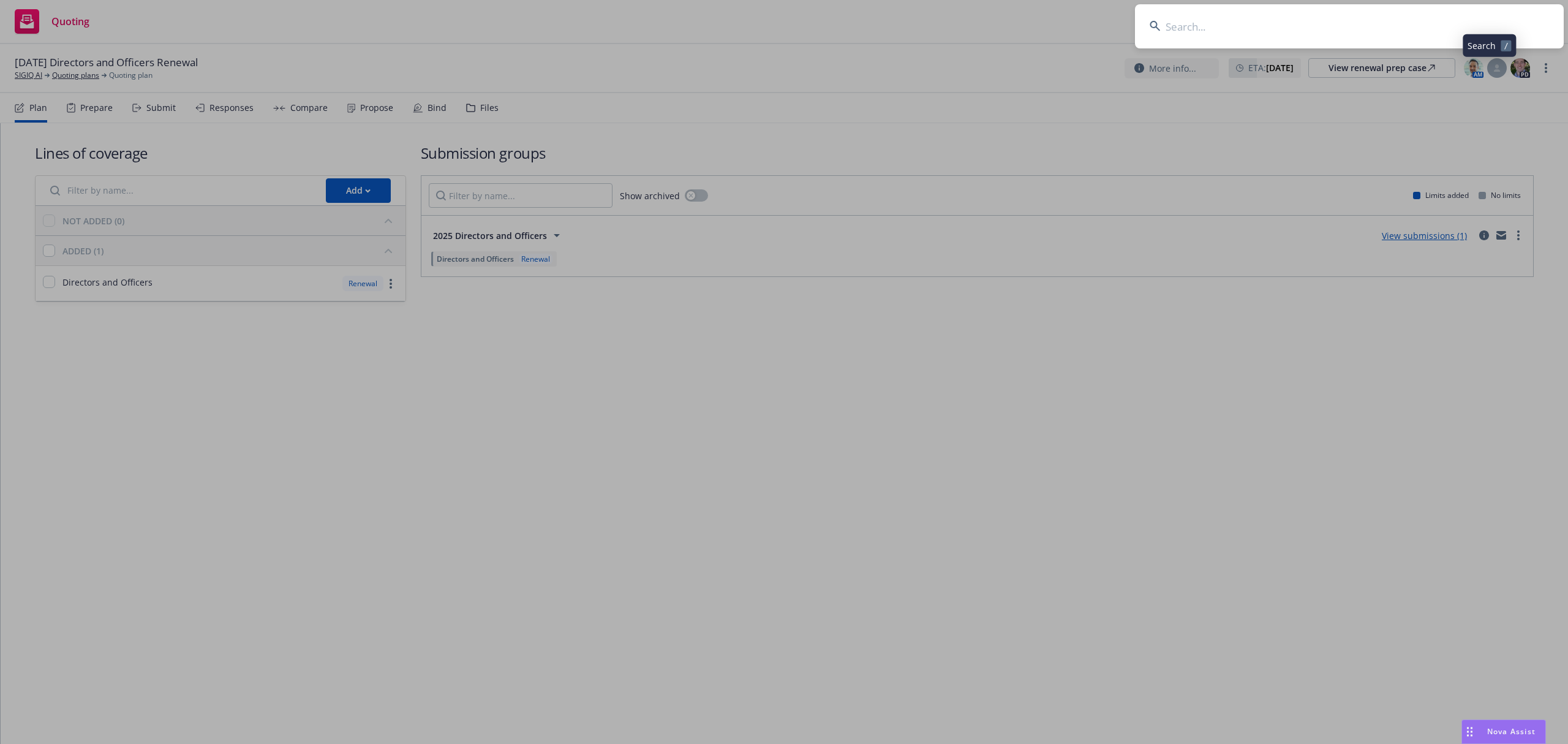
click at [1359, 32] on input at bounding box center [1349, 26] width 429 height 44
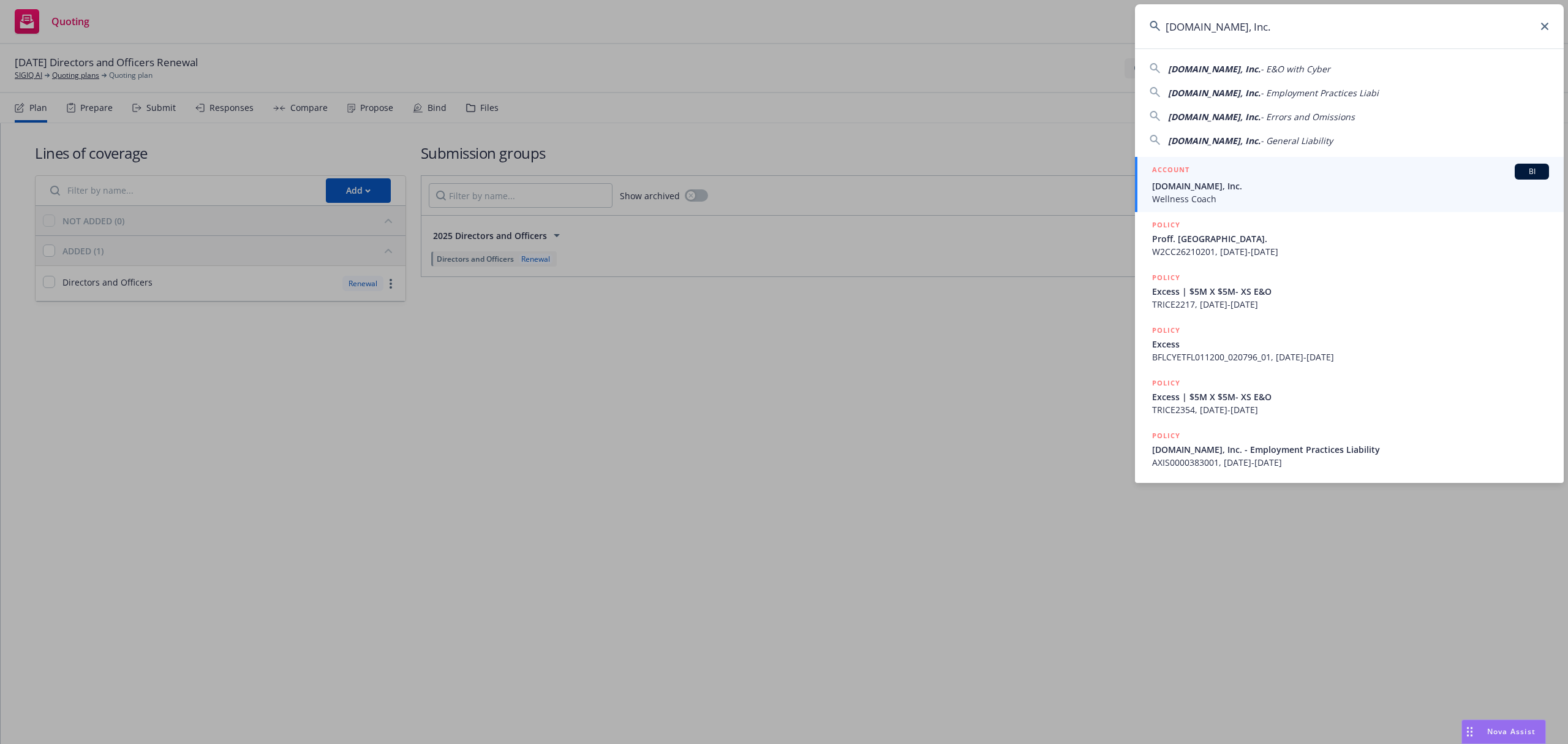
type input "Meditation.live, Inc."
click at [1235, 184] on span "Meditation.live, Inc." at bounding box center [1350, 186] width 397 height 13
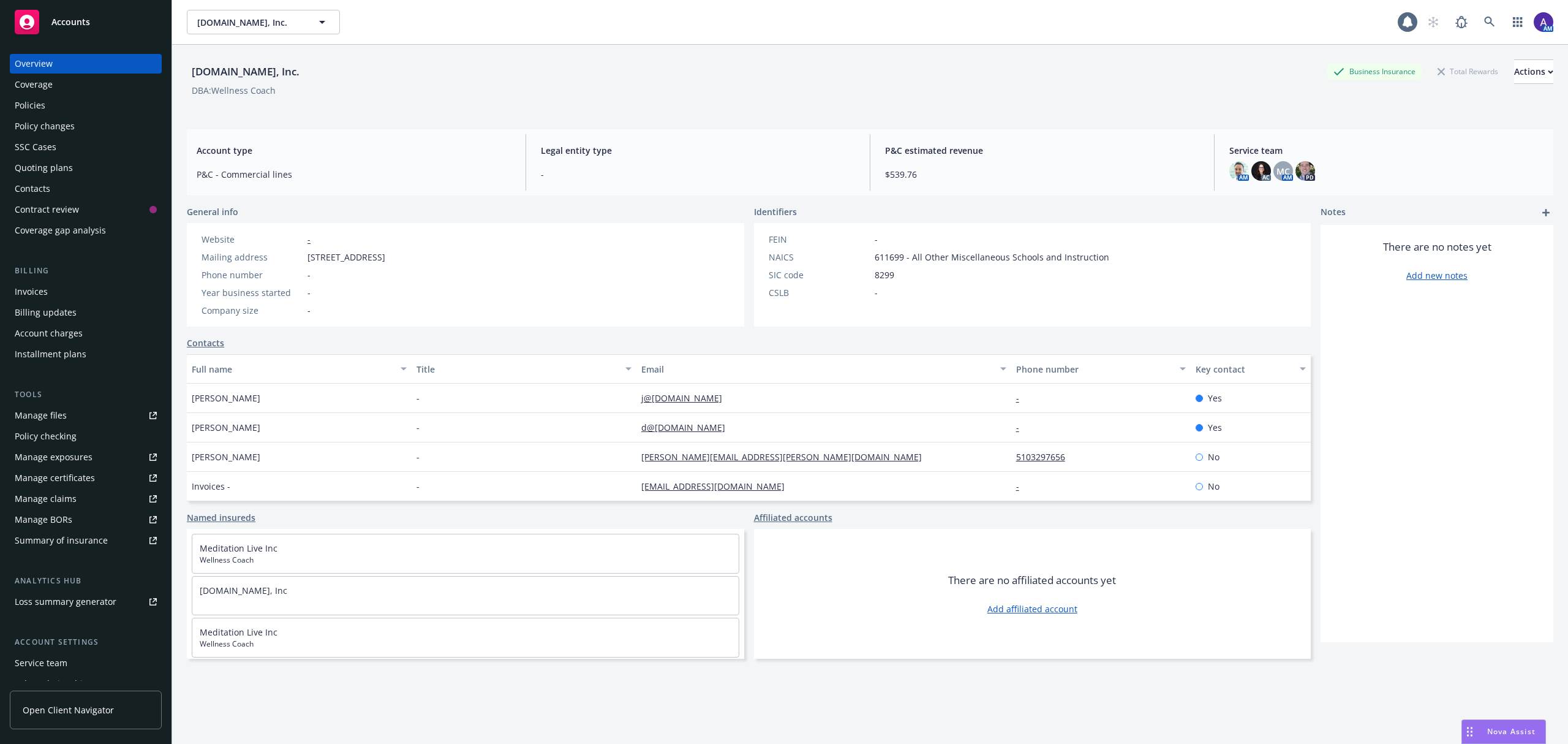
click at [47, 165] on div "Quoting plans" at bounding box center [44, 168] width 58 height 20
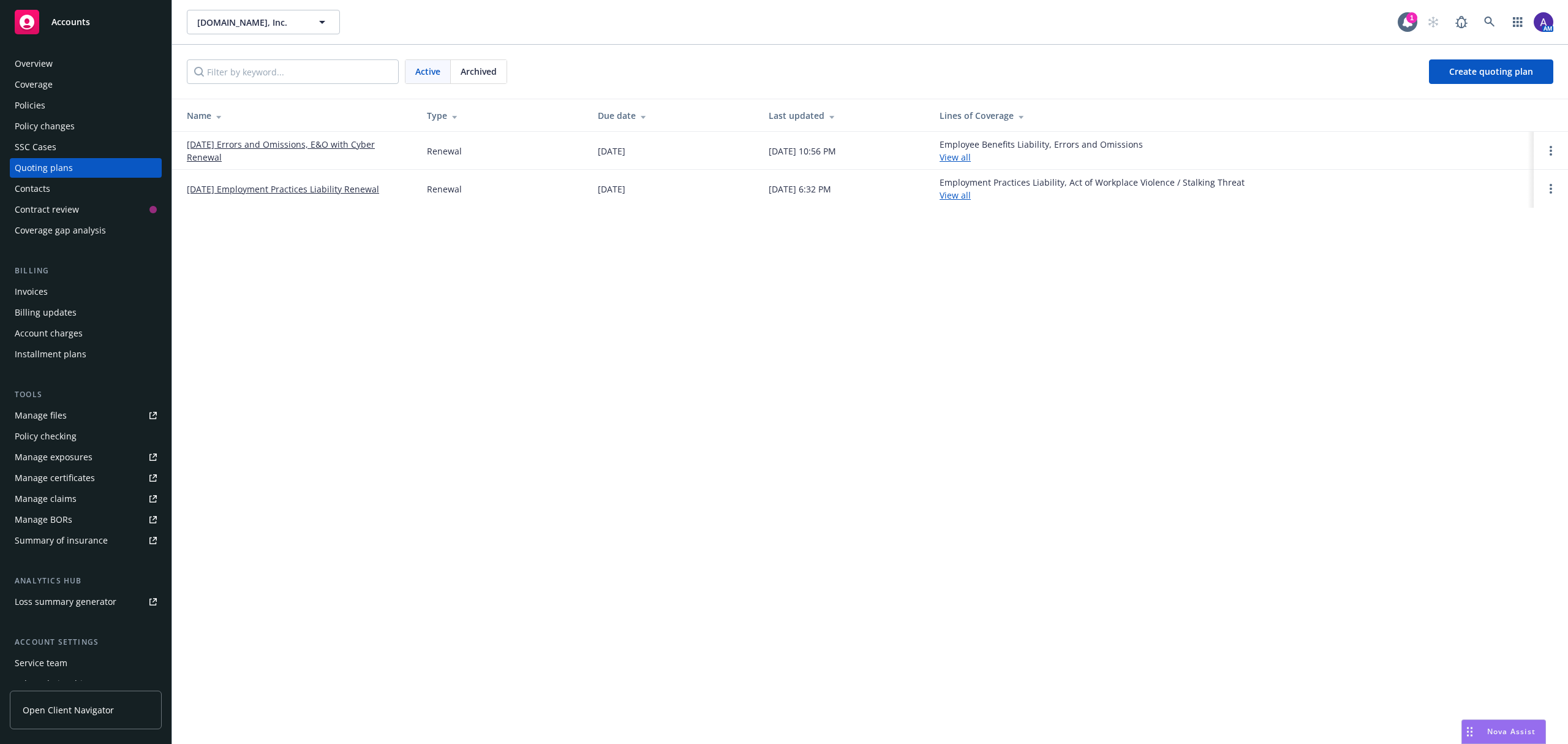
click at [37, 105] on div "Policies" at bounding box center [30, 106] width 30 height 20
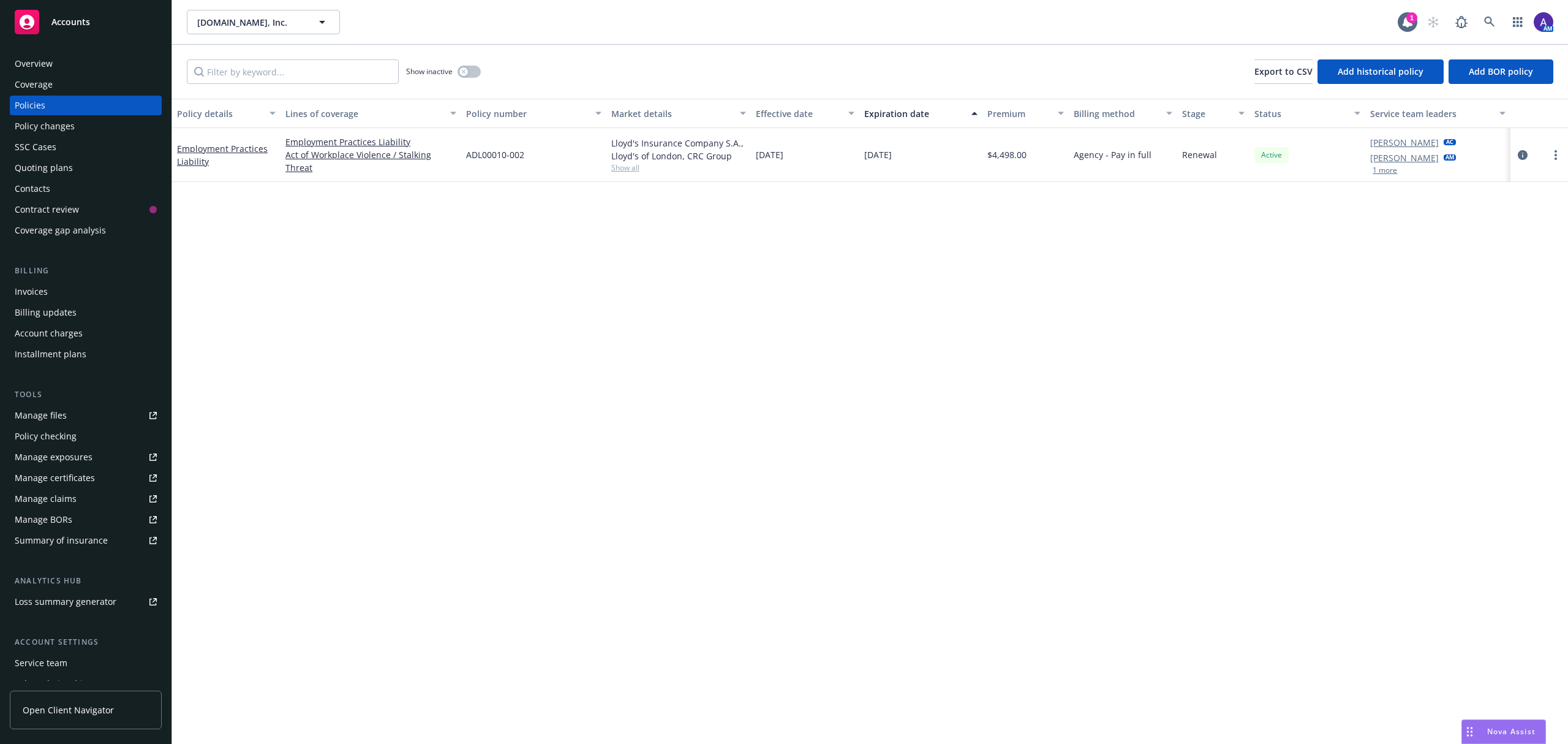
click at [70, 165] on div "Quoting plans" at bounding box center [44, 168] width 58 height 20
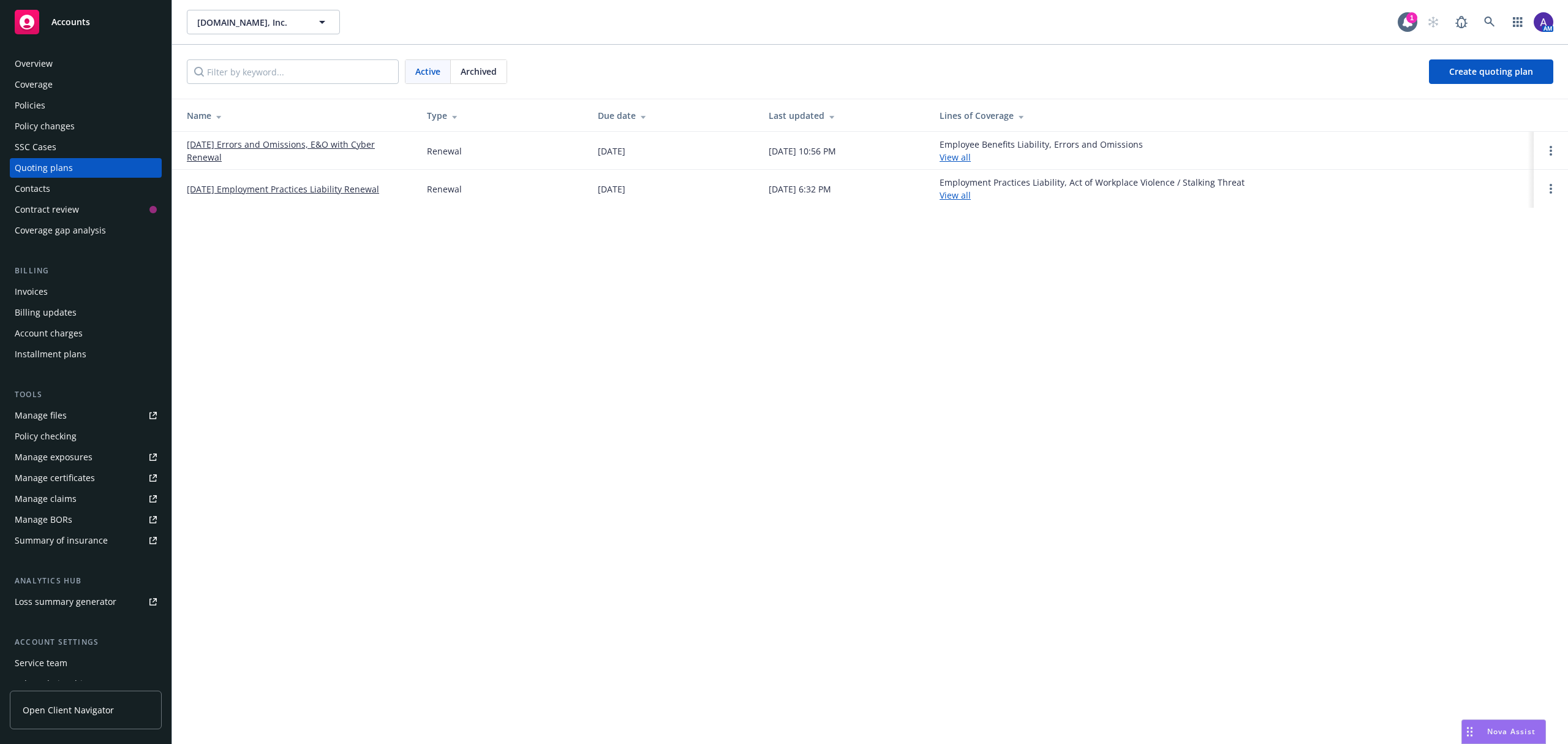
click at [209, 184] on link "[DATE] Employment Practices Liability Renewal" at bounding box center [283, 188] width 192 height 13
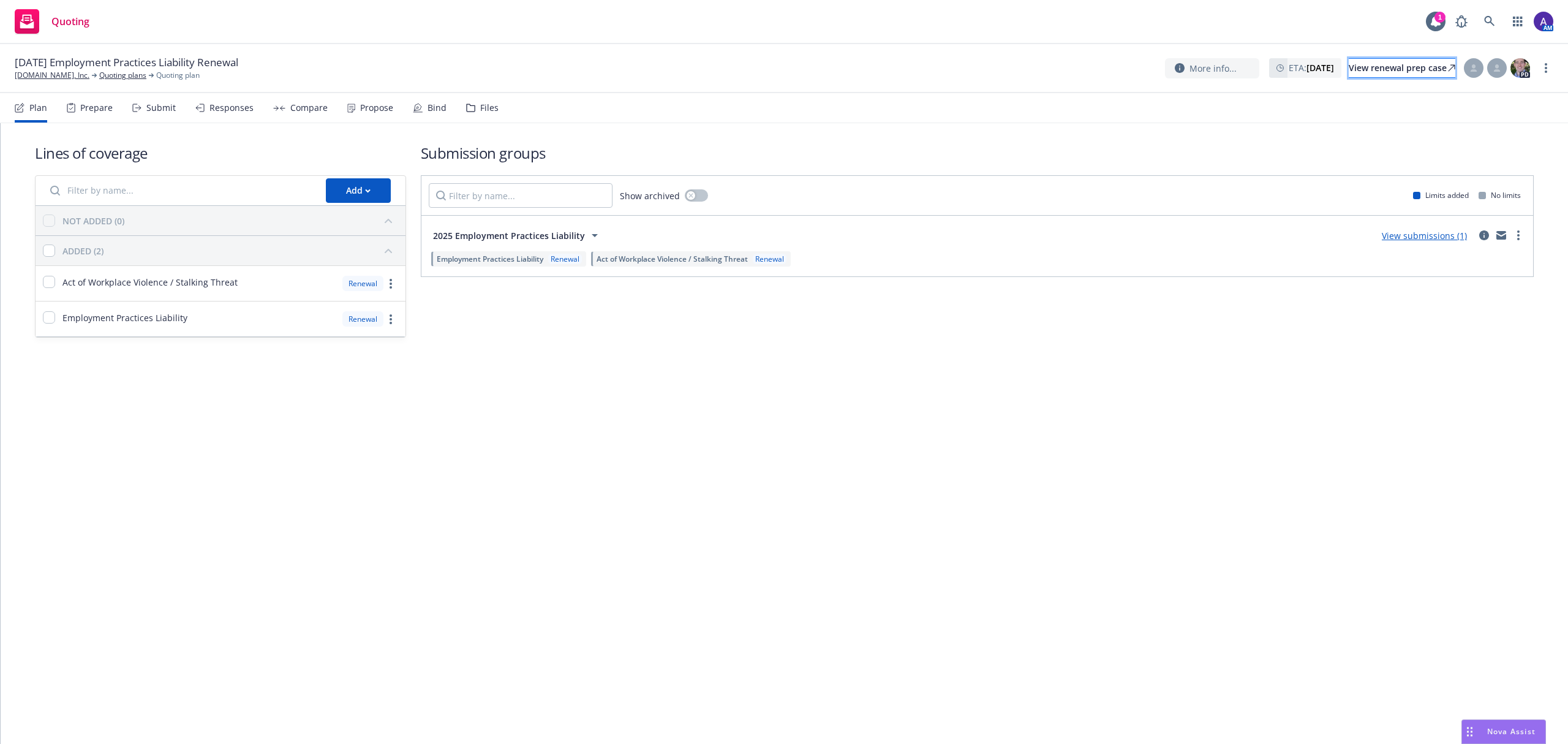
click at [1379, 69] on div "View renewal prep case" at bounding box center [1402, 68] width 106 height 19
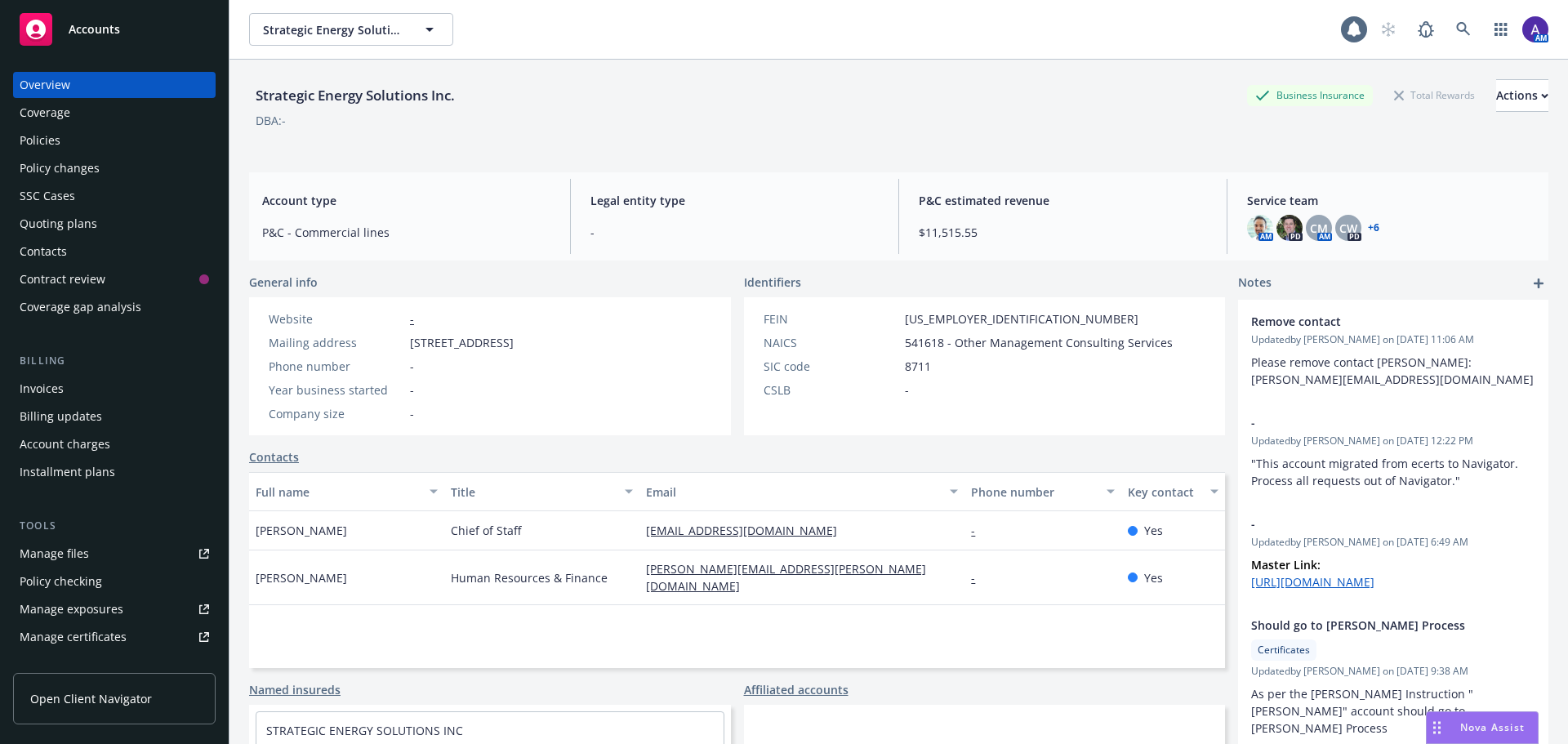
click at [60, 144] on div "Policies" at bounding box center [114, 141] width 189 height 26
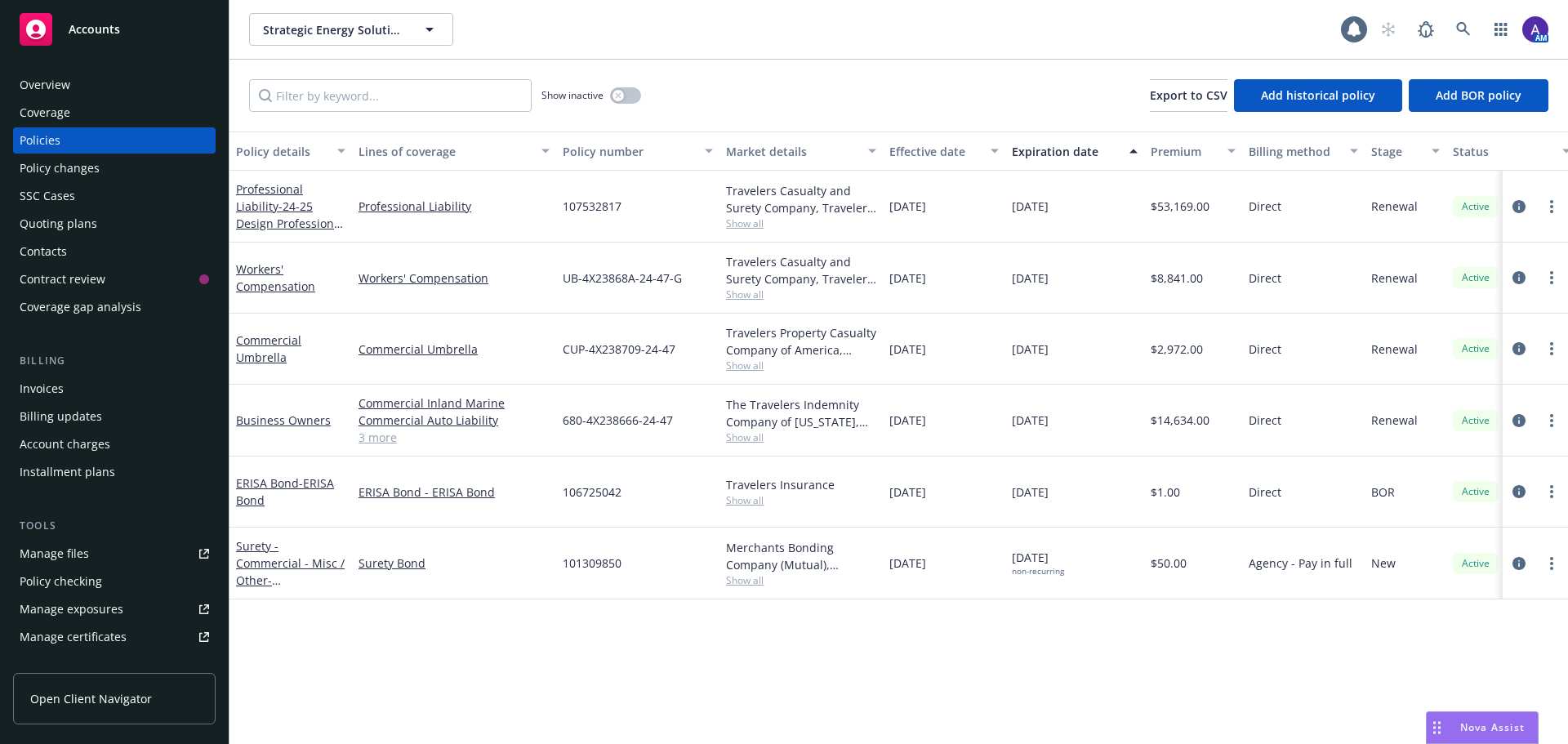
click at [101, 220] on div "Quoting plans" at bounding box center [114, 224] width 189 height 26
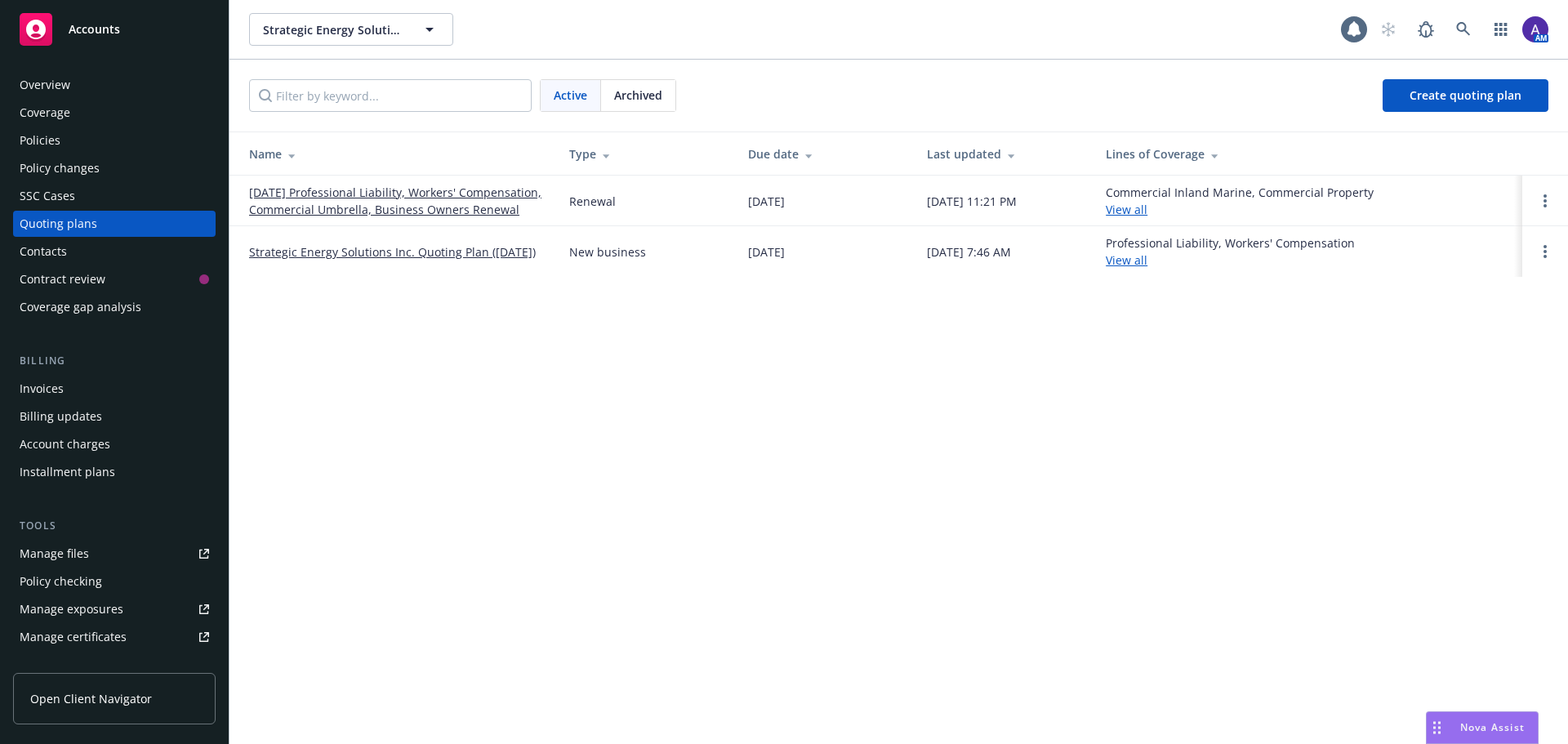
click at [402, 203] on link "[DATE] Professional Liability, Workers' Compensation, Commercial Umbrella, Busi…" at bounding box center [396, 201] width 294 height 34
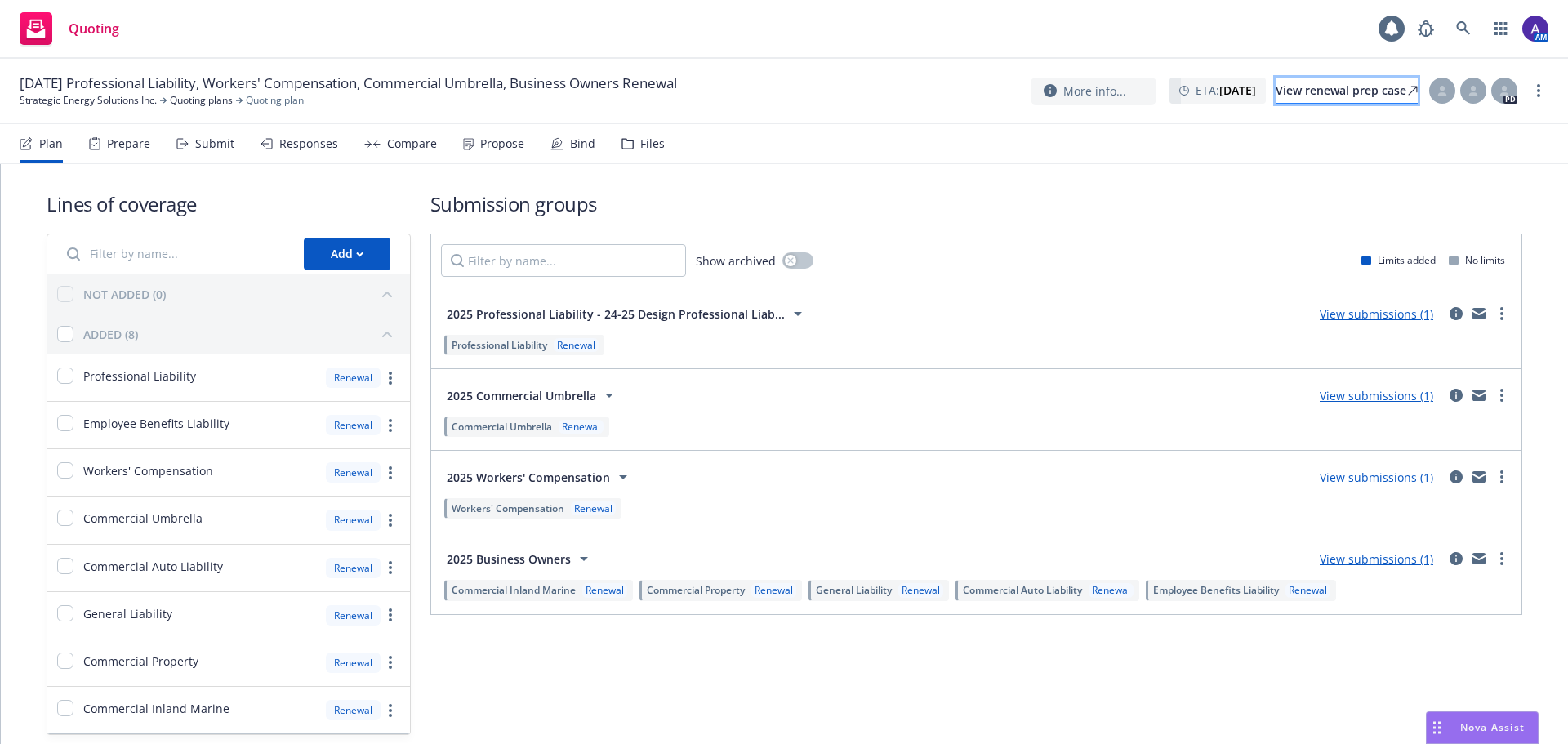
click at [1409, 89] on icon at bounding box center [1413, 90] width 10 height 10
click at [90, 97] on link "Strategic Energy Solutions Inc." at bounding box center [88, 100] width 137 height 15
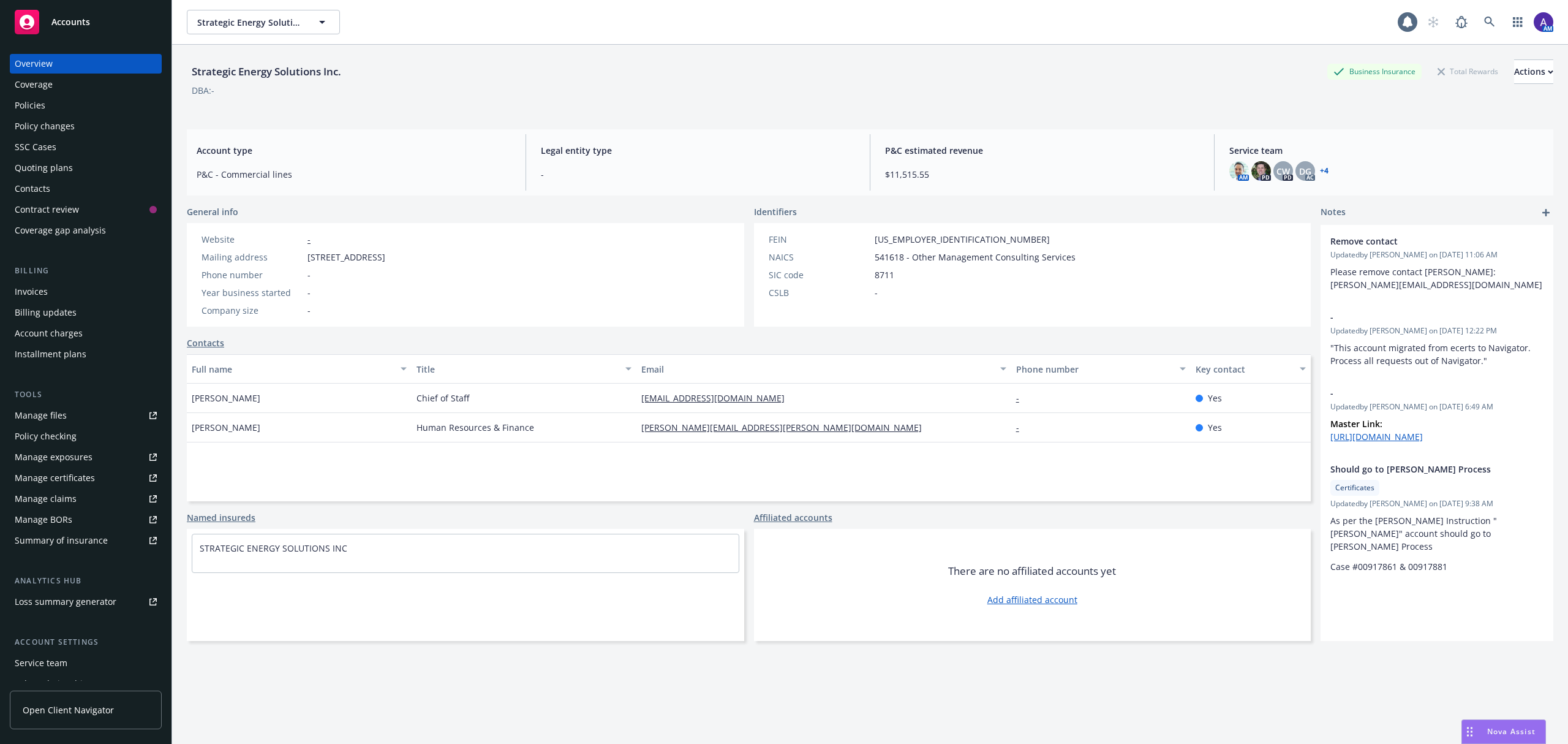
click at [38, 106] on div "Policies" at bounding box center [30, 106] width 30 height 20
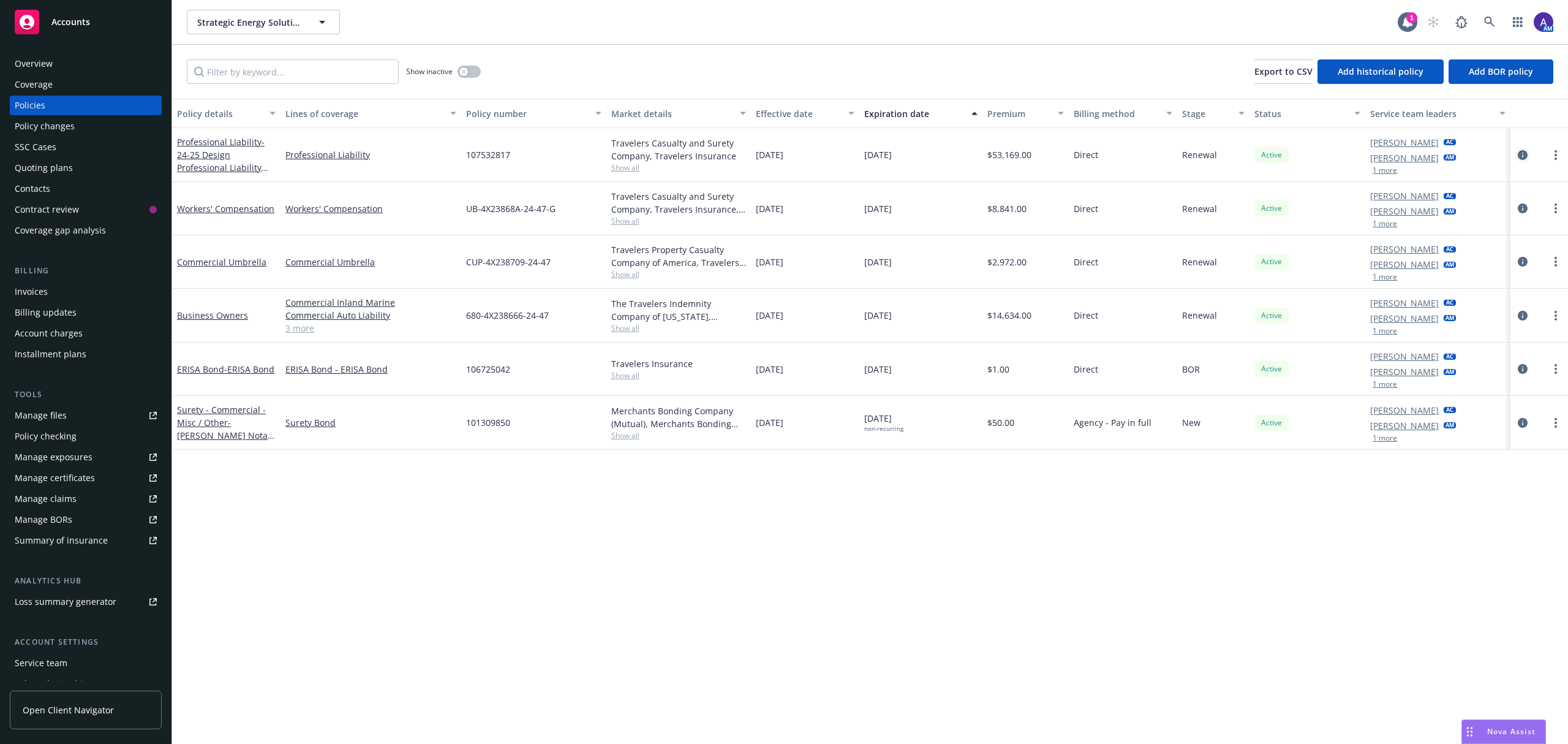
click at [1518, 153] on icon "circleInformation" at bounding box center [1522, 155] width 10 height 10
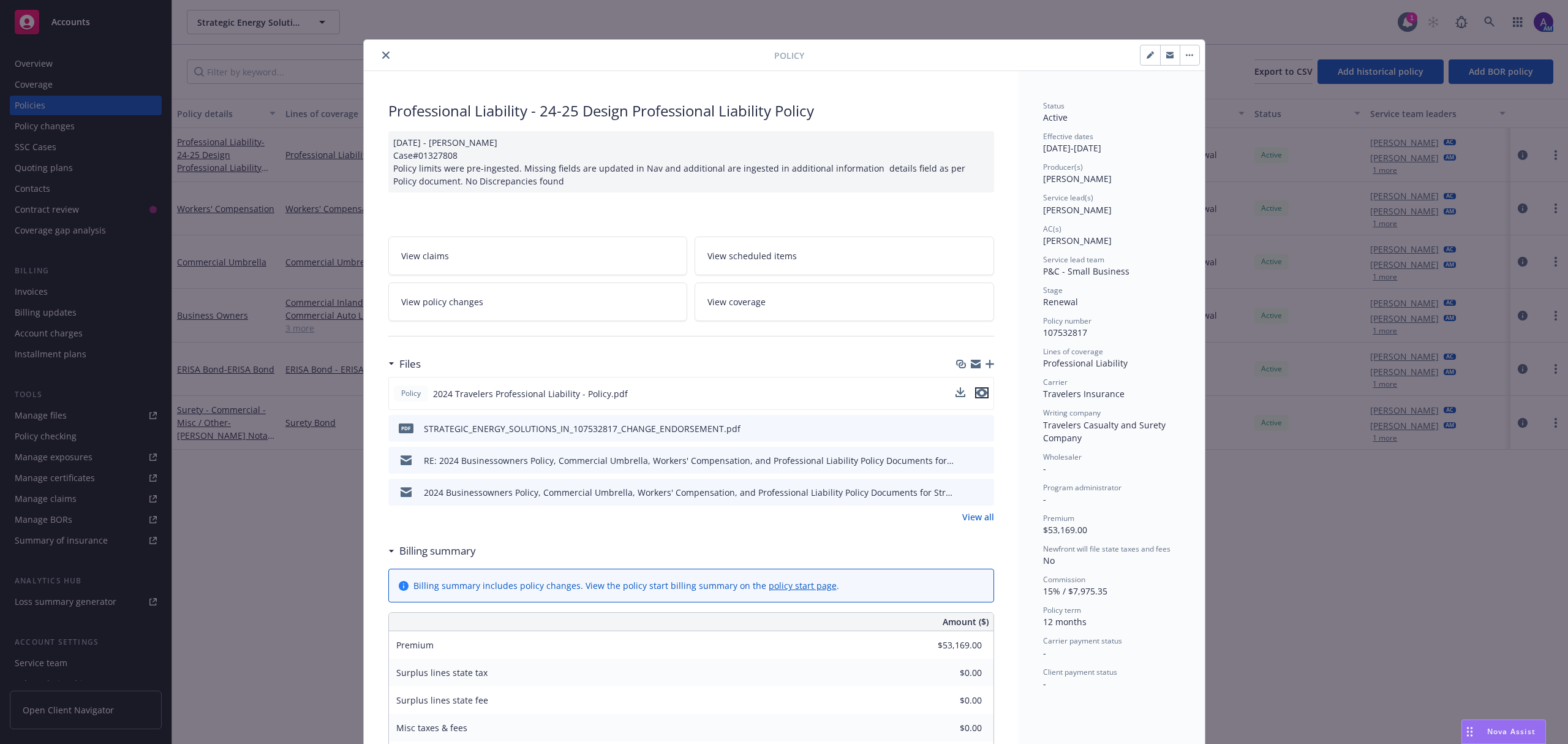
click at [976, 393] on icon "preview file" at bounding box center [981, 392] width 11 height 9
click at [977, 428] on icon "preview file" at bounding box center [982, 428] width 11 height 9
click at [977, 457] on icon "preview file" at bounding box center [982, 459] width 11 height 9
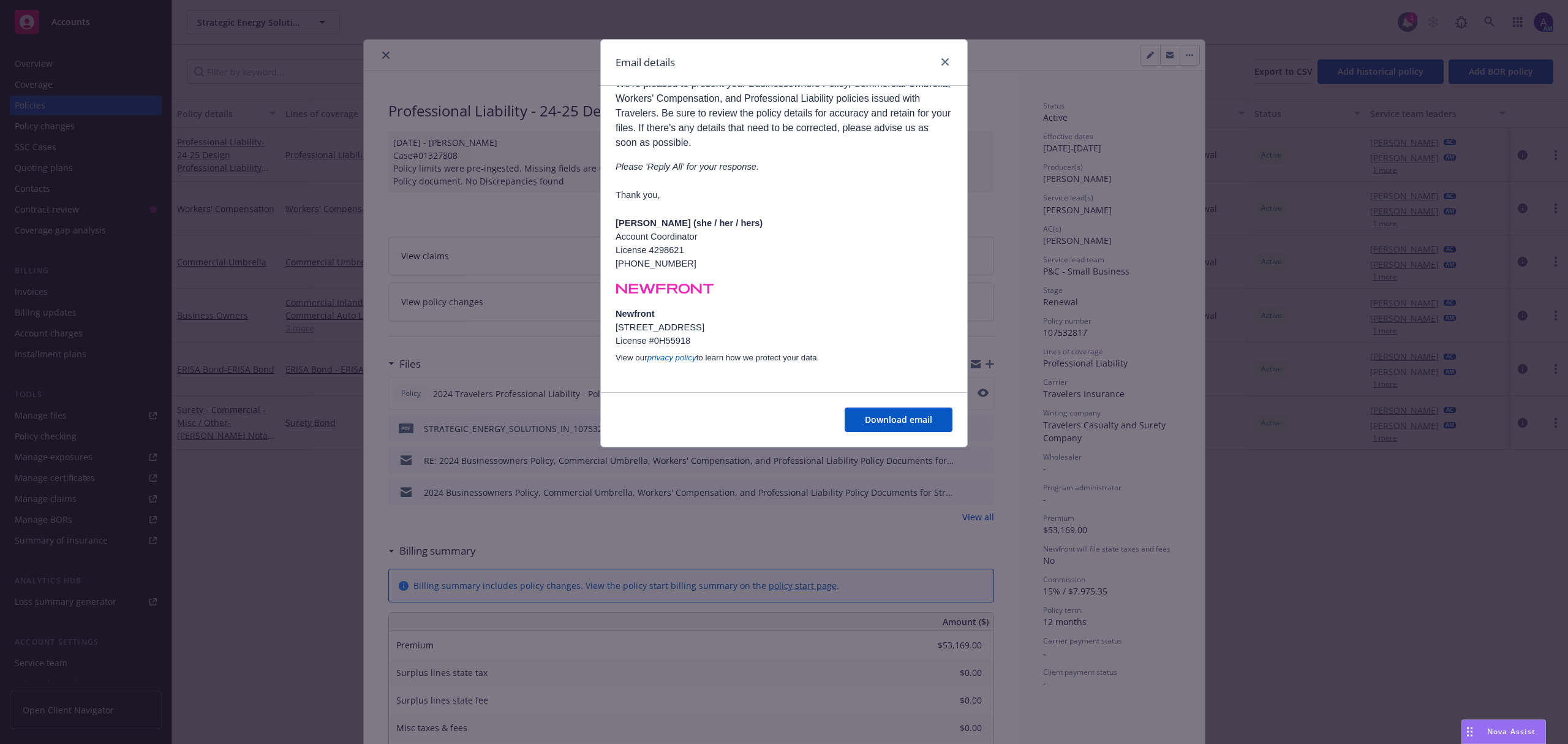
scroll to position [716, 0]
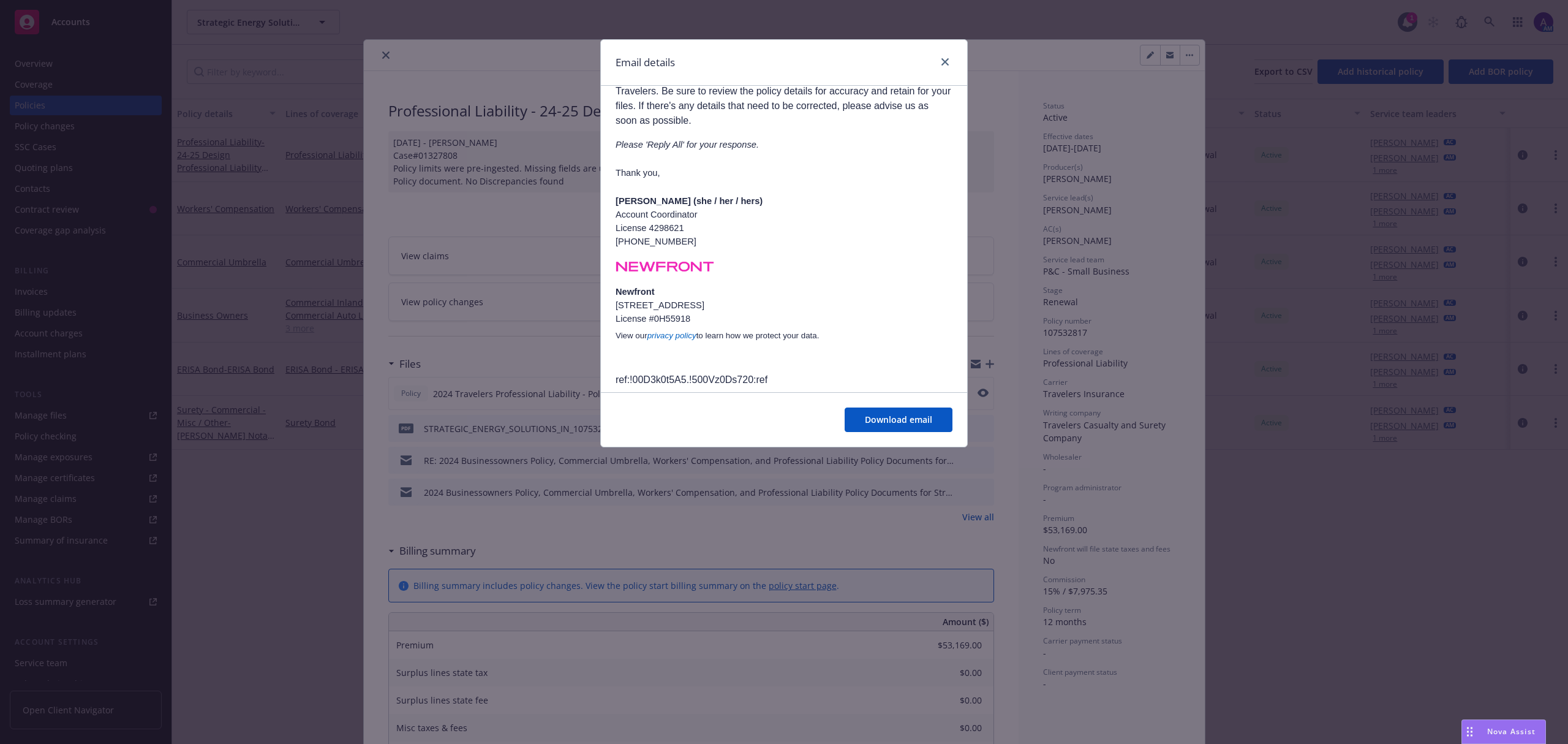
click at [924, 568] on div "Email details RE: 2024 Businessowners Policy, Commercial Umbrella, Workers' Com…" at bounding box center [784, 372] width 1568 height 744
click at [944, 61] on icon "close" at bounding box center [944, 61] width 7 height 7
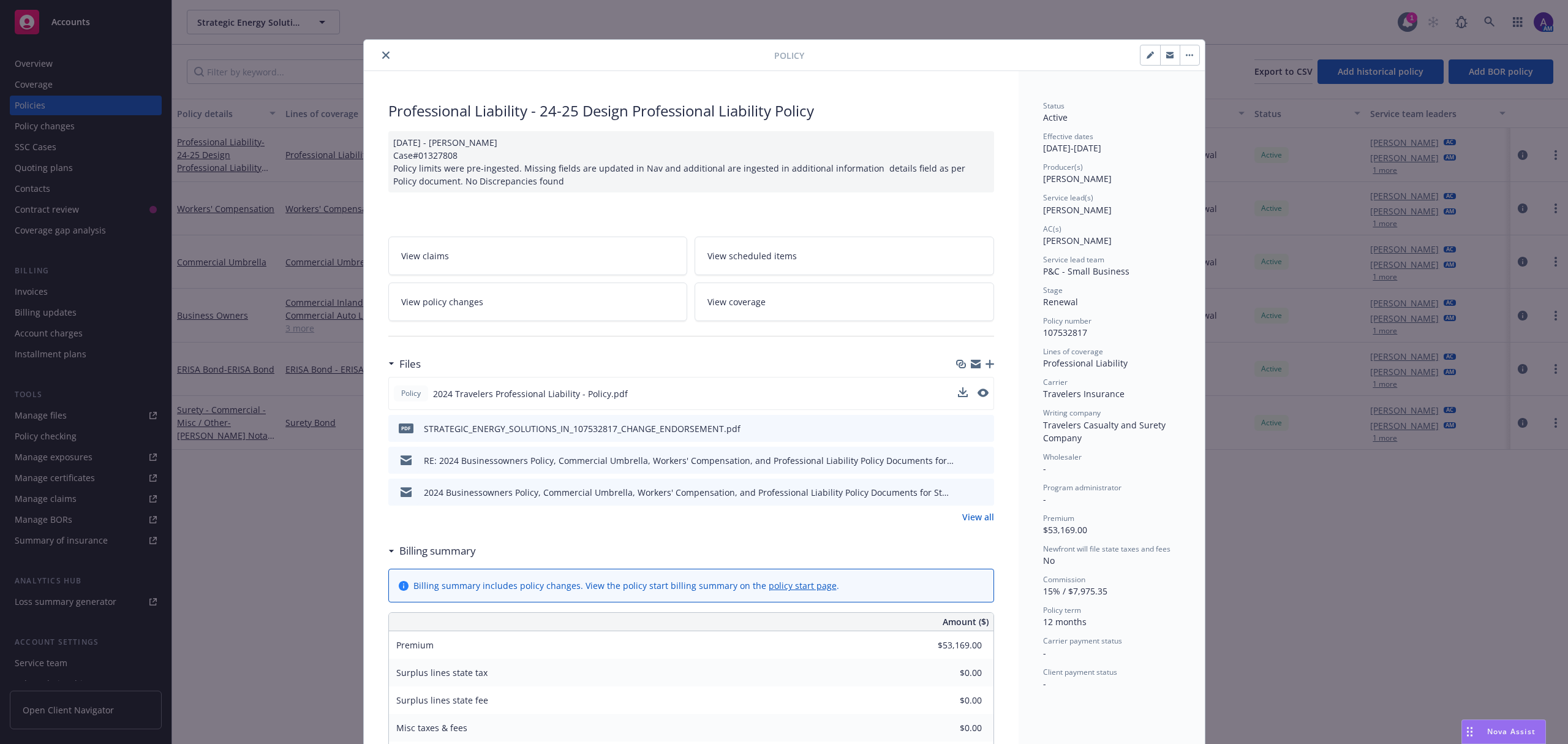
click at [979, 492] on icon "preview file" at bounding box center [982, 491] width 11 height 9
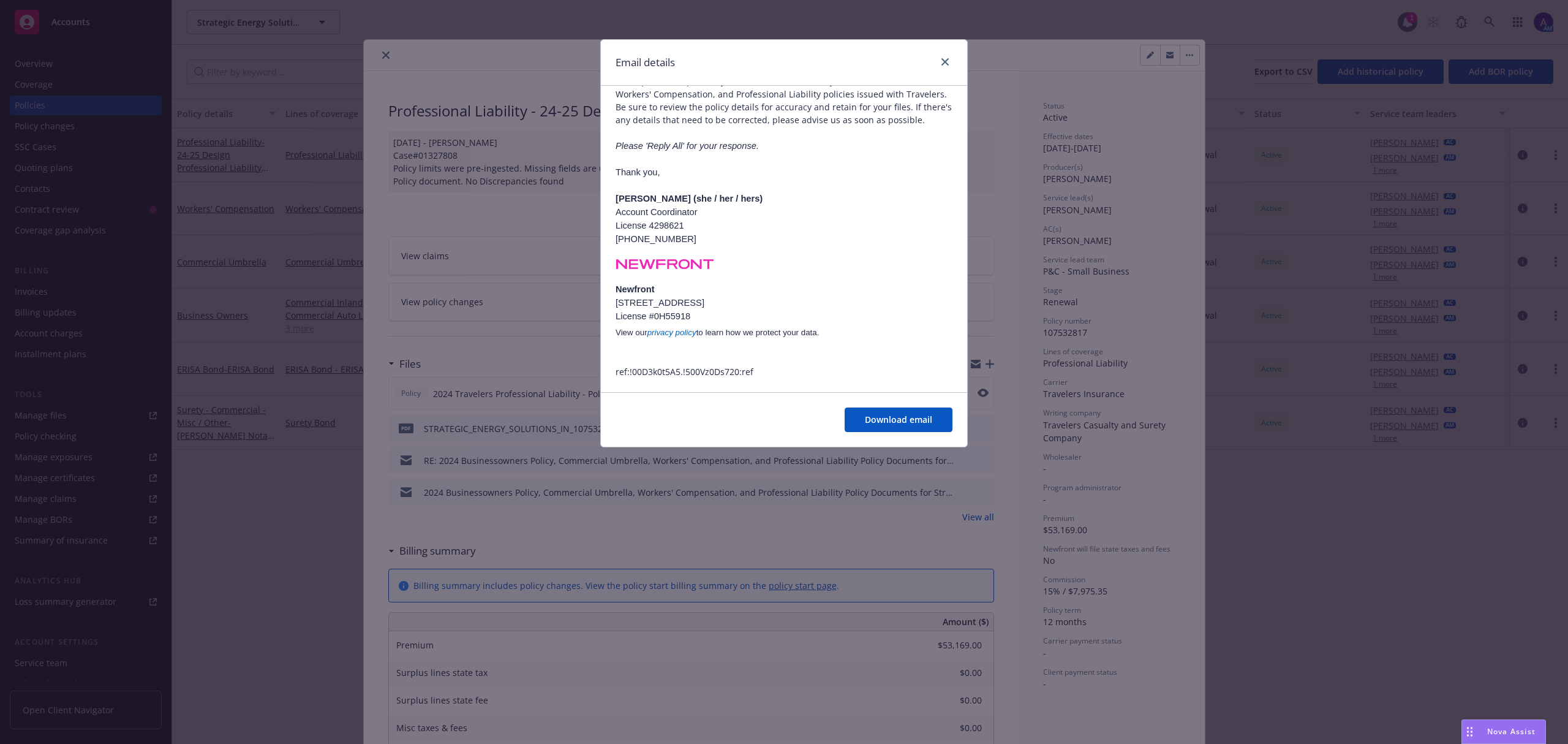
scroll to position [0, 0]
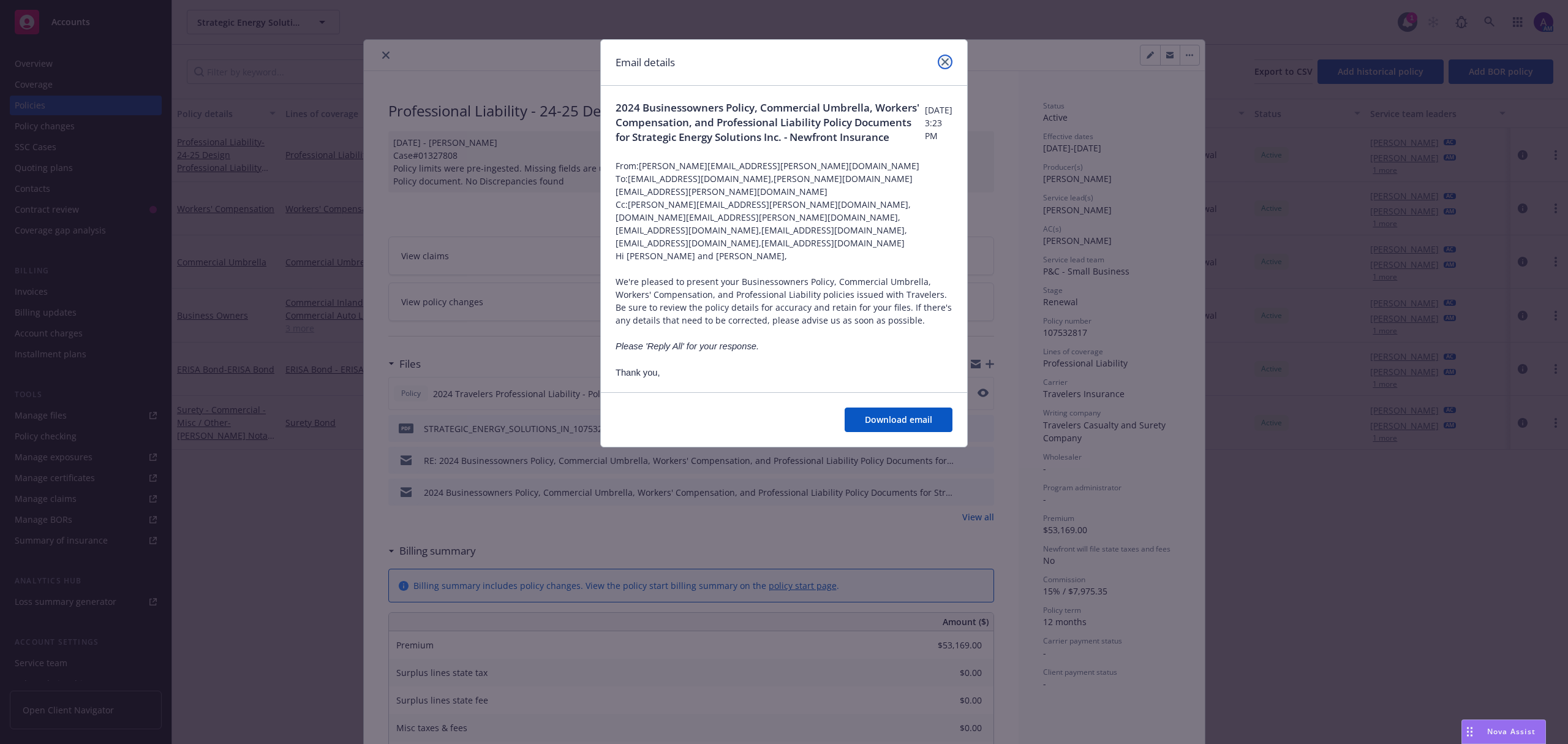
click at [946, 58] on icon "close" at bounding box center [944, 61] width 7 height 7
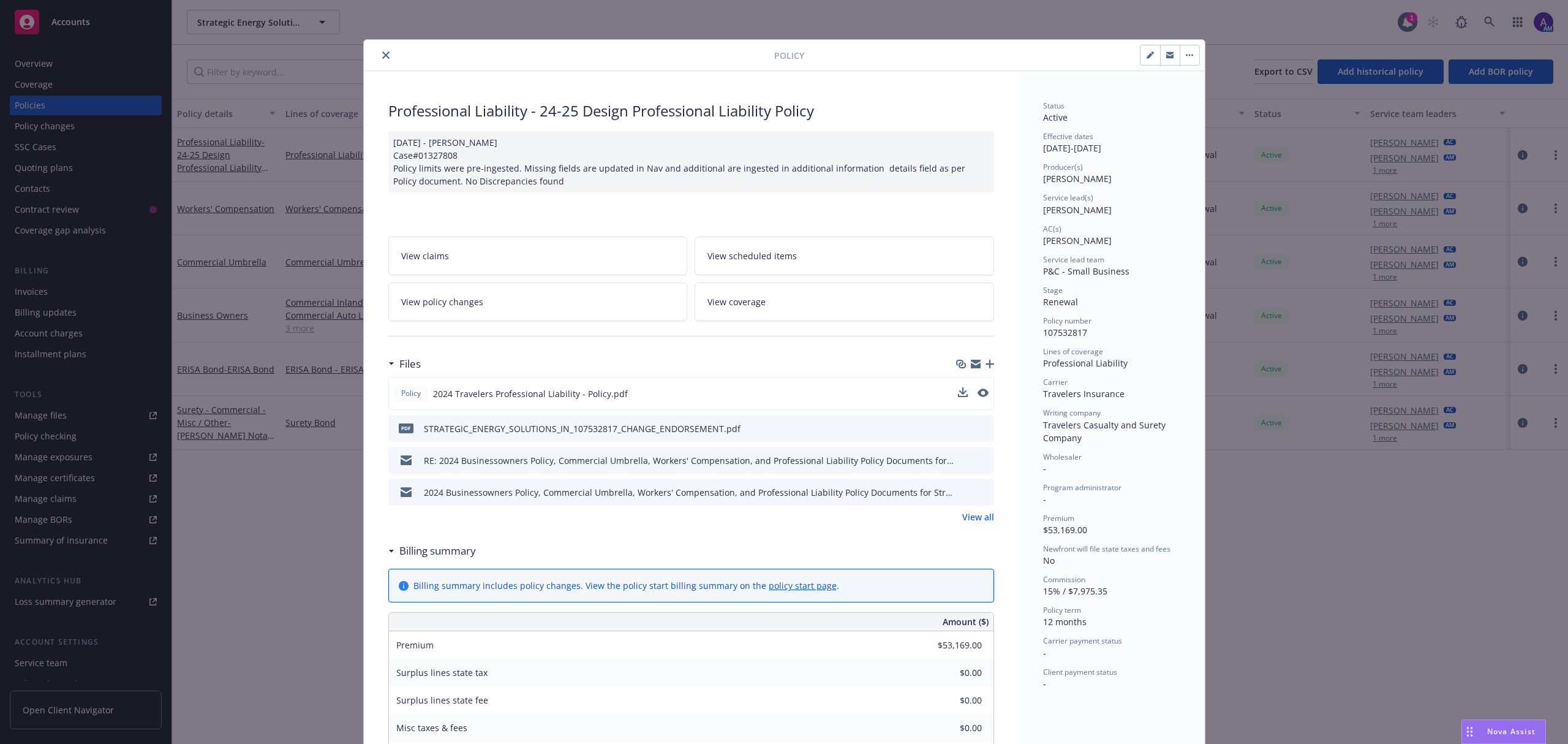
click at [382, 55] on icon "close" at bounding box center [386, 55] width 7 height 7
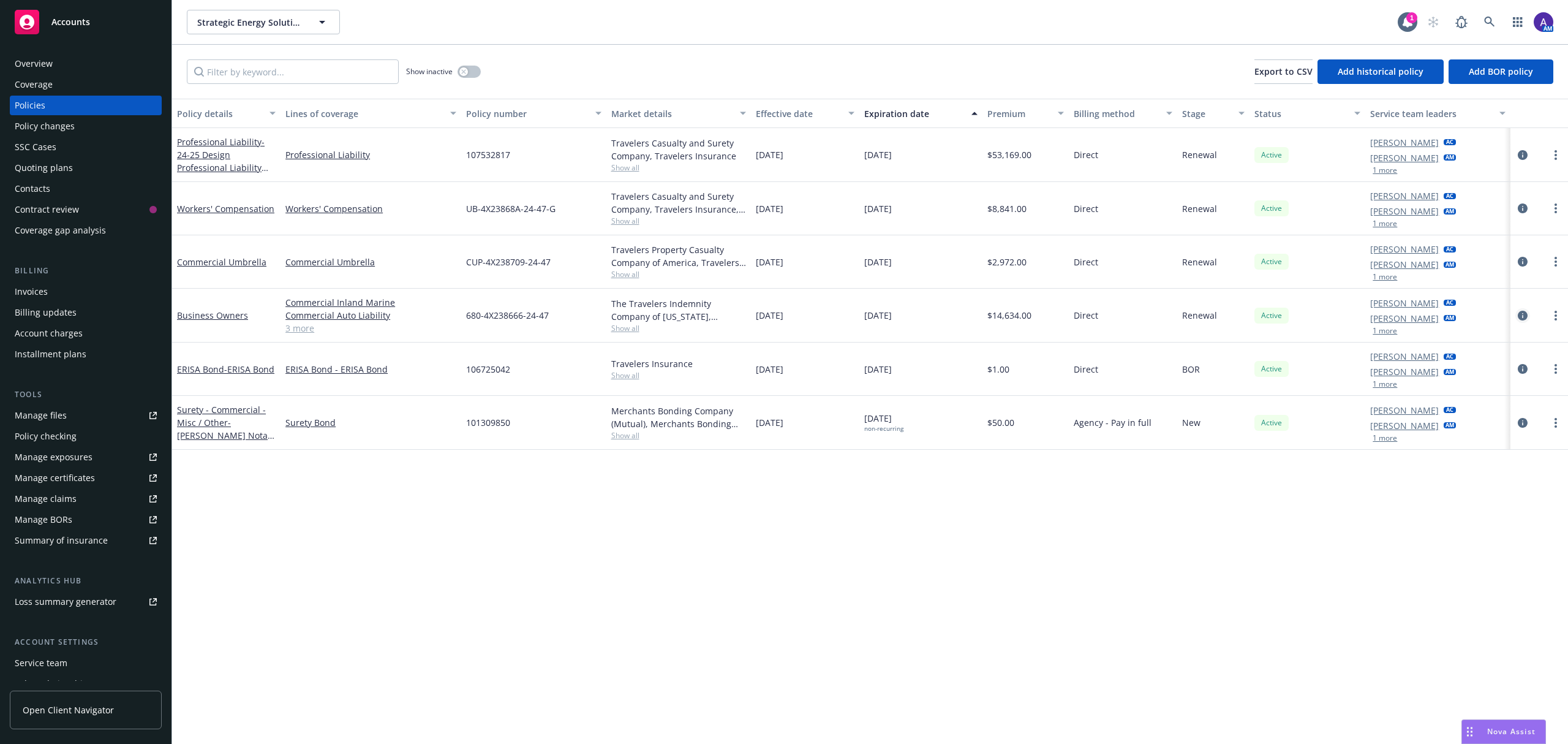
click at [1520, 316] on icon "circleInformation" at bounding box center [1522, 315] width 10 height 10
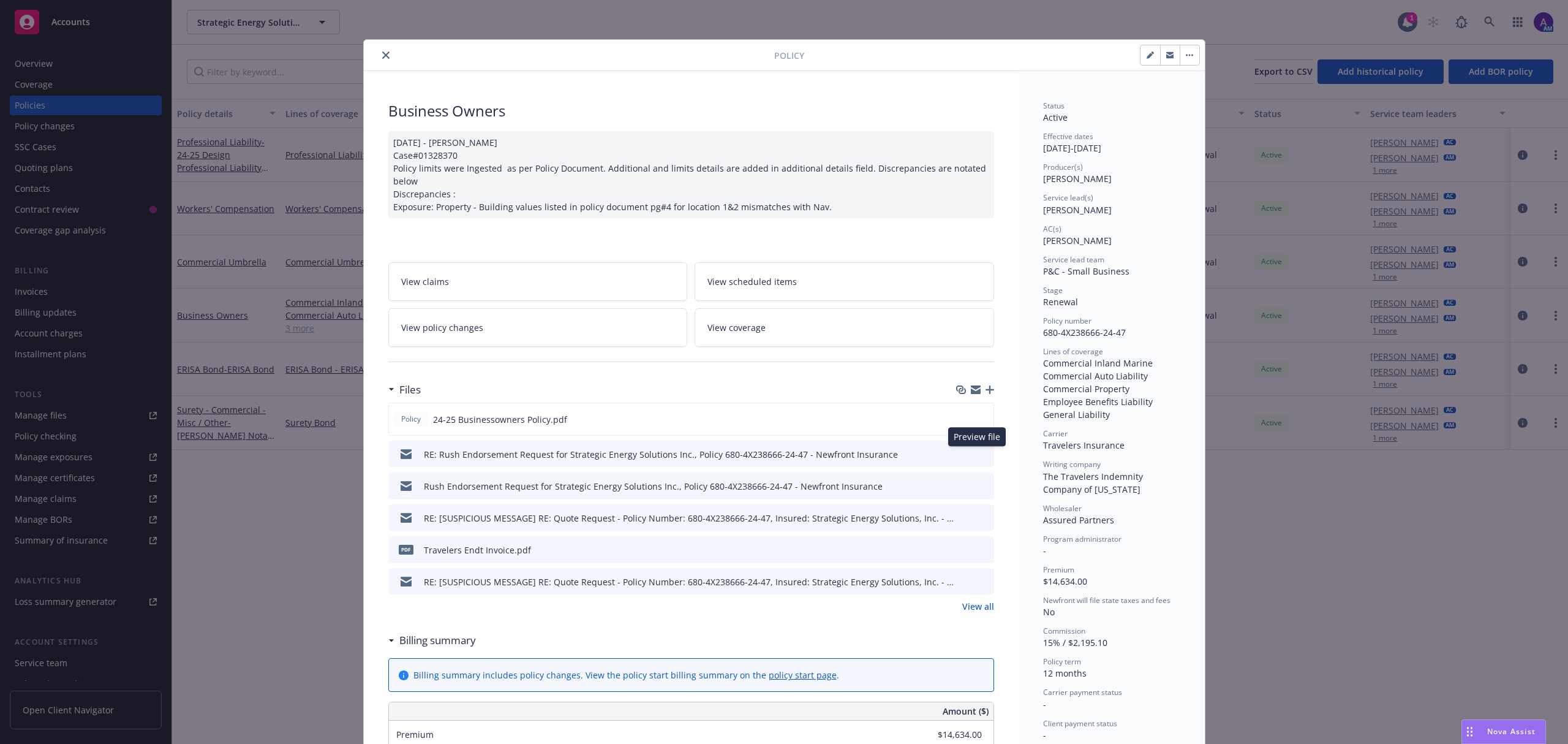
click at [977, 451] on icon "preview file" at bounding box center [982, 453] width 11 height 9
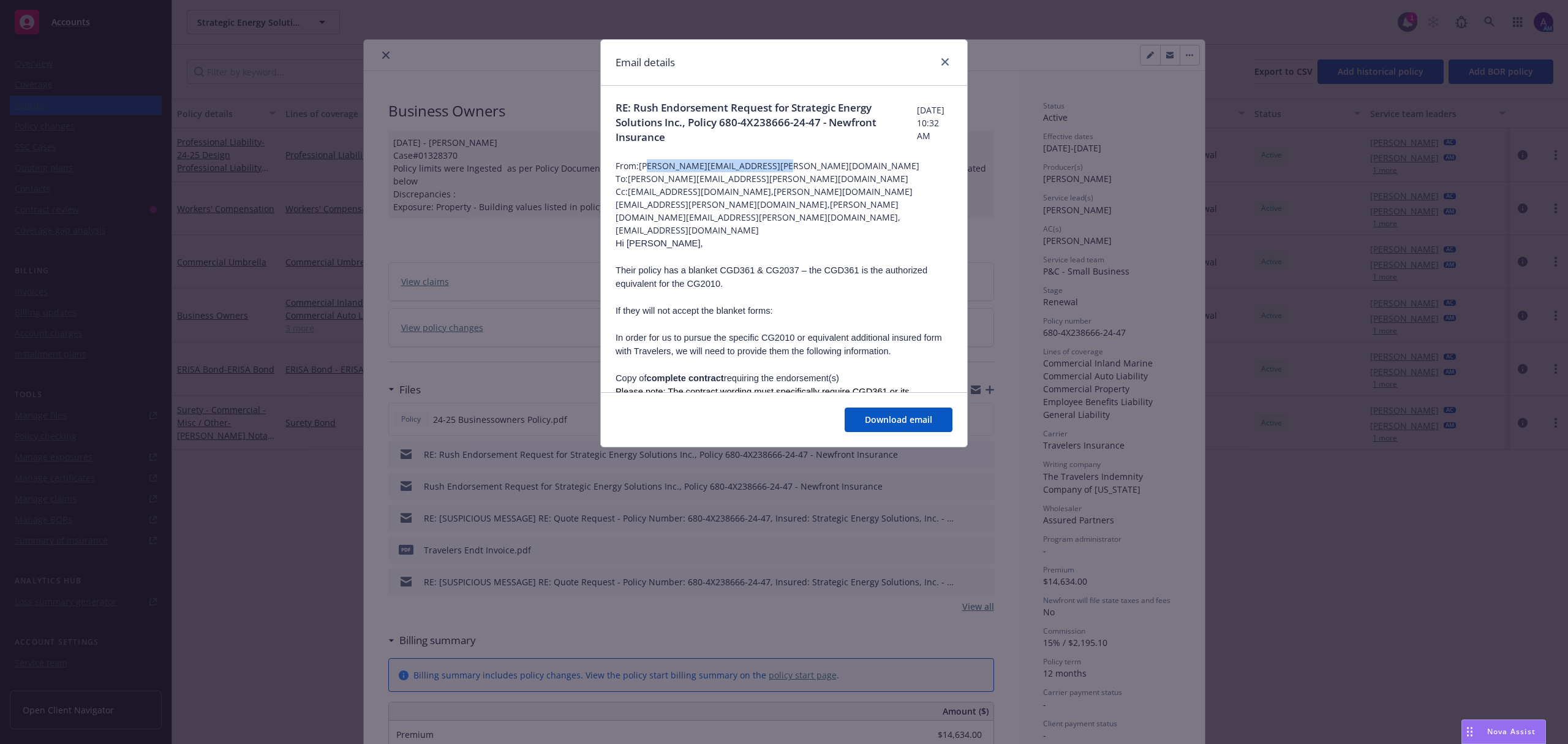
drag, startPoint x: 651, startPoint y: 167, endPoint x: 775, endPoint y: 208, distance: 130.6
click at [780, 170] on span "From: [PERSON_NAME][EMAIL_ADDRESS][PERSON_NAME][DOMAIN_NAME]" at bounding box center [784, 165] width 337 height 13
click at [795, 317] on p at bounding box center [784, 324] width 337 height 13
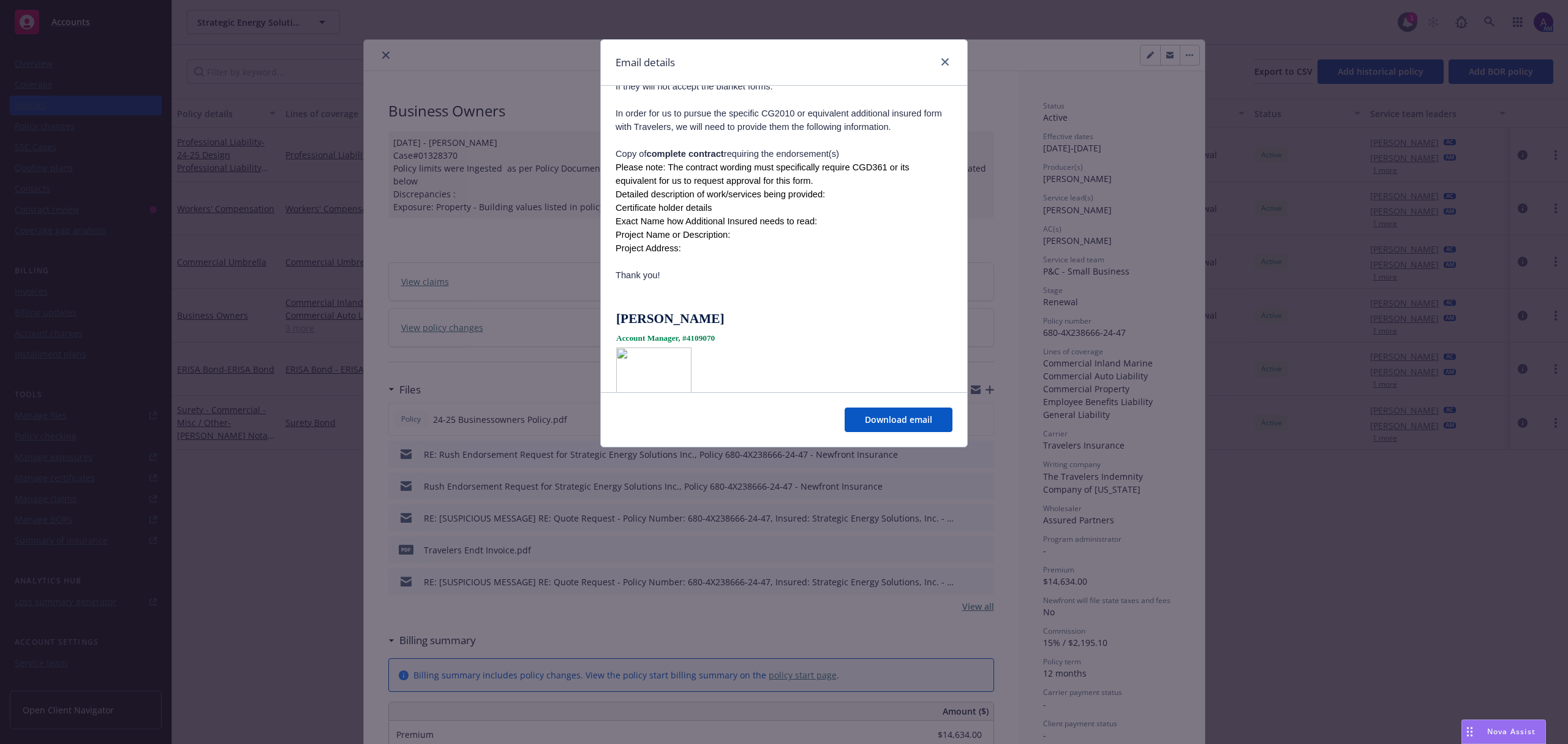
scroll to position [227, 0]
click at [937, 67] on div at bounding box center [943, 63] width 20 height 16
click at [943, 64] on icon "close" at bounding box center [944, 61] width 7 height 7
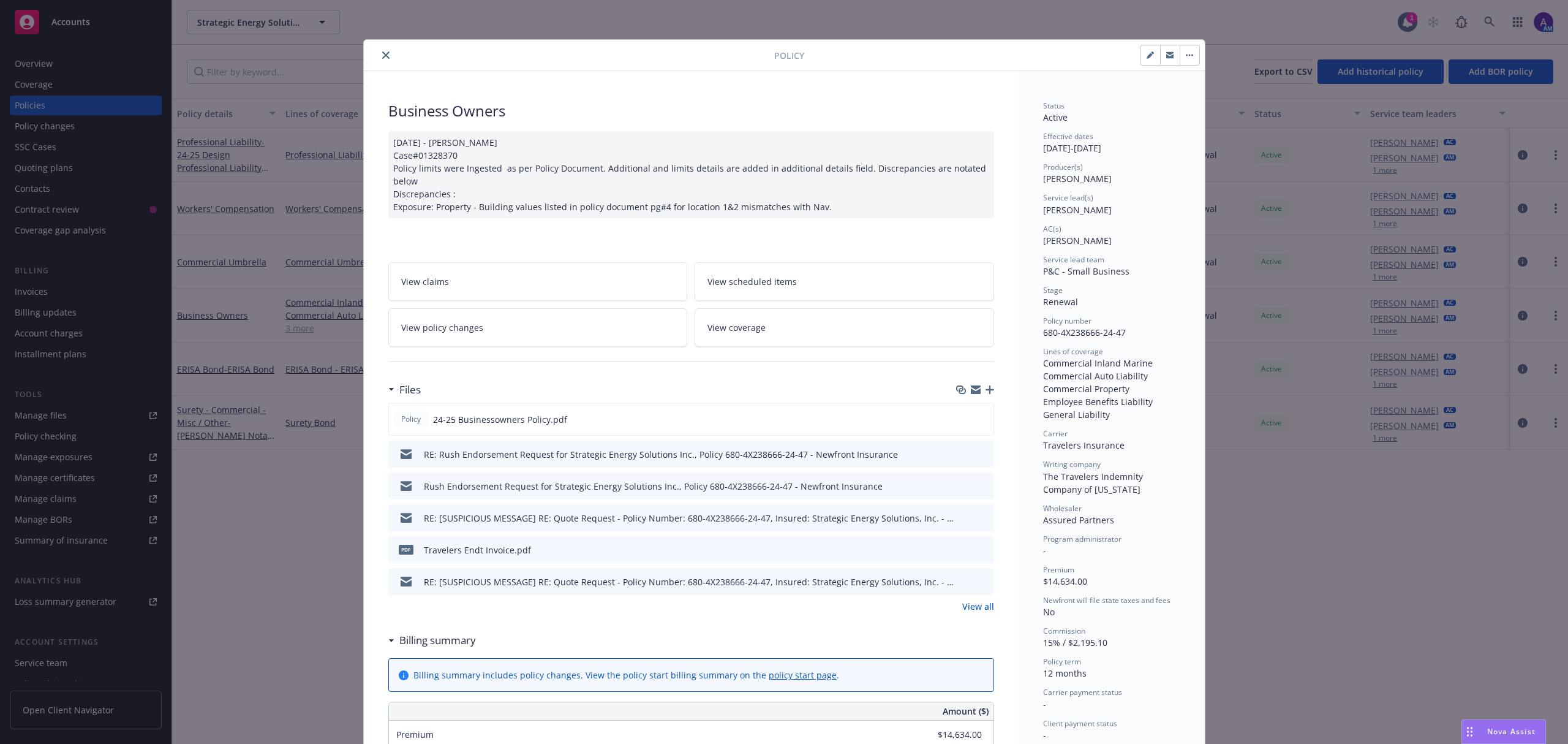
click at [382, 57] on icon "close" at bounding box center [386, 55] width 7 height 7
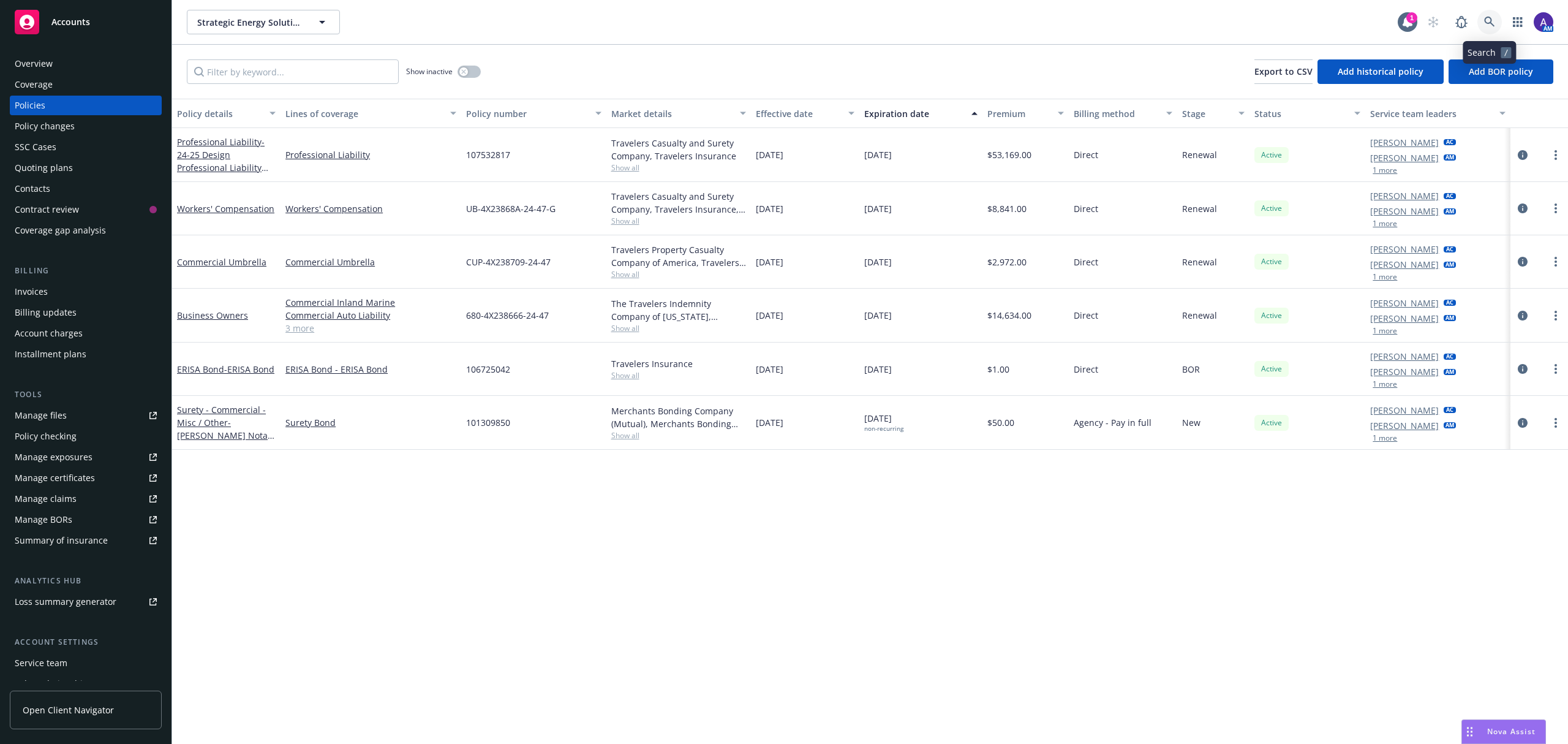
click at [1489, 17] on icon at bounding box center [1489, 22] width 11 height 11
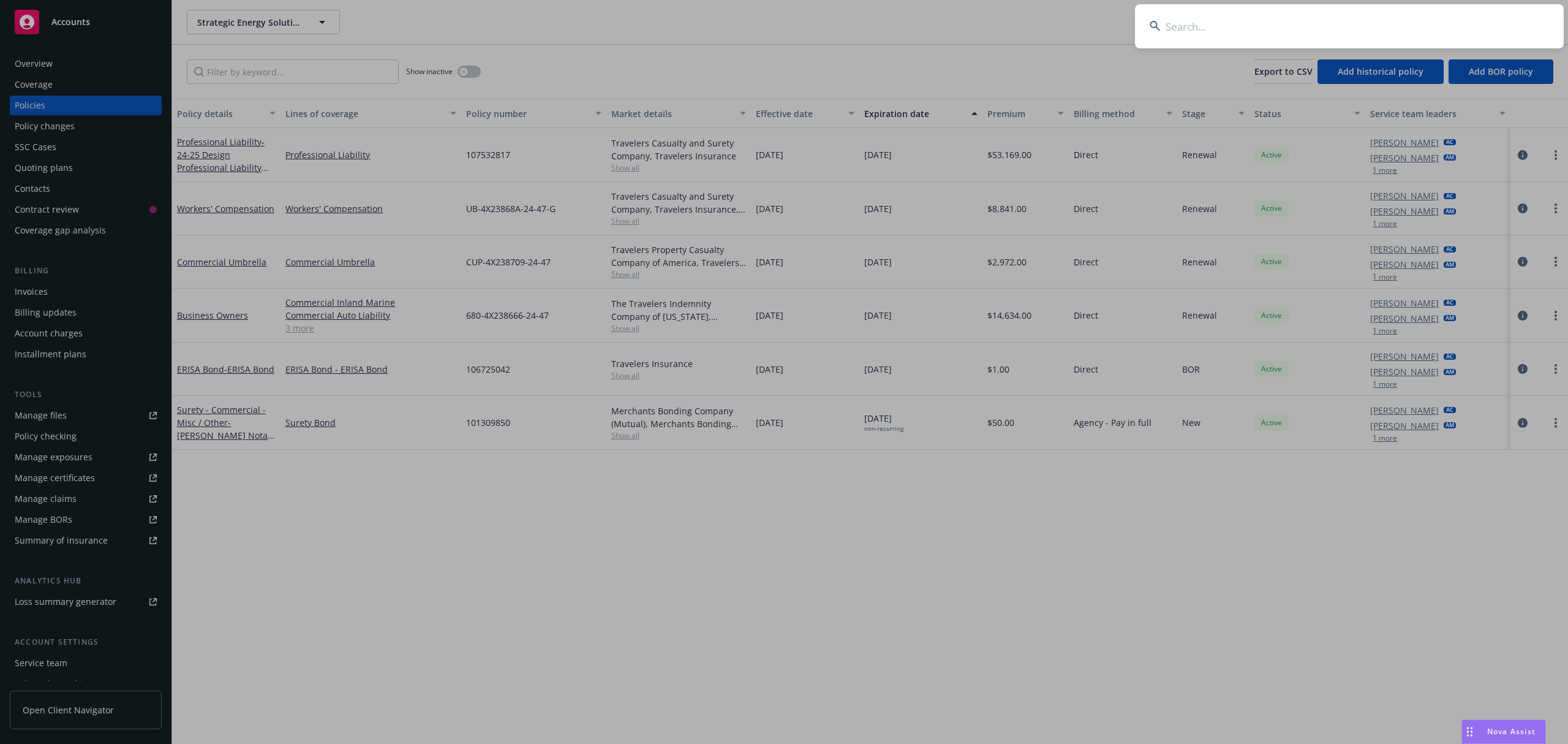
click at [1355, 36] on input at bounding box center [1349, 26] width 429 height 44
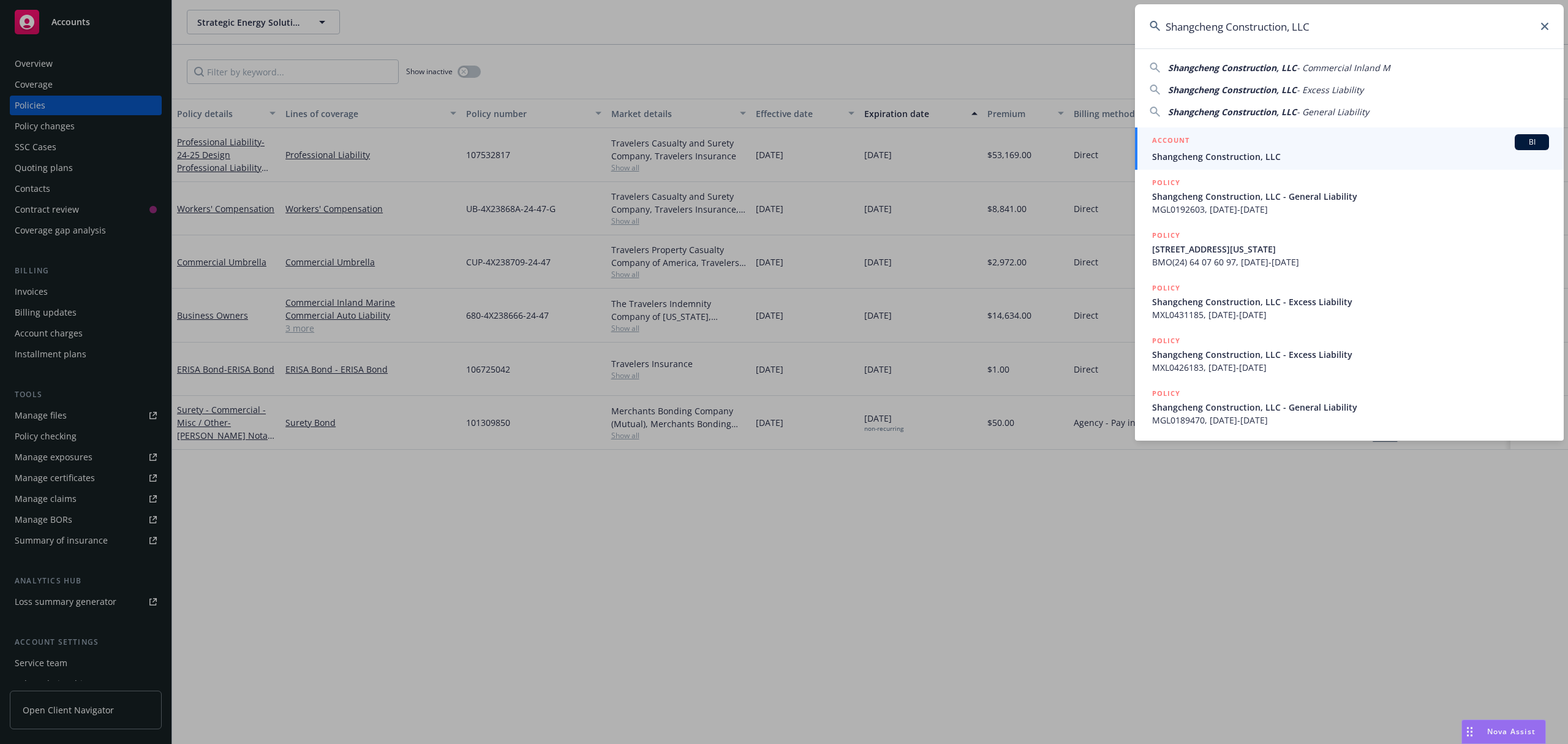
type input "Shangcheng Construction, LLC"
click at [1236, 150] on span "Shangcheng Construction, LLC" at bounding box center [1350, 156] width 397 height 13
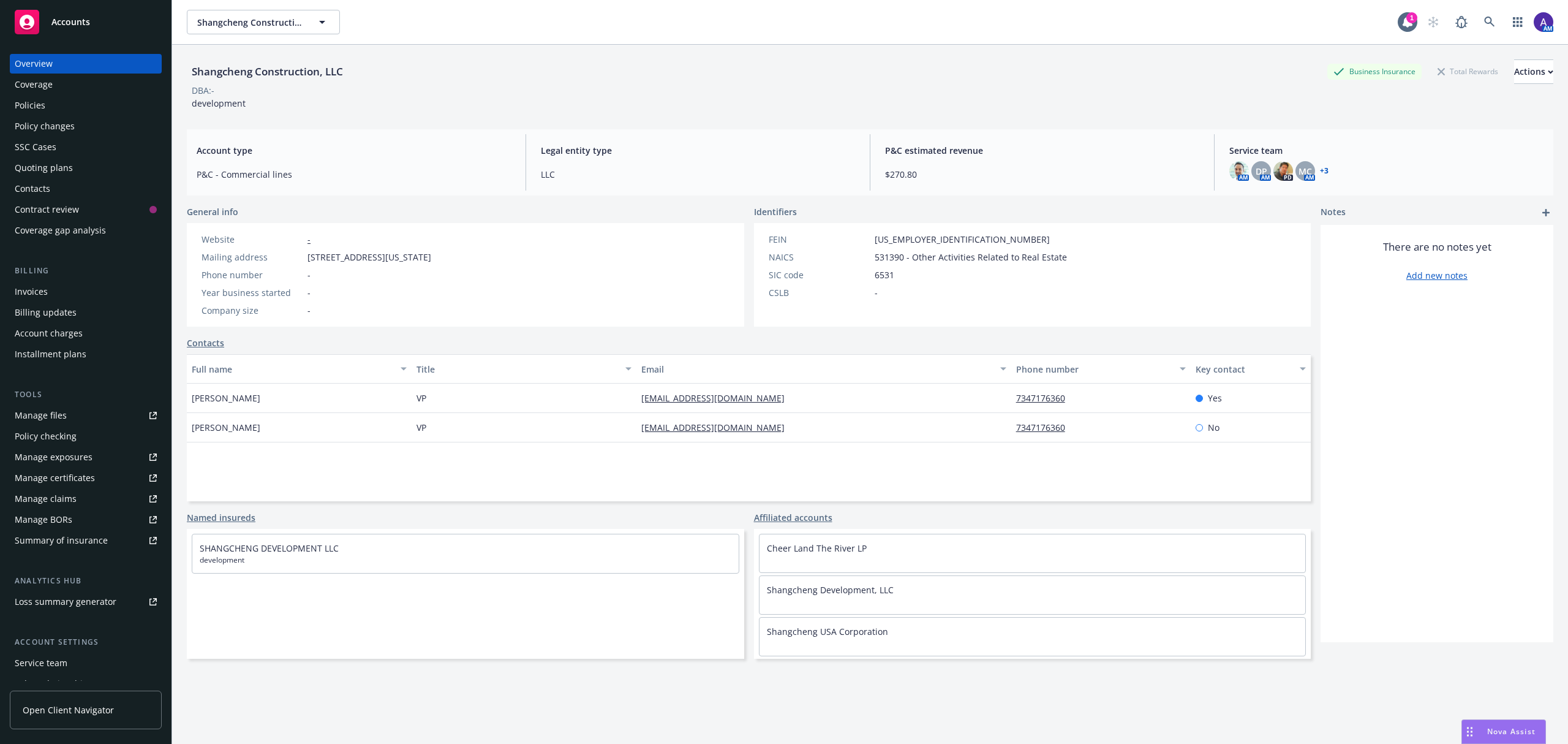
click at [57, 100] on div "Policies" at bounding box center [85, 106] width 142 height 20
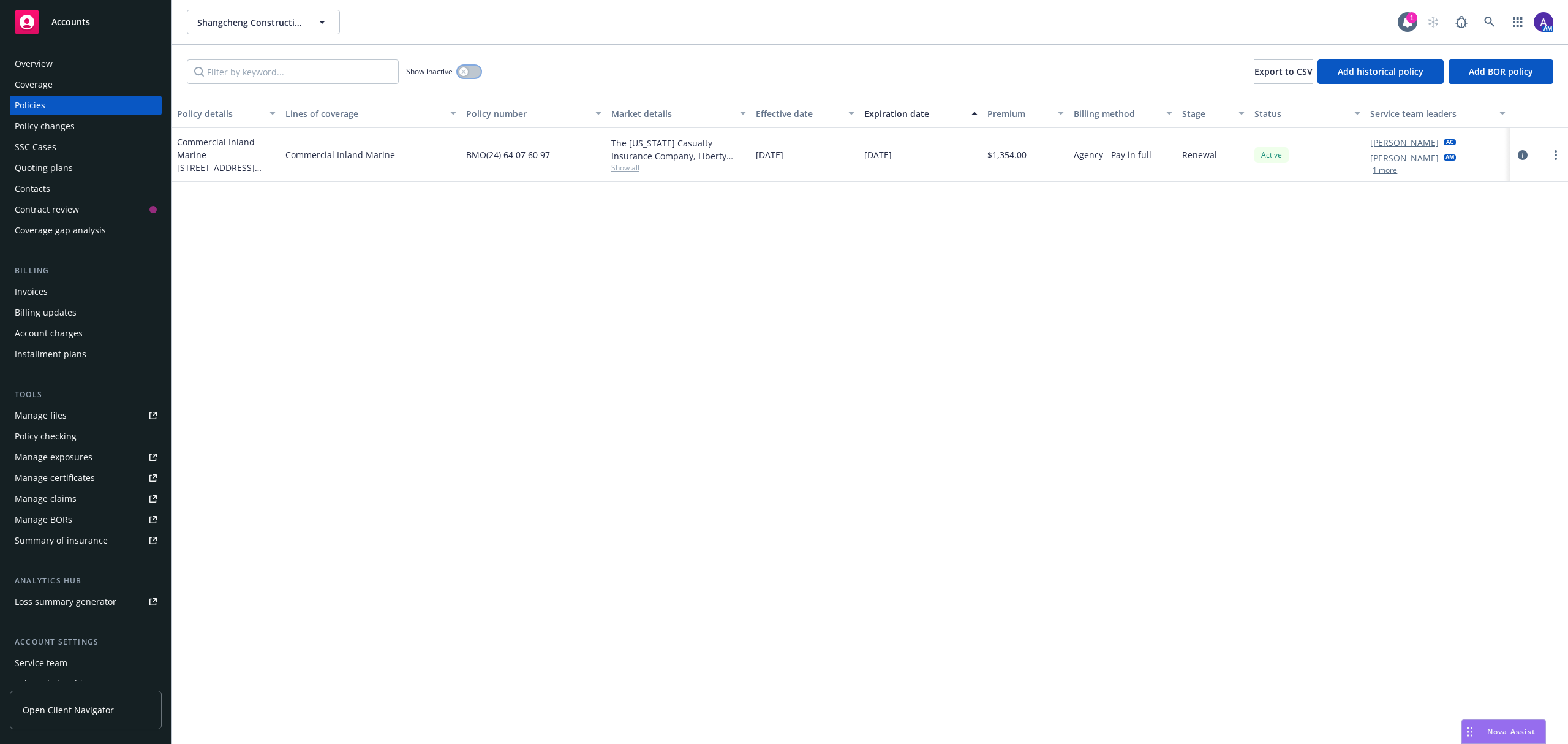
click at [461, 67] on div "button" at bounding box center [463, 71] width 9 height 9
